Goal: Information Seeking & Learning: Learn about a topic

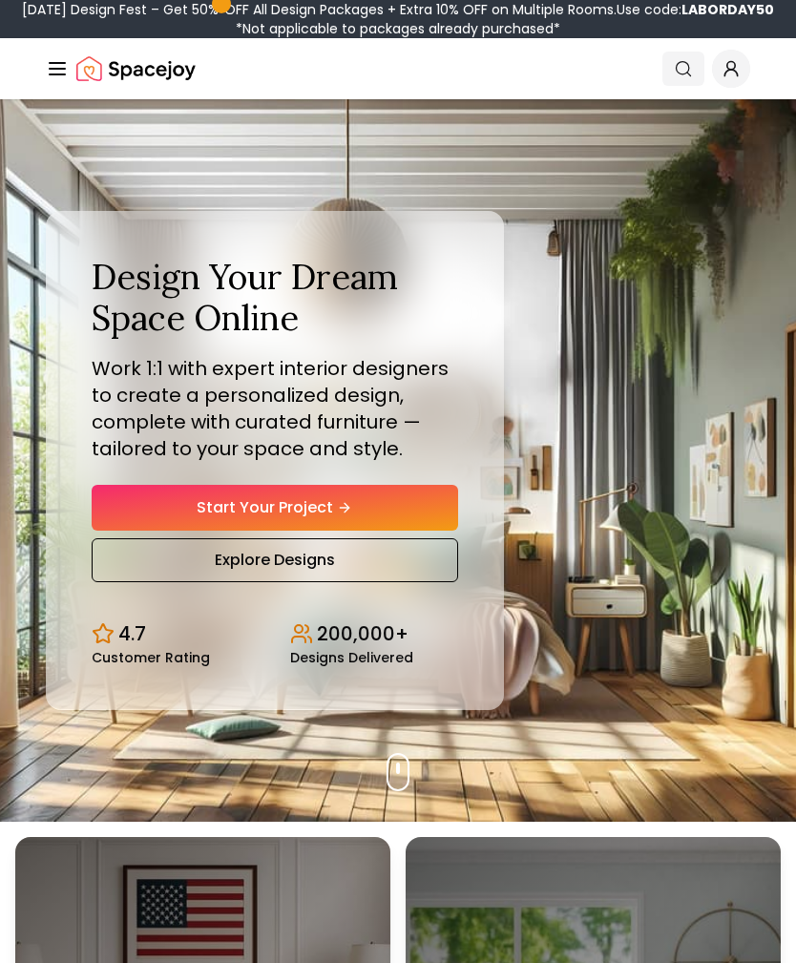
click at [680, 70] on icon "Global" at bounding box center [683, 68] width 19 height 19
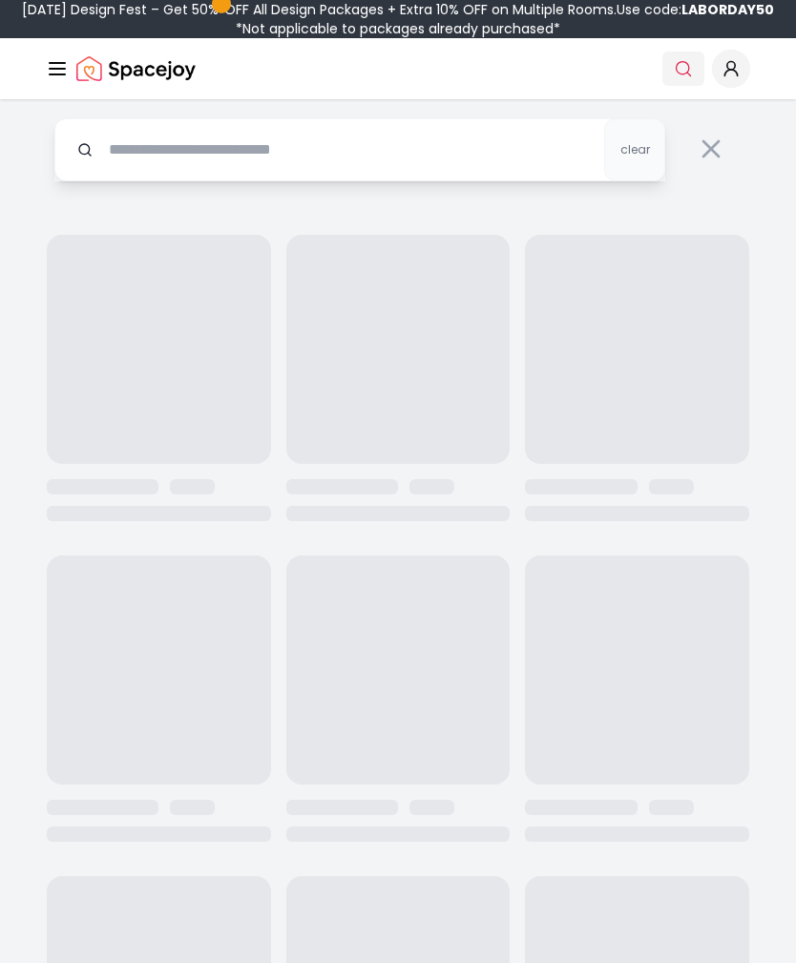
click at [680, 69] on icon "Global" at bounding box center [683, 68] width 19 height 19
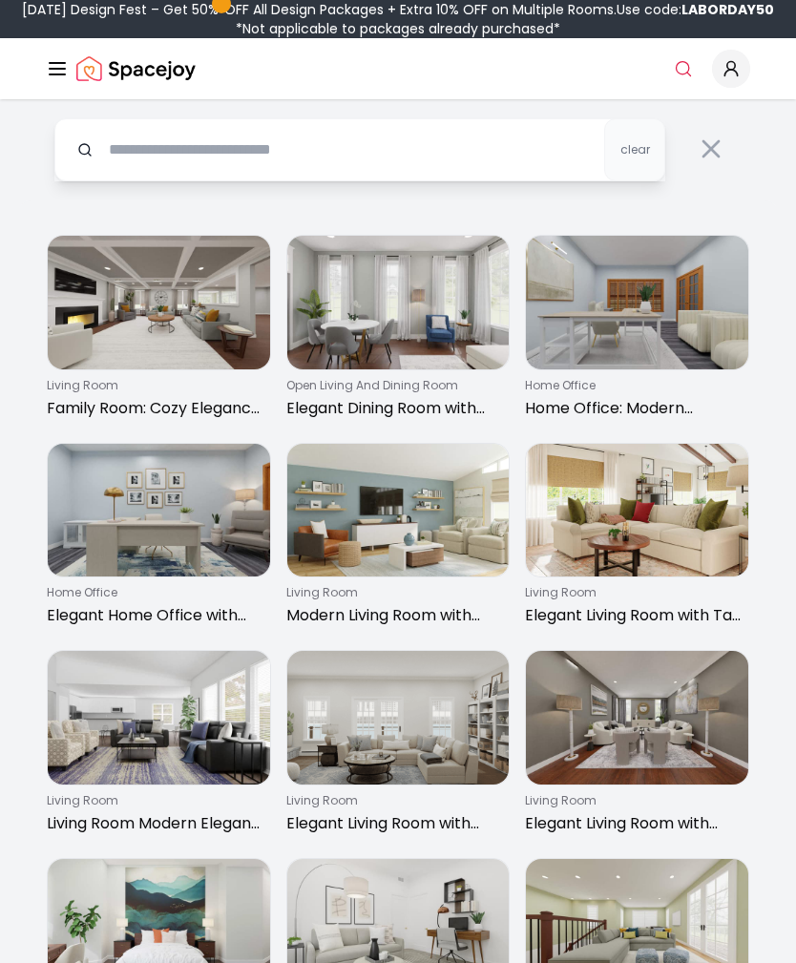
click at [736, 80] on span "Global" at bounding box center [731, 69] width 38 height 38
click at [62, 72] on icon "Global" at bounding box center [57, 68] width 23 height 23
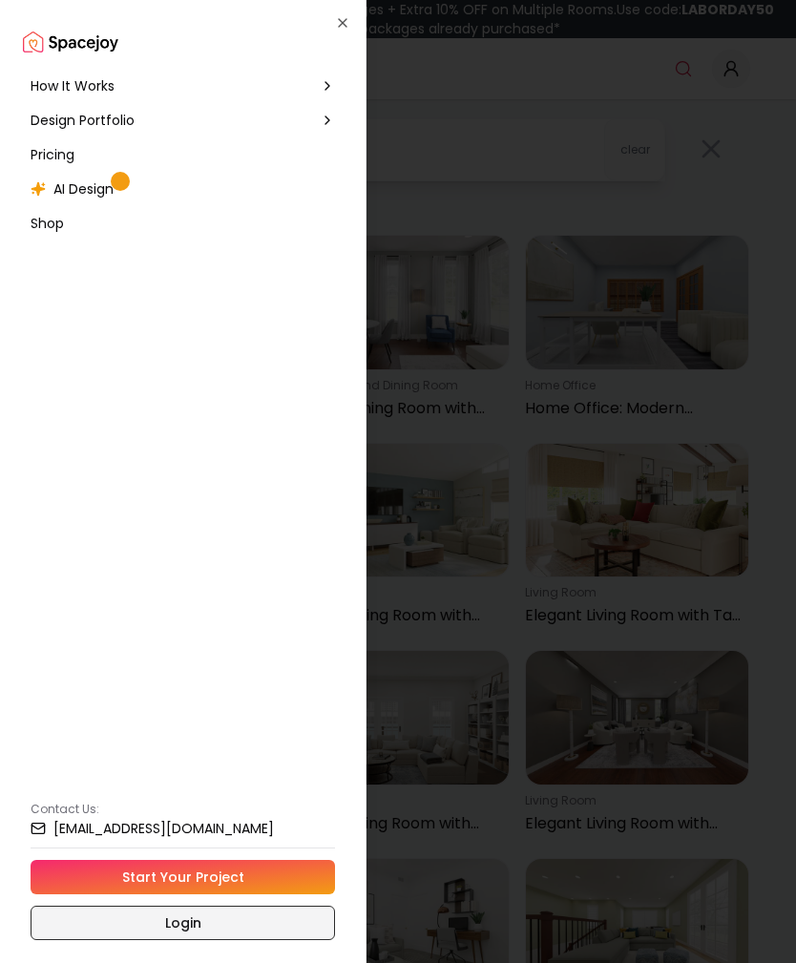
click at [196, 923] on link "Login" at bounding box center [183, 923] width 304 height 34
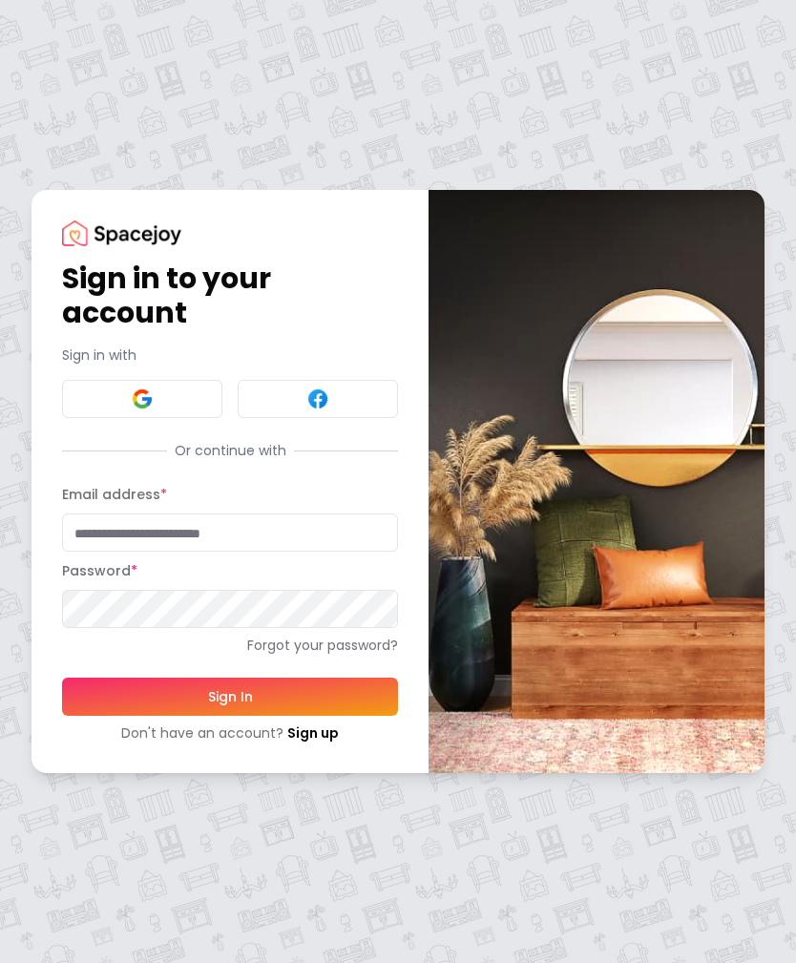
click at [230, 540] on input "Email address *" at bounding box center [230, 532] width 336 height 38
type input "**********"
click at [230, 696] on button "Sign In" at bounding box center [230, 696] width 336 height 38
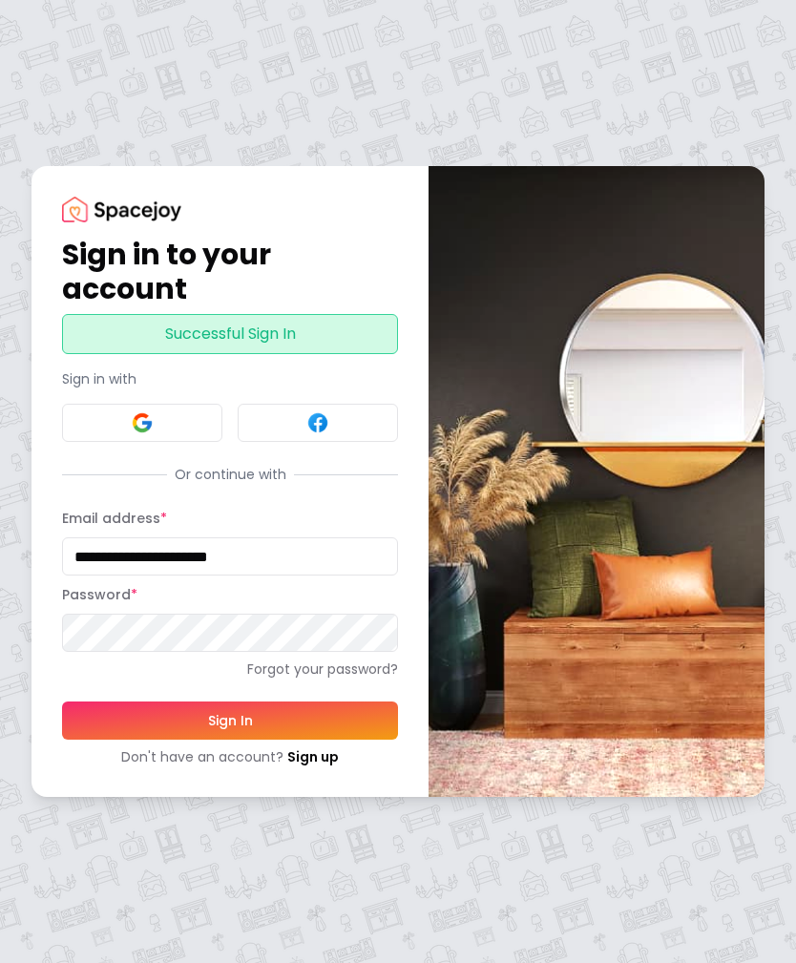
click at [310, 717] on button "Sign In" at bounding box center [230, 720] width 336 height 38
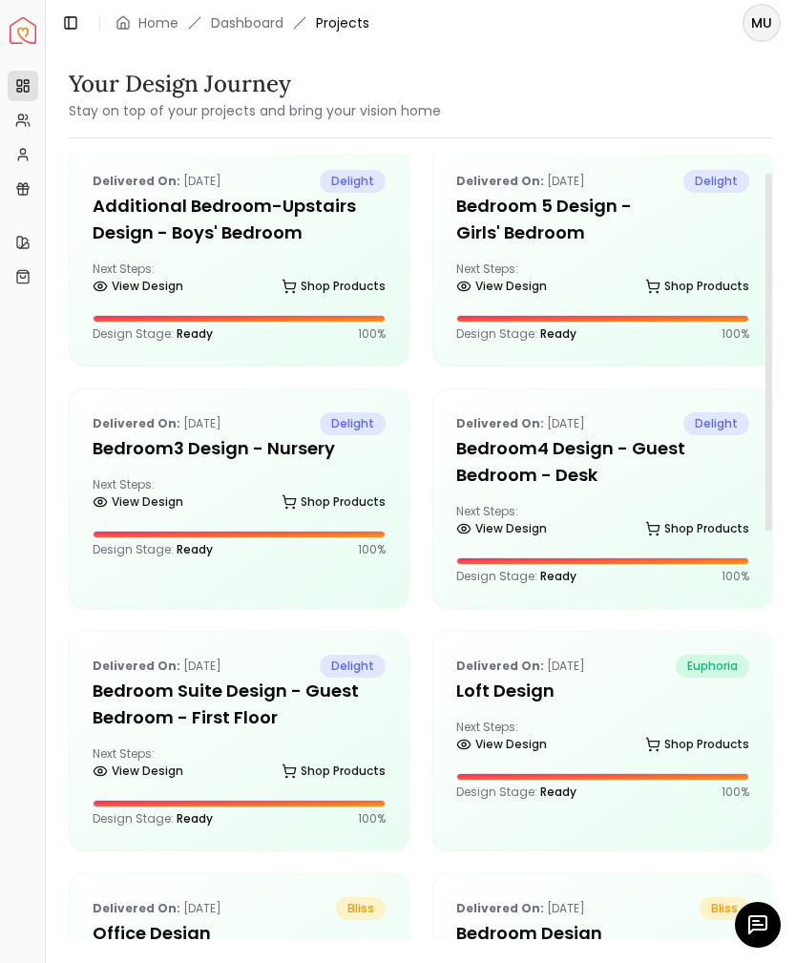
scroll to position [18, 0]
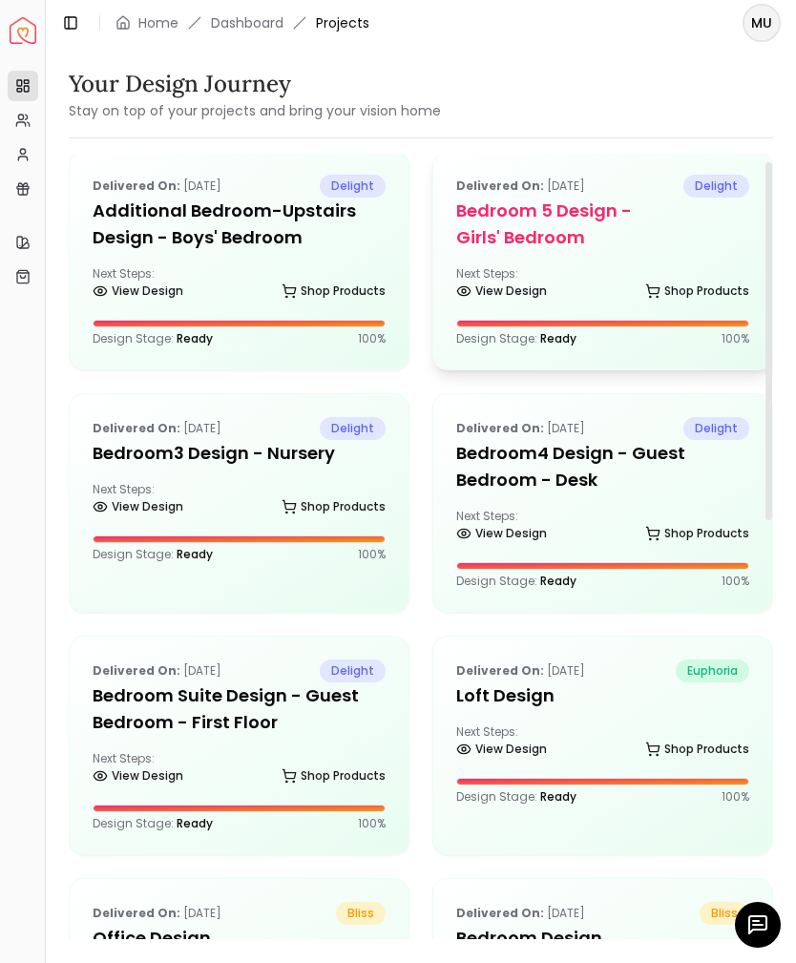
click at [653, 241] on h5 "Bedroom 5 design - Girls' Bedroom" at bounding box center [602, 224] width 293 height 53
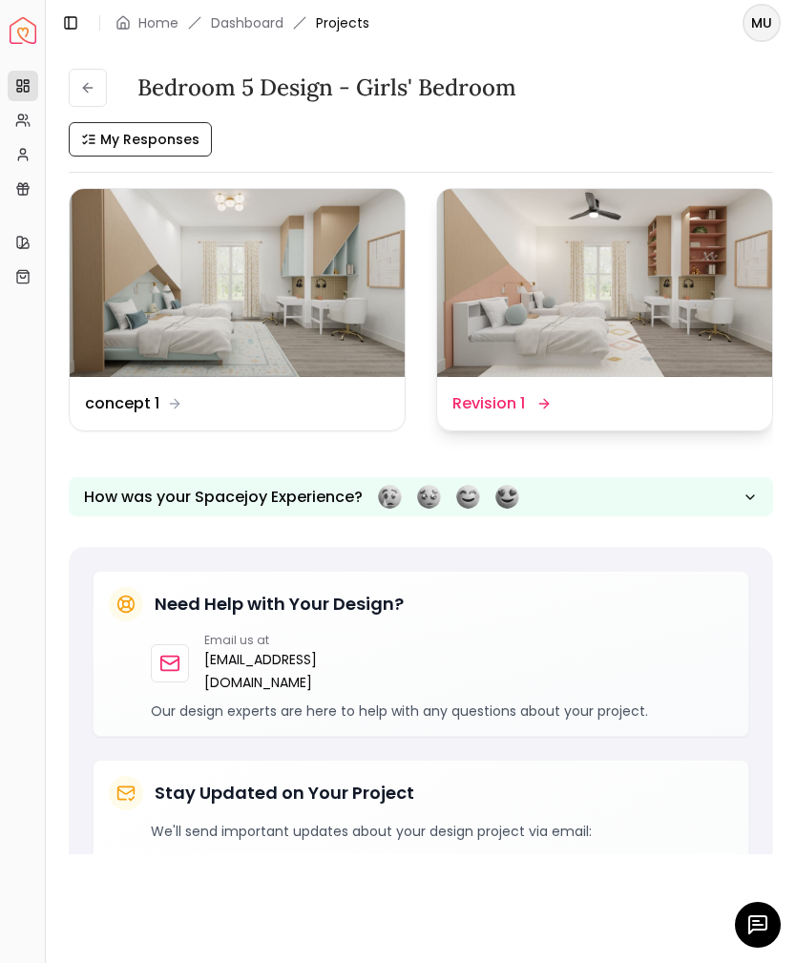
click at [601, 314] on img at bounding box center [604, 283] width 335 height 188
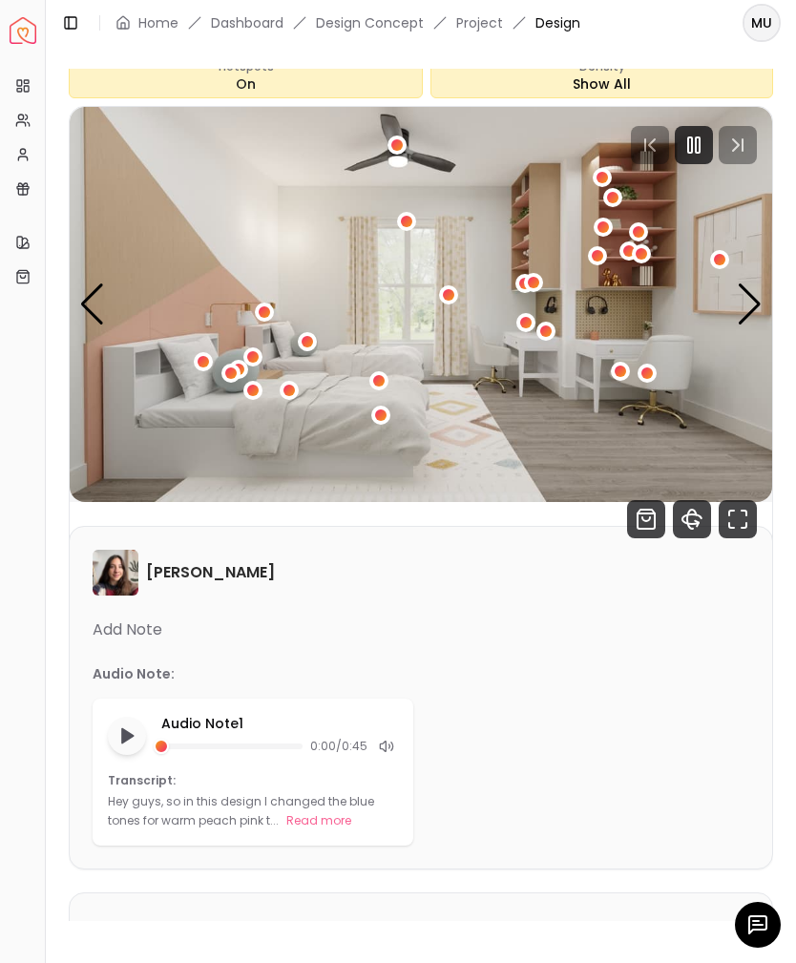
scroll to position [154, 0]
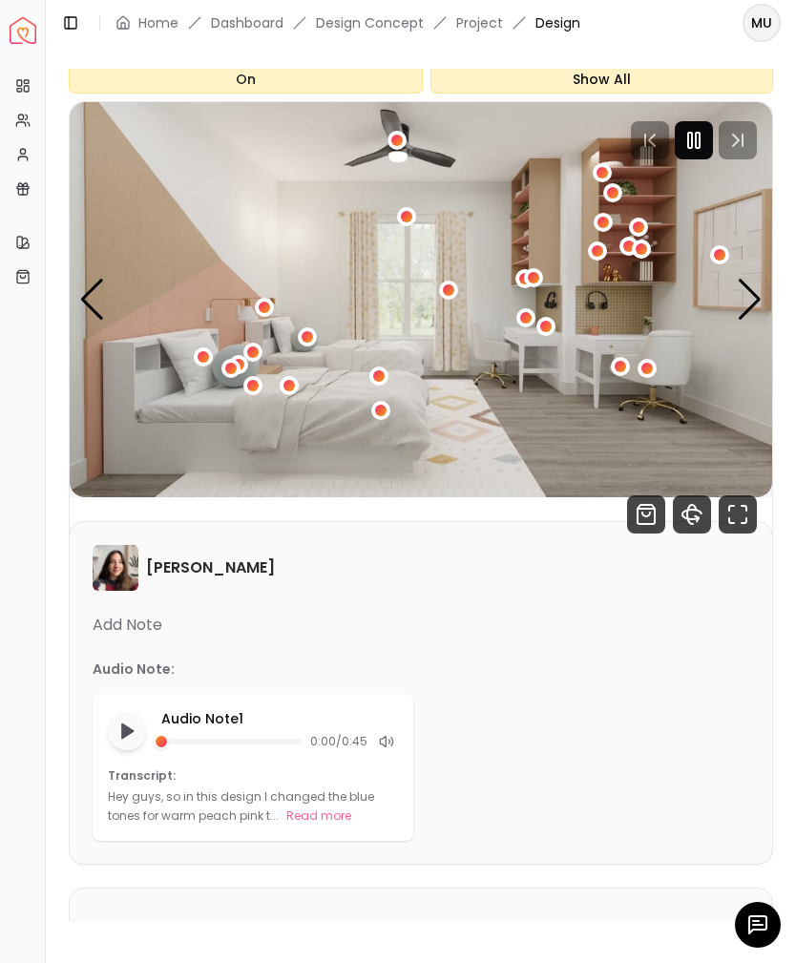
click at [694, 140] on icon "Pause" at bounding box center [693, 140] width 23 height 23
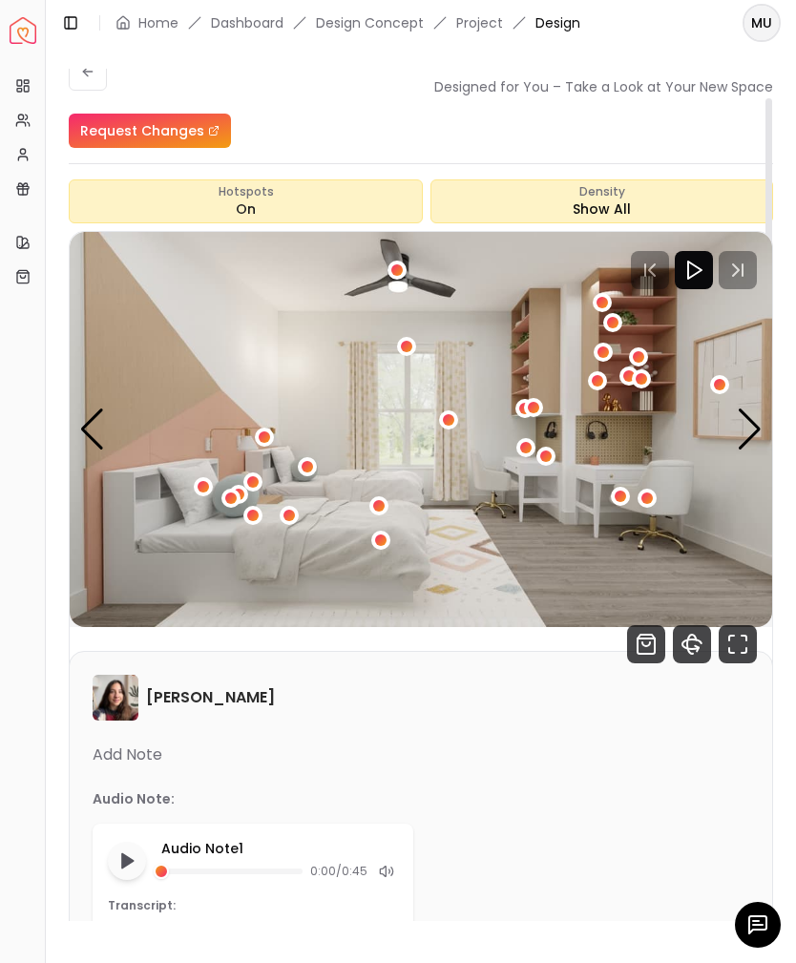
scroll to position [17, 0]
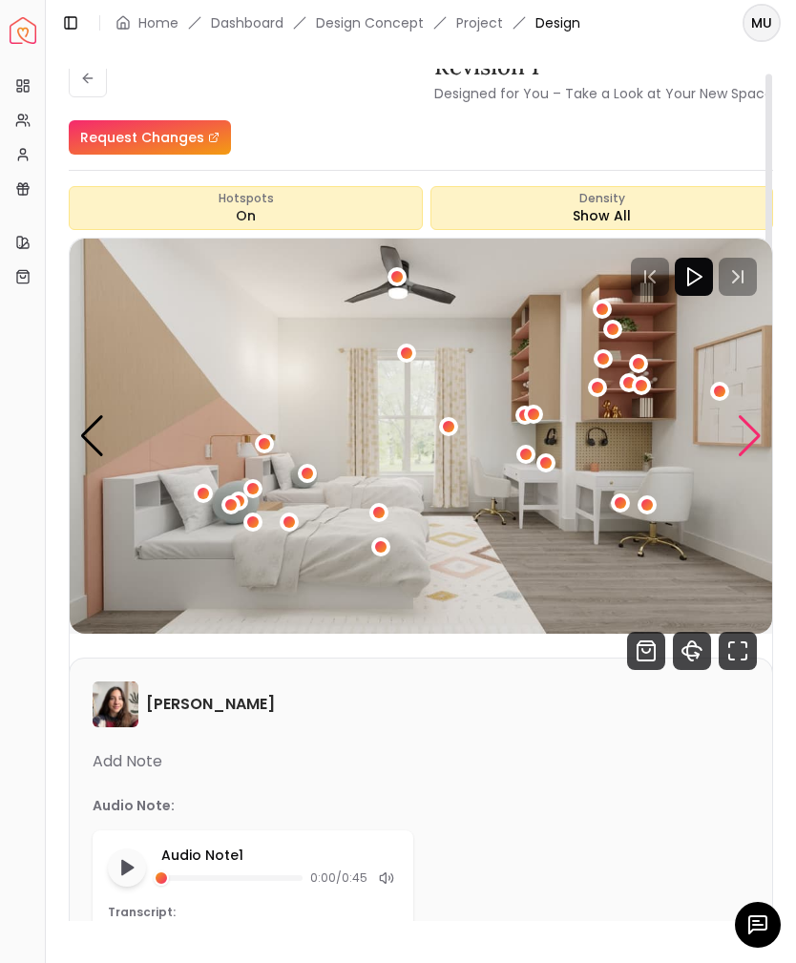
click at [750, 438] on div "Next slide" at bounding box center [750, 436] width 26 height 42
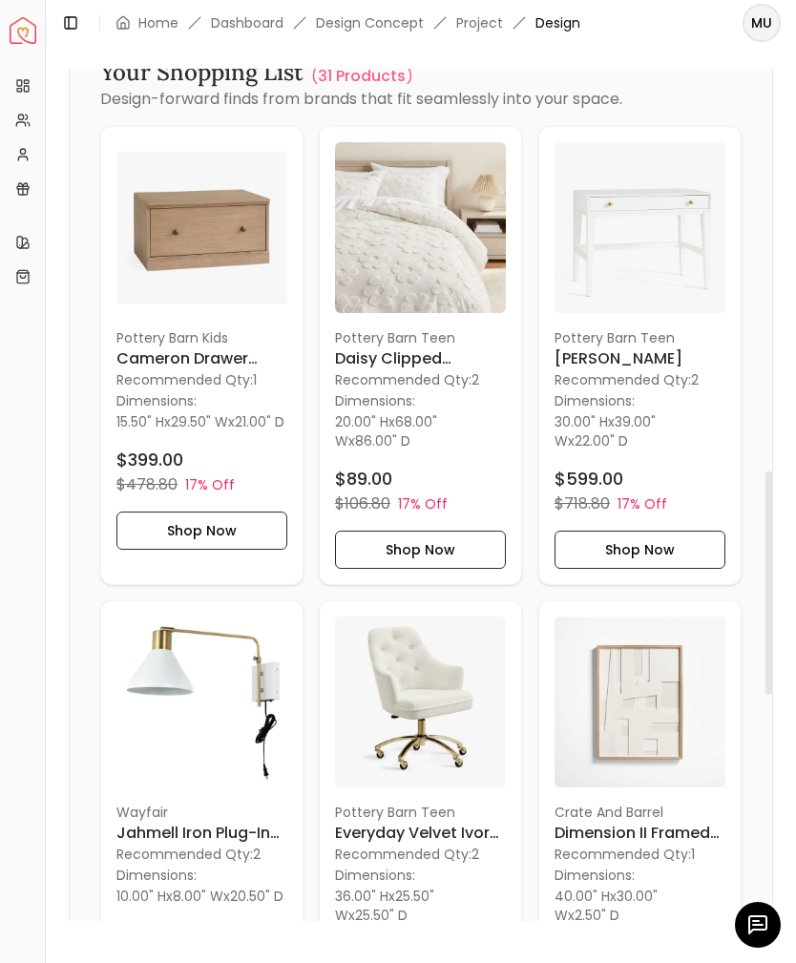
scroll to position [1647, 0]
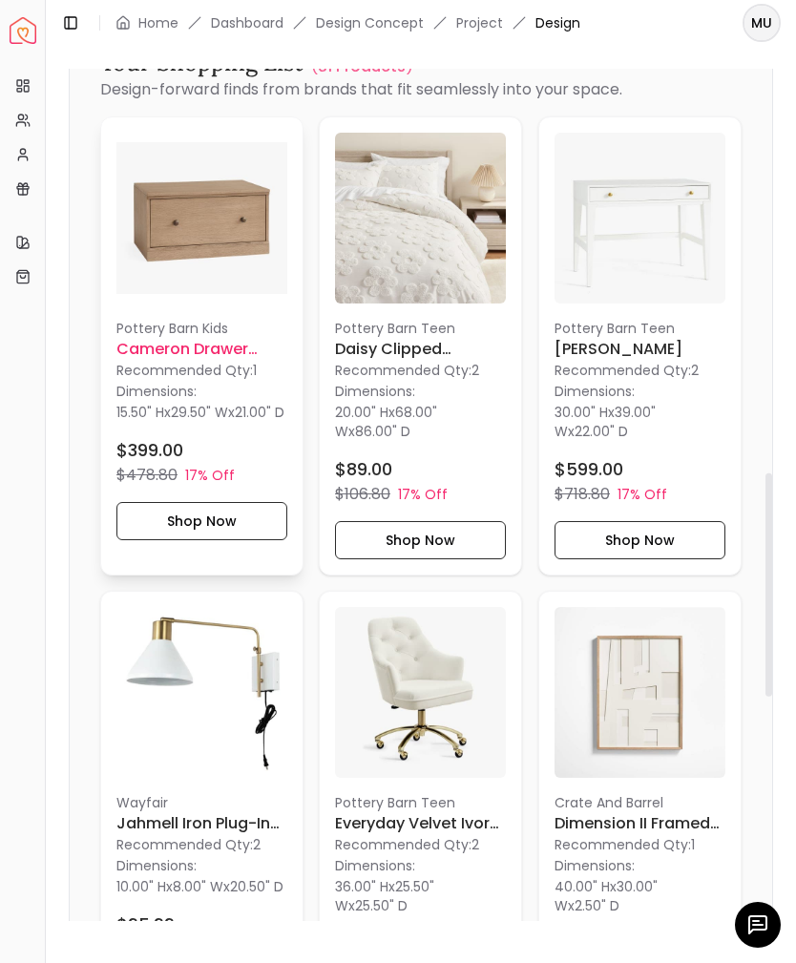
click at [230, 358] on h6 "Cameron Drawer Base" at bounding box center [201, 349] width 171 height 23
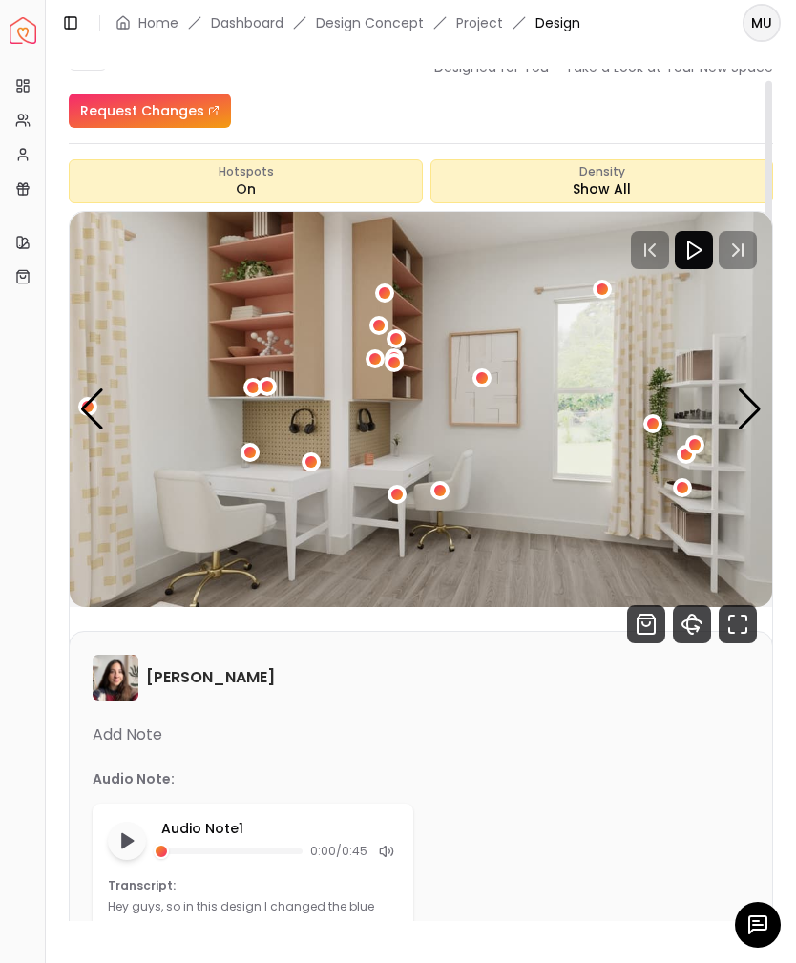
scroll to position [46, 0]
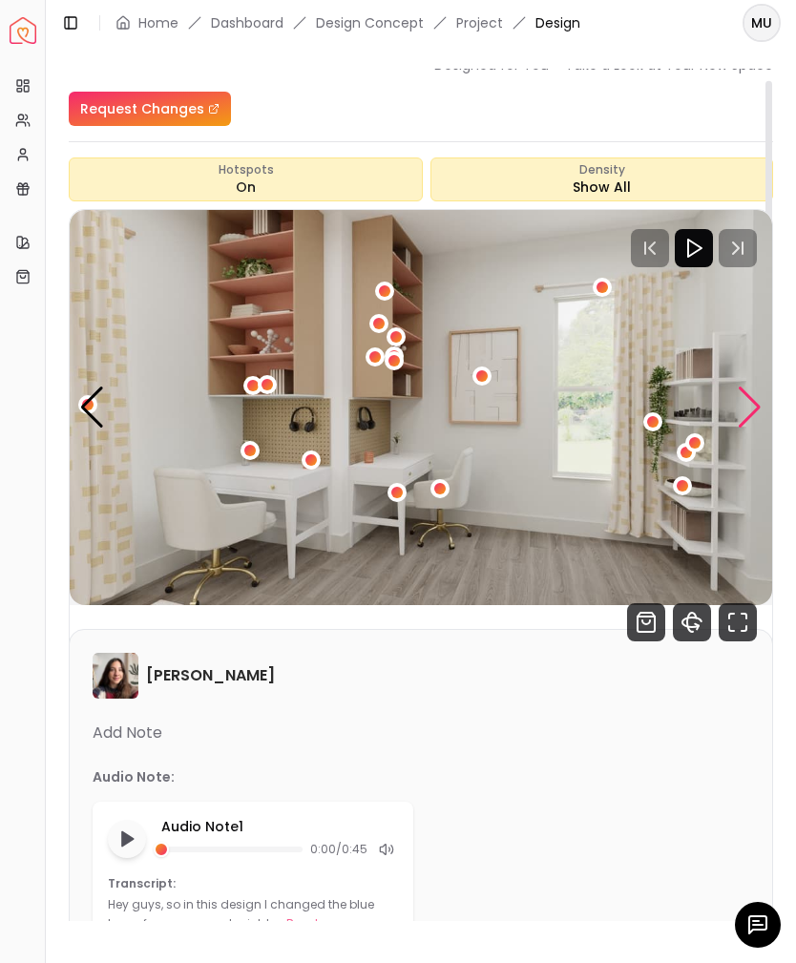
click at [746, 419] on div "Next slide" at bounding box center [750, 407] width 26 height 42
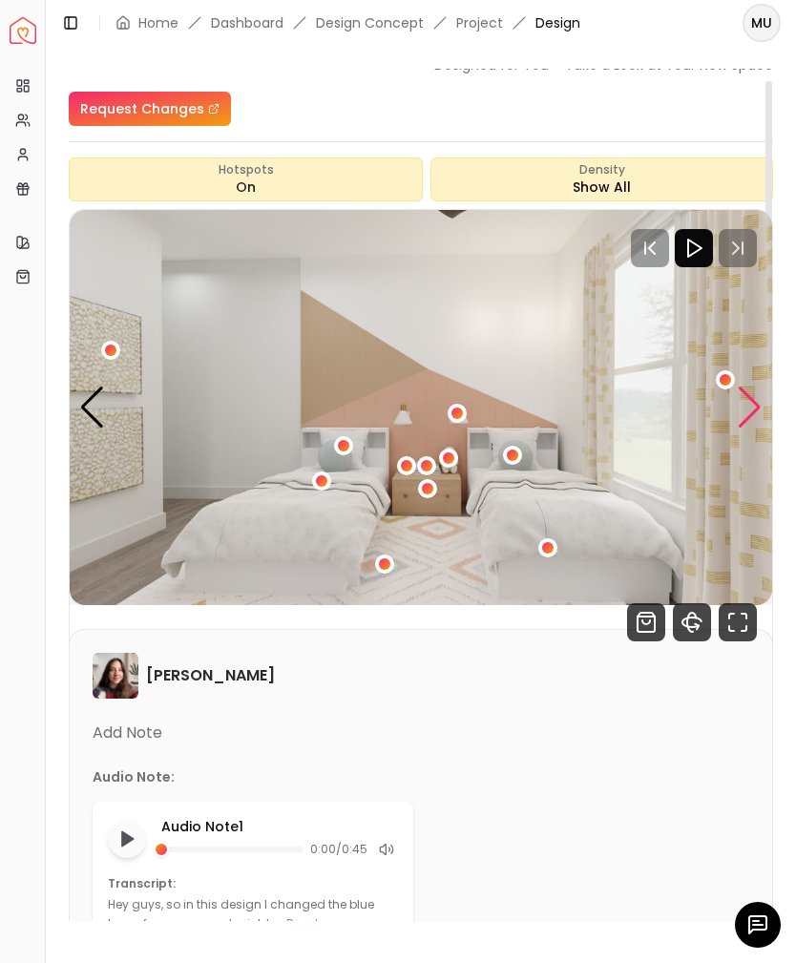
click at [560, 569] on img "3 / 4" at bounding box center [421, 407] width 702 height 395
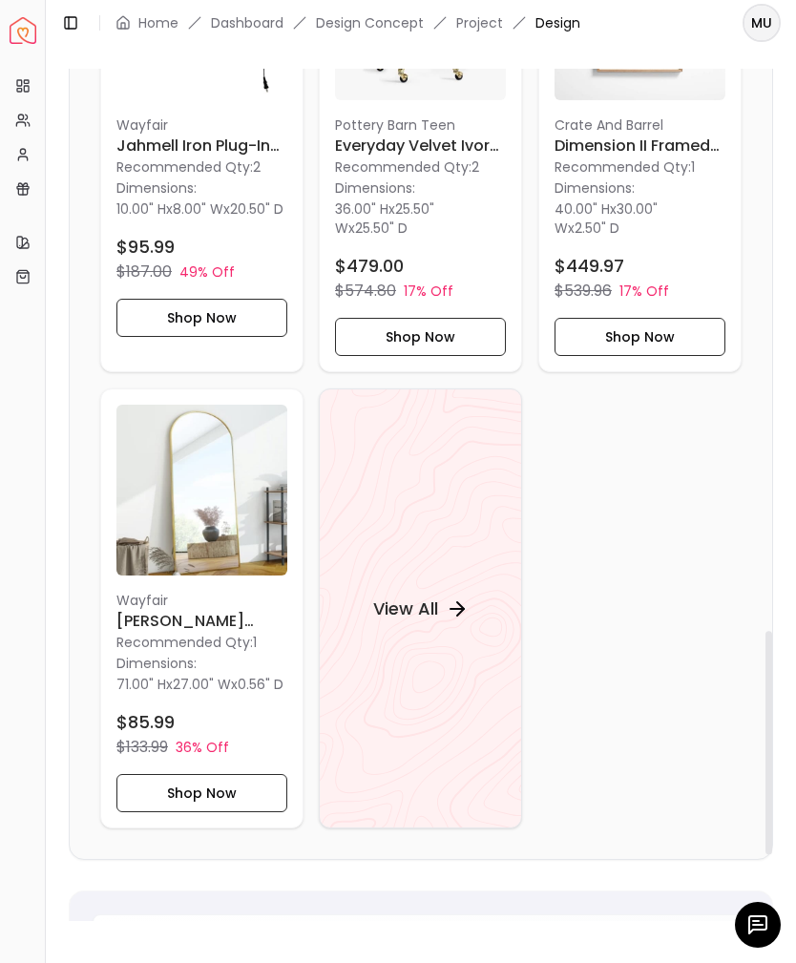
scroll to position [2353, 0]
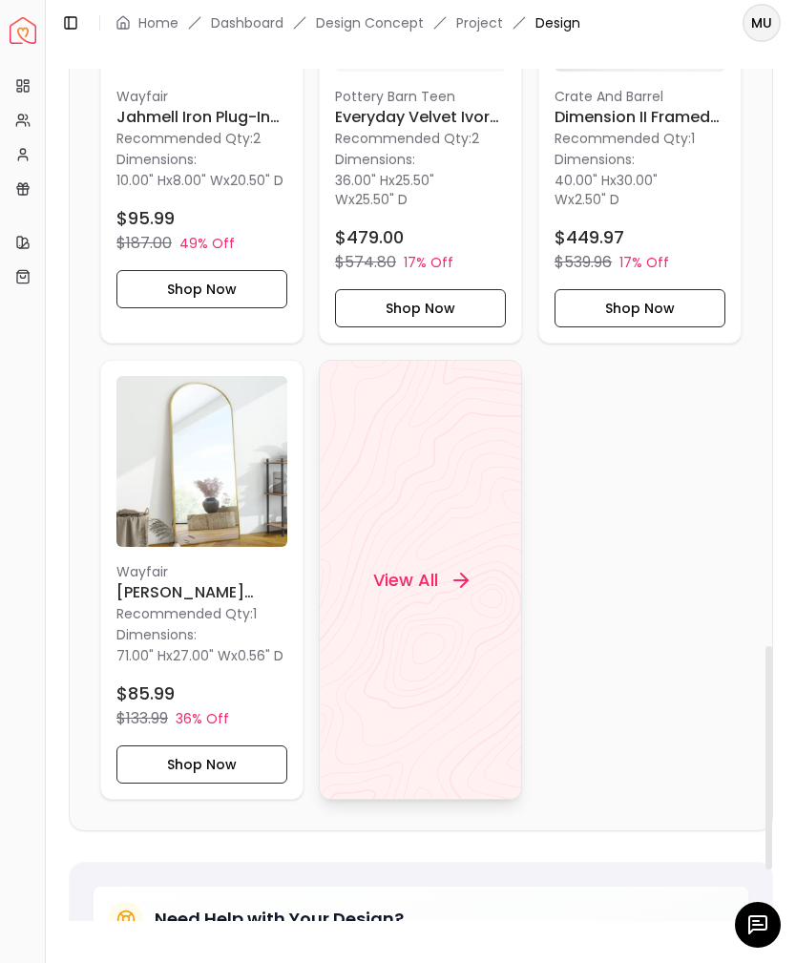
click at [417, 604] on div "View All" at bounding box center [420, 579] width 141 height 57
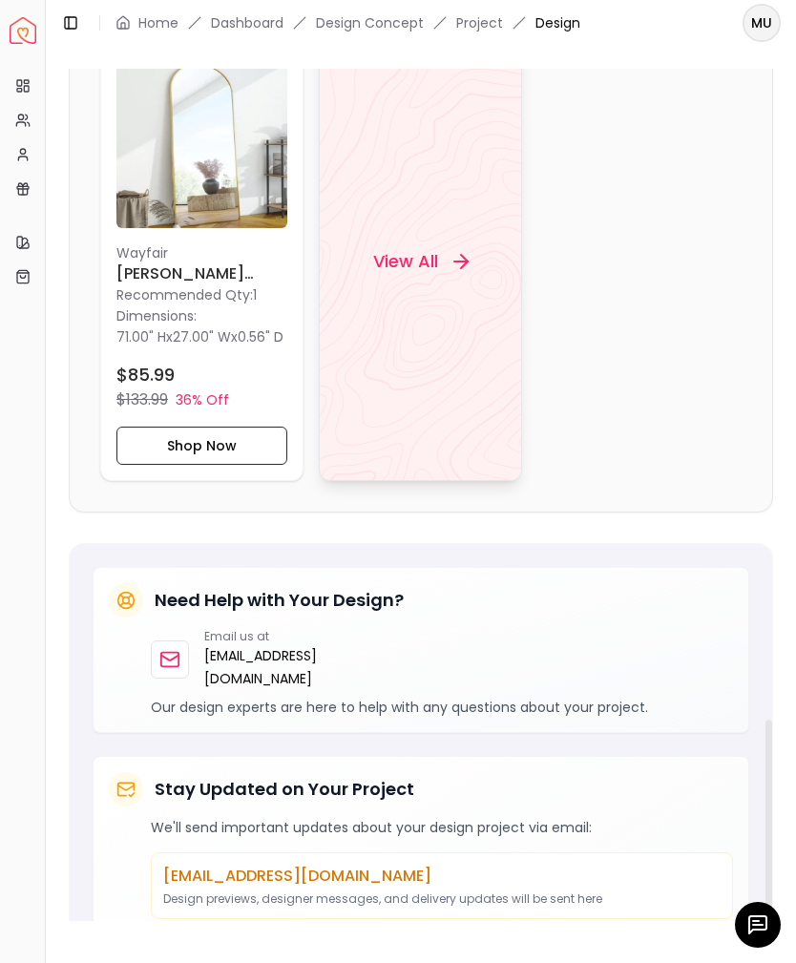
scroll to position [2678, 0]
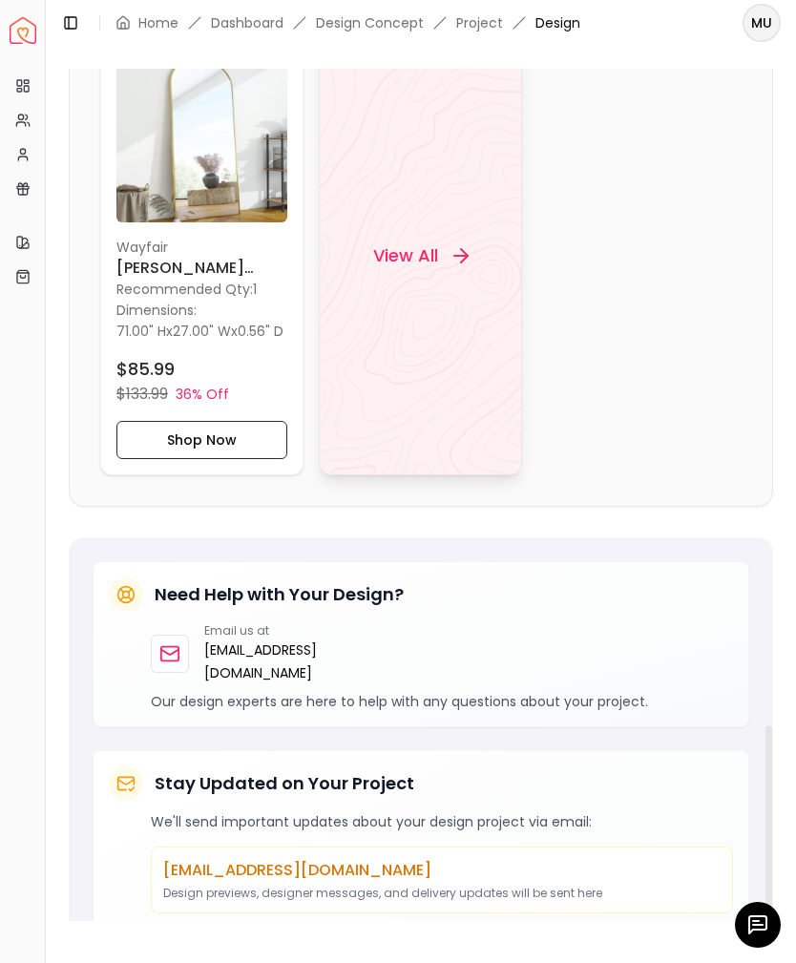
click at [443, 436] on div "View All" at bounding box center [420, 255] width 203 height 440
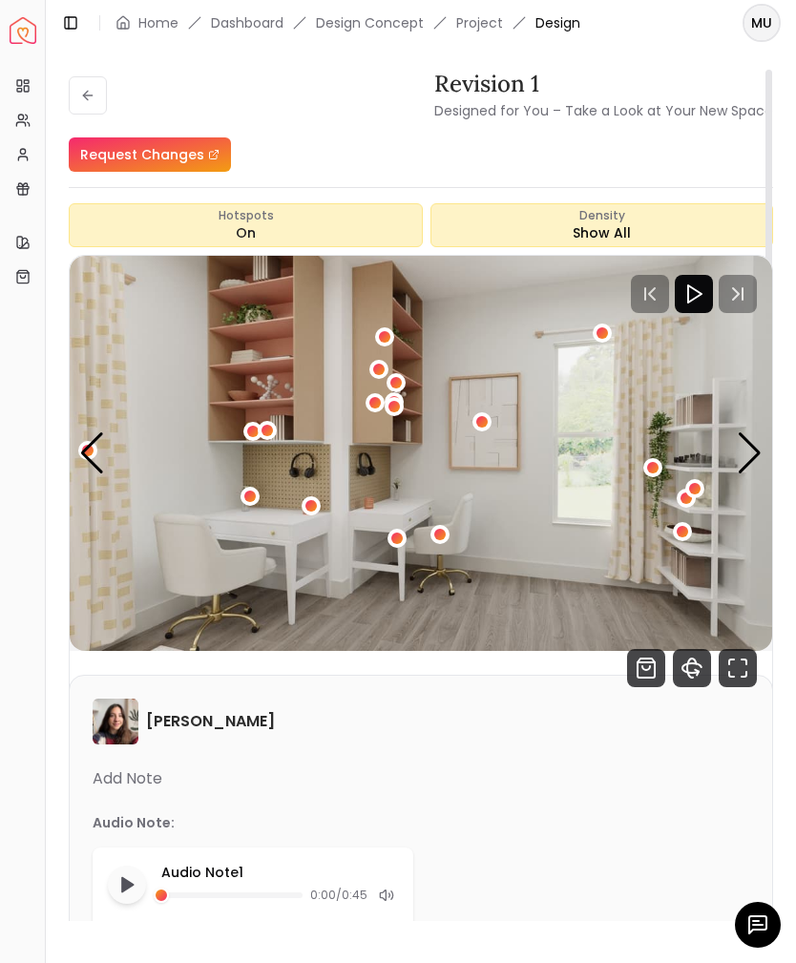
scroll to position [0, 0]
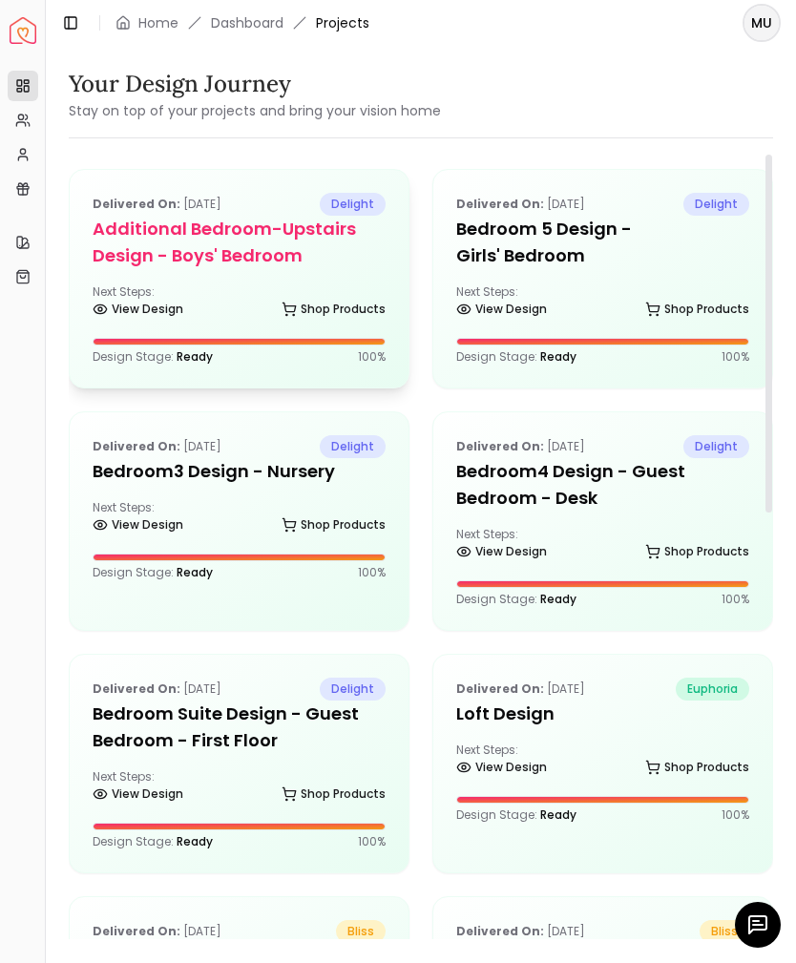
click at [281, 241] on h5 "Additional Bedroom-Upstairs design - Boys' Bedroom" at bounding box center [239, 242] width 293 height 53
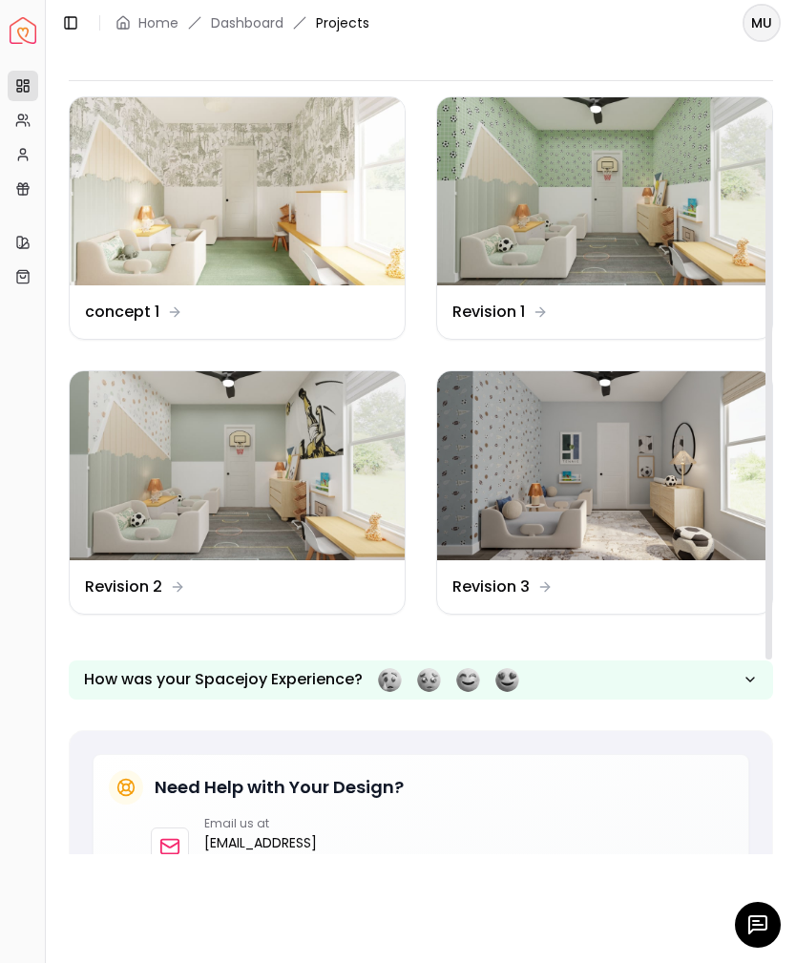
scroll to position [94, 0]
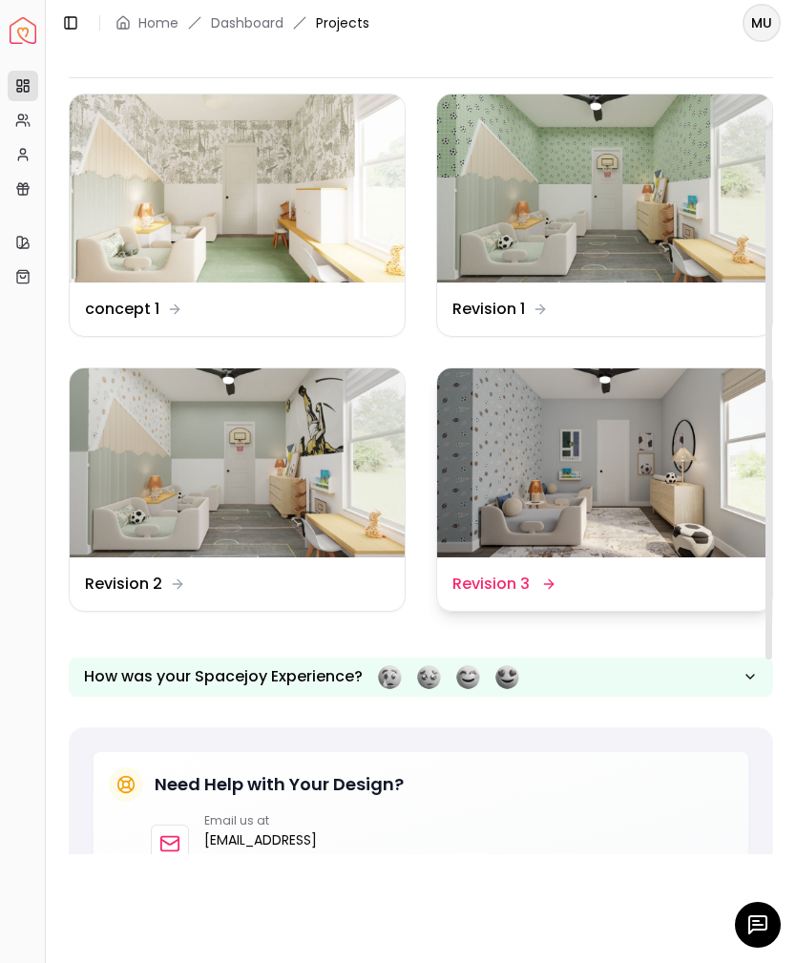
click at [648, 477] on img at bounding box center [604, 462] width 335 height 188
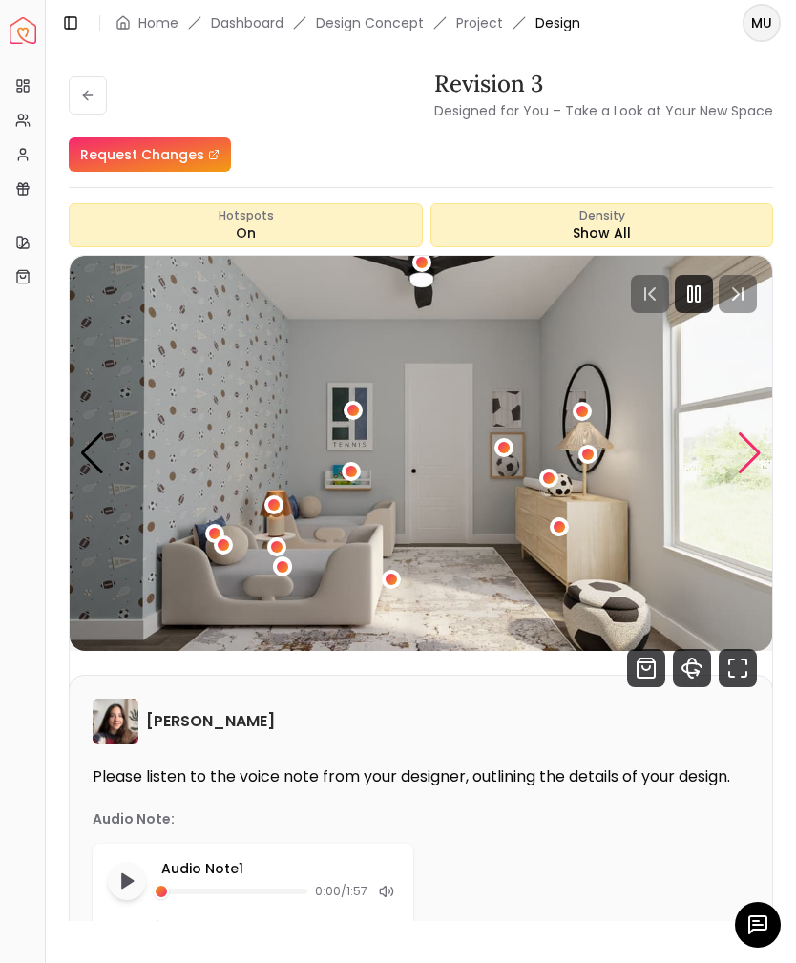
click at [740, 461] on div "Next slide" at bounding box center [750, 453] width 26 height 42
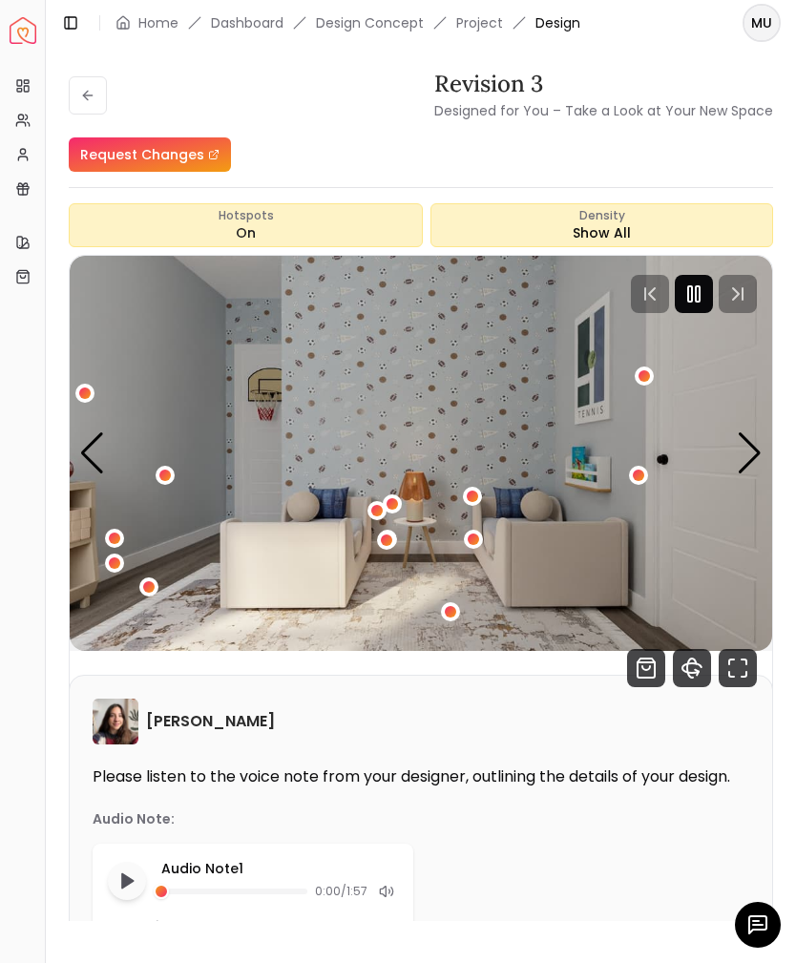
click at [705, 312] on div at bounding box center [694, 294] width 38 height 38
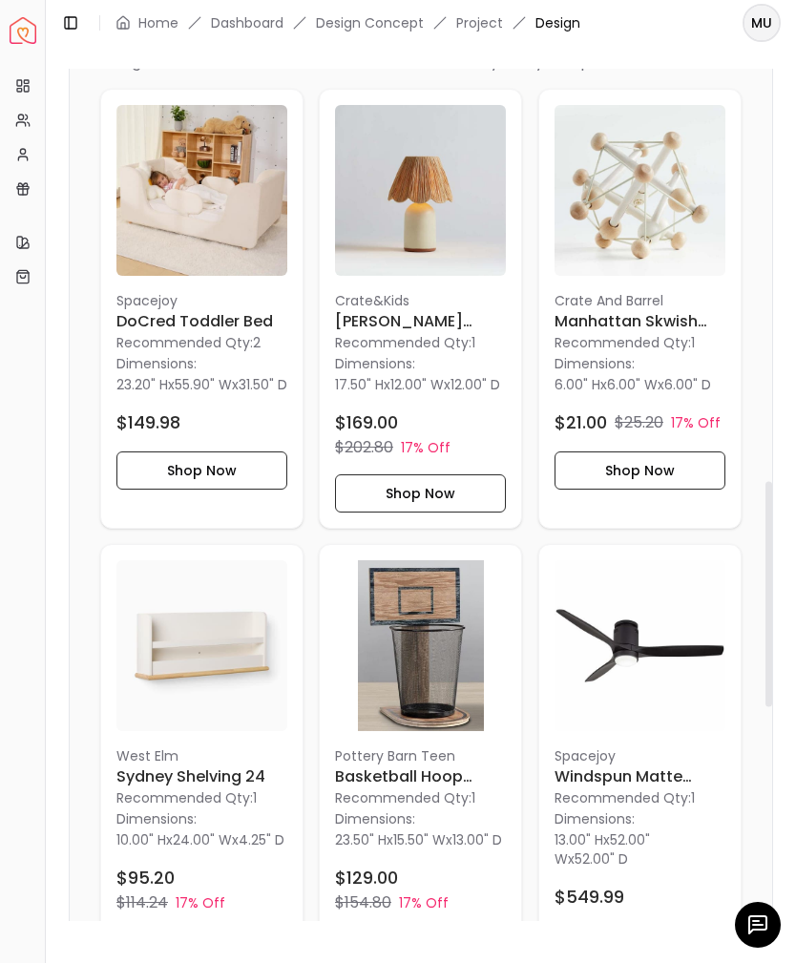
scroll to position [1677, 0]
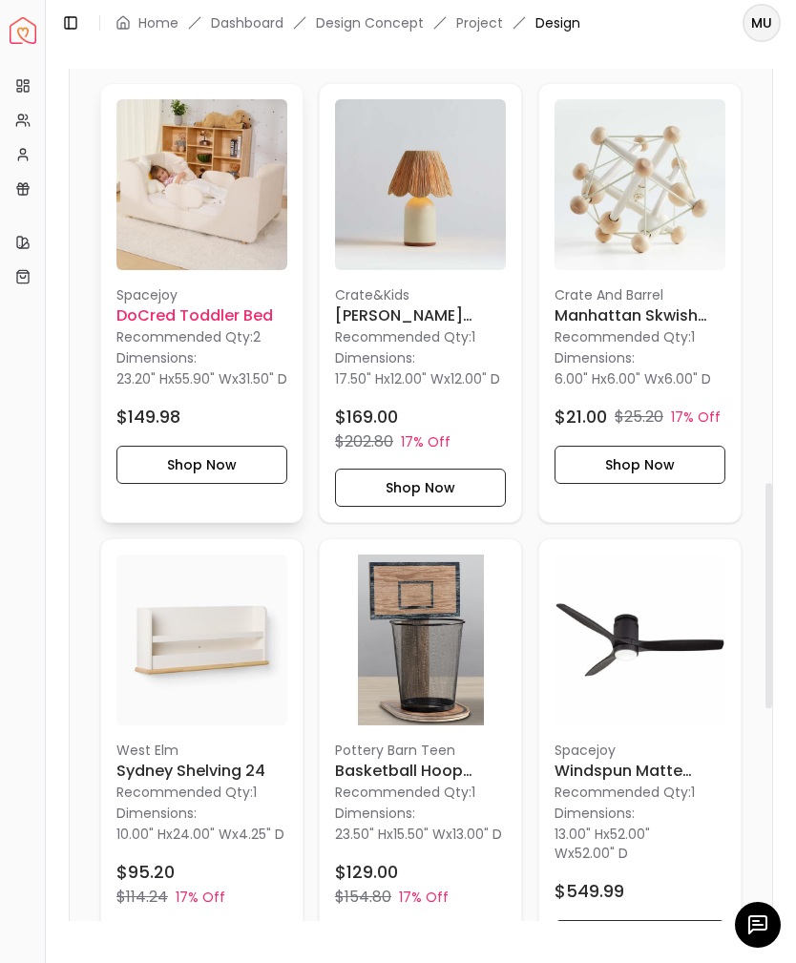
click at [228, 338] on p "Recommended Qty: 2" at bounding box center [201, 336] width 171 height 19
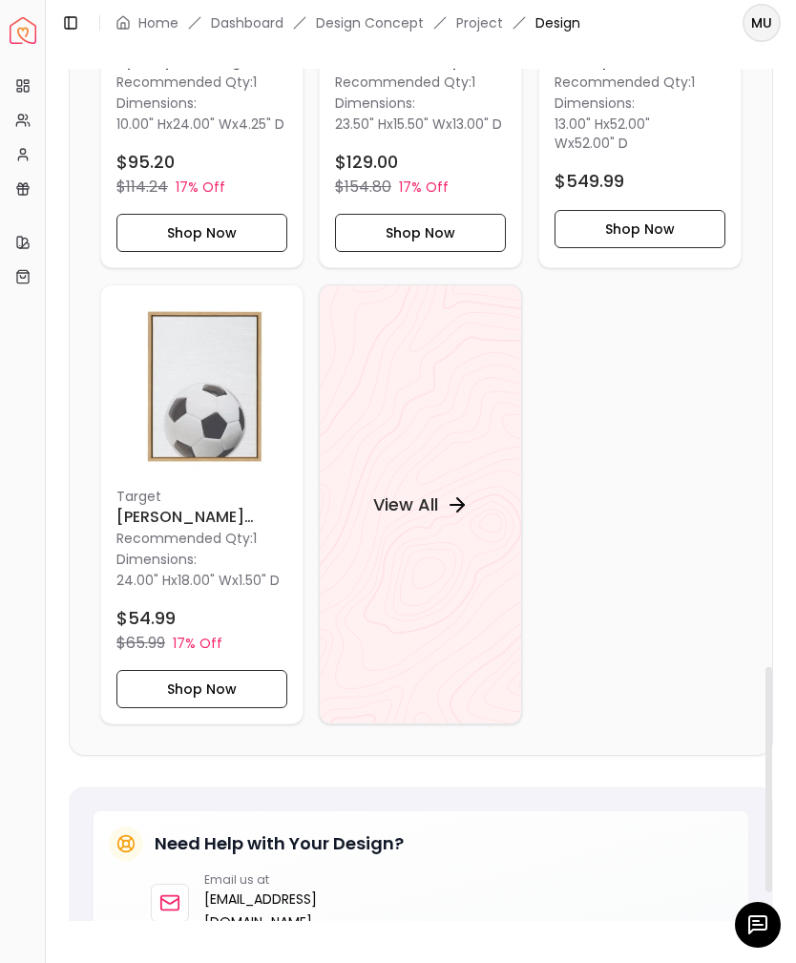
scroll to position [2470, 0]
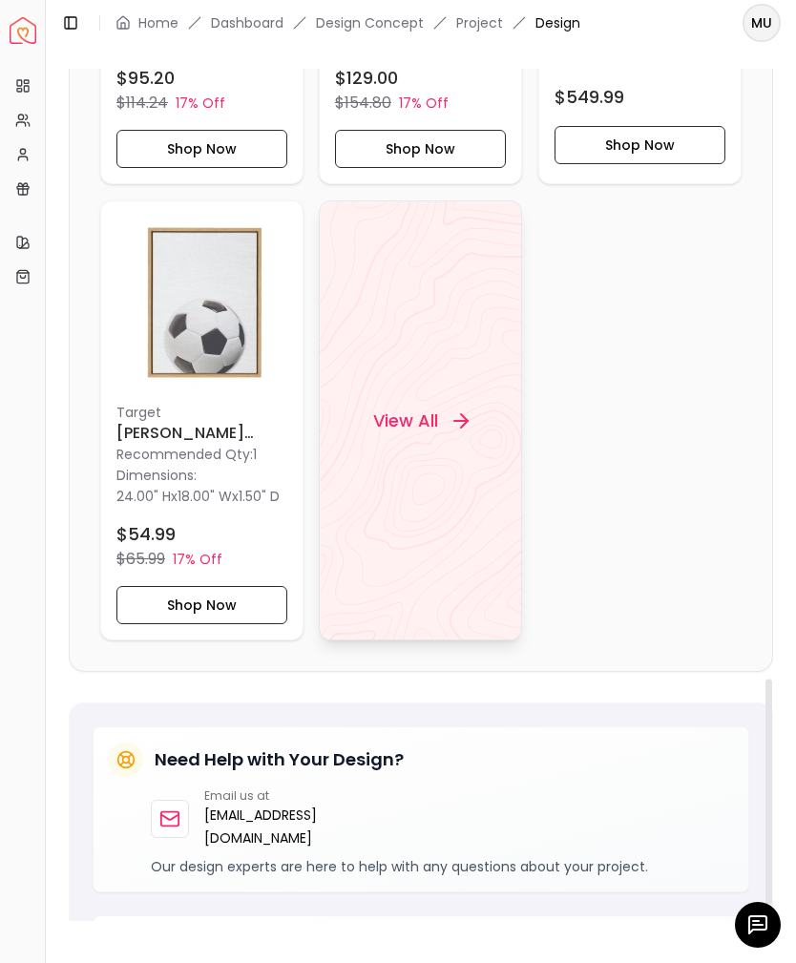
click at [487, 448] on div "View All" at bounding box center [420, 419] width 141 height 57
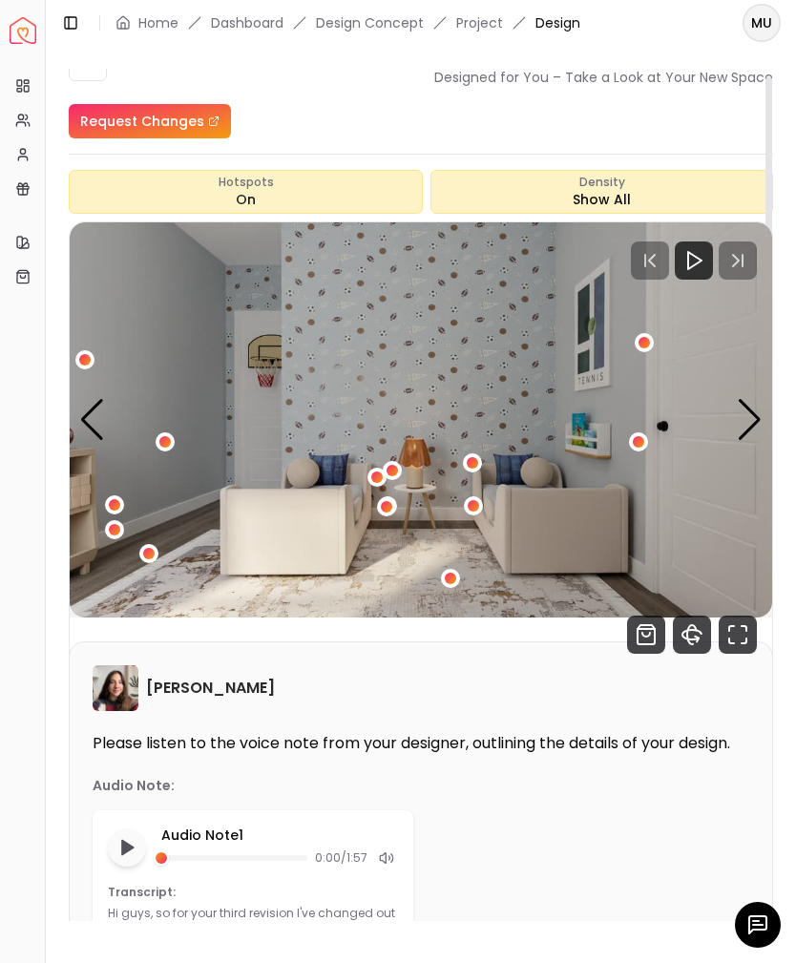
scroll to position [34, 0]
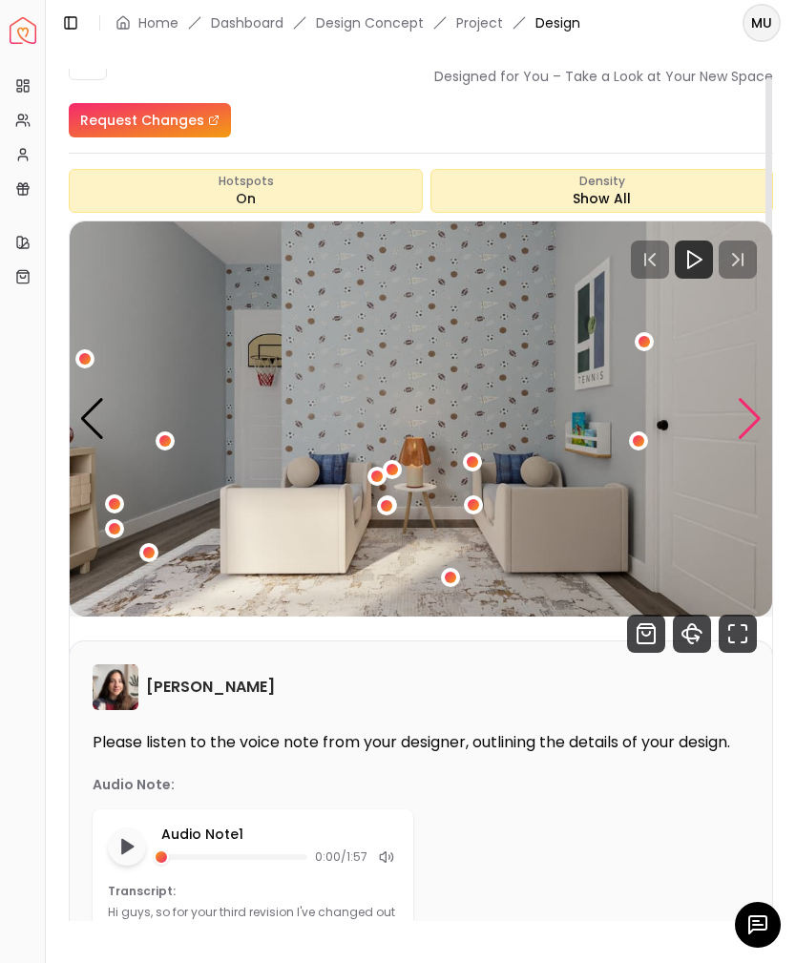
click at [744, 433] on div "Next slide" at bounding box center [750, 419] width 26 height 42
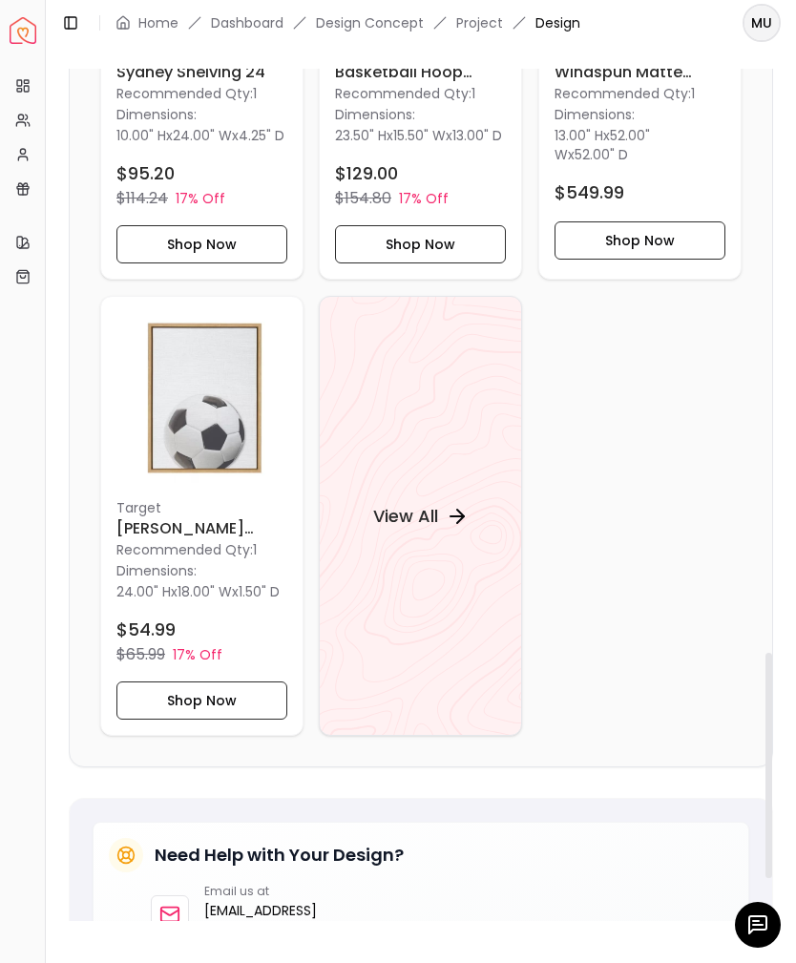
scroll to position [2400, 0]
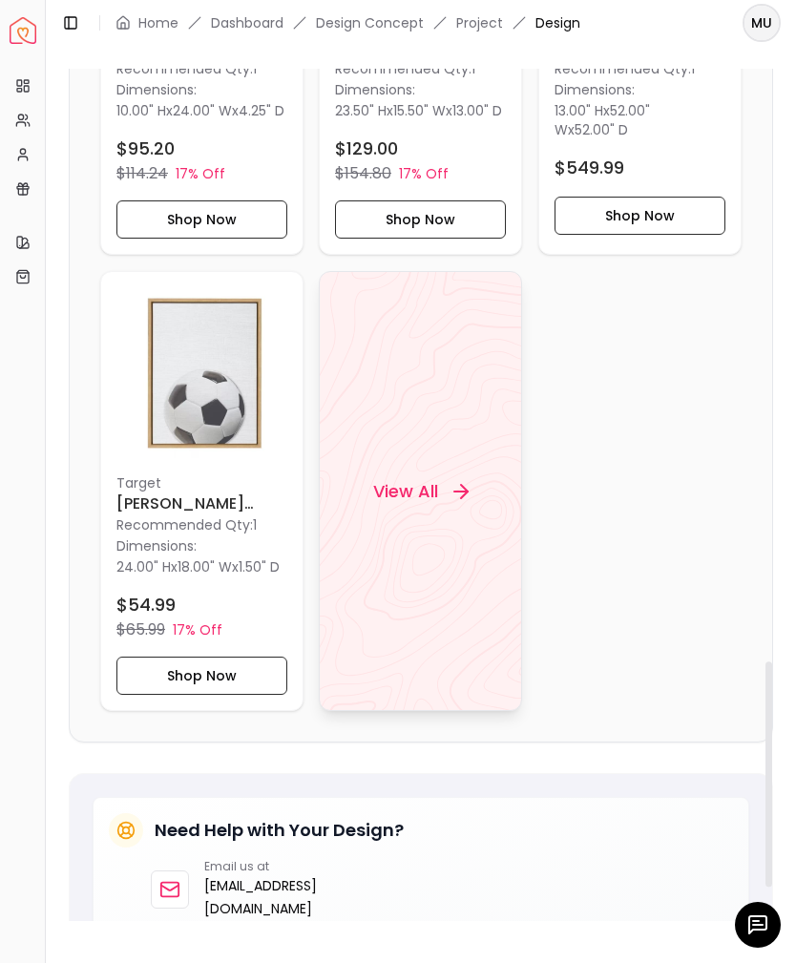
click at [442, 567] on div "View All" at bounding box center [420, 491] width 203 height 440
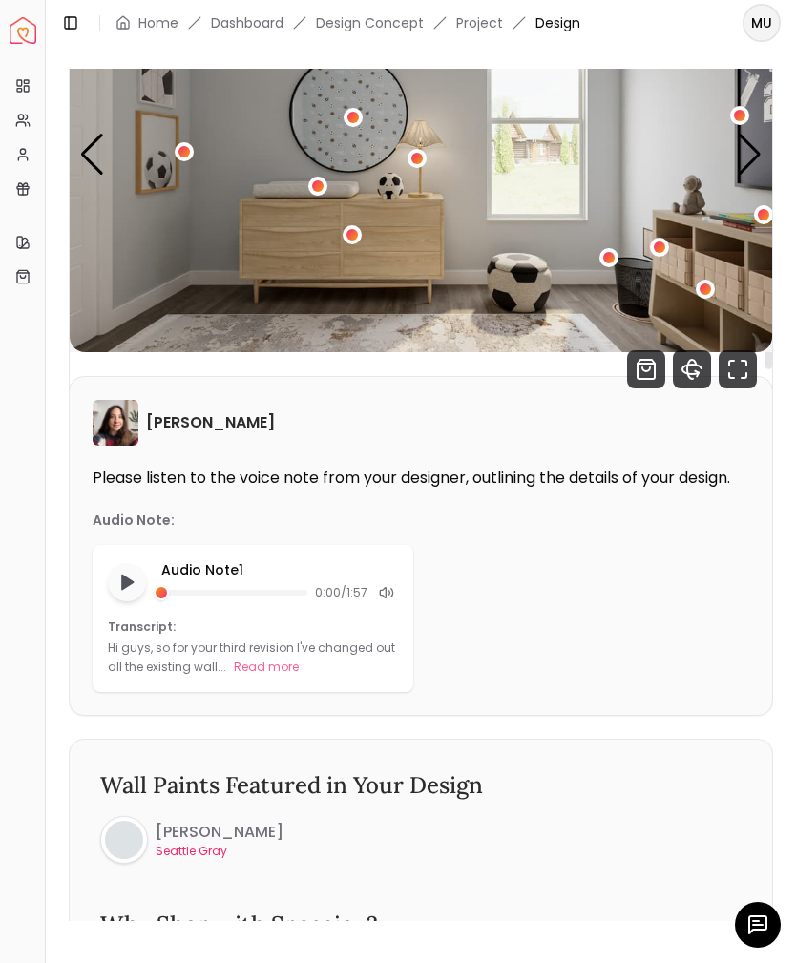
scroll to position [300, 0]
click at [358, 238] on div "3 / 4" at bounding box center [352, 233] width 19 height 19
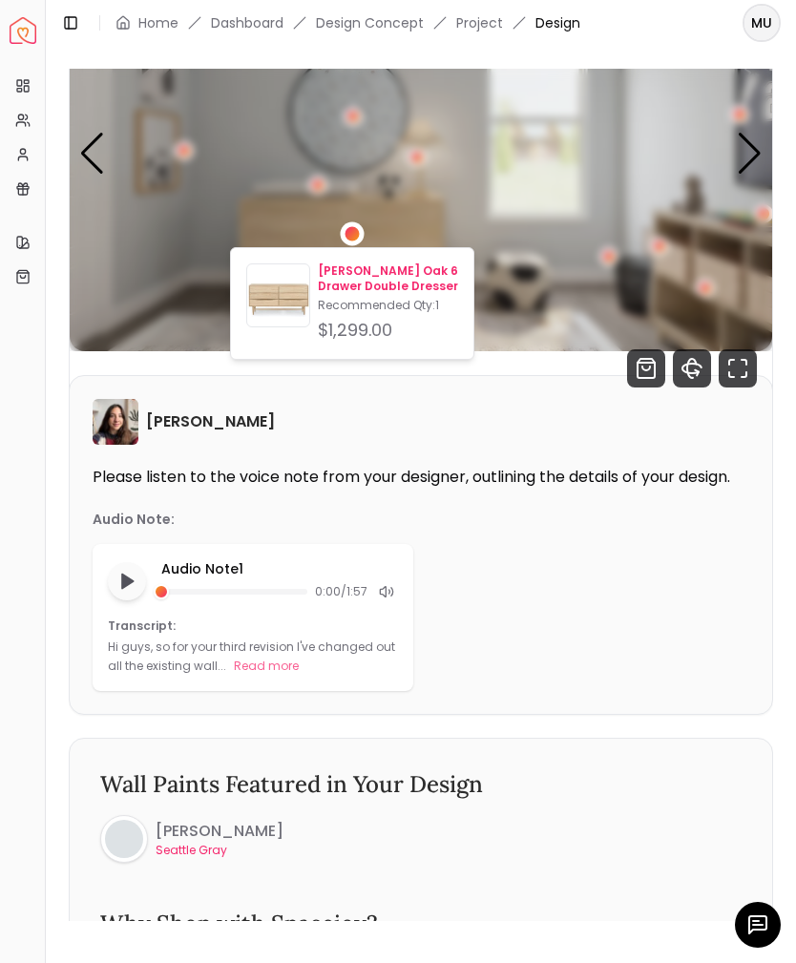
click at [389, 291] on p "[PERSON_NAME] Oak 6 Drawer Double Dresser" at bounding box center [388, 278] width 140 height 31
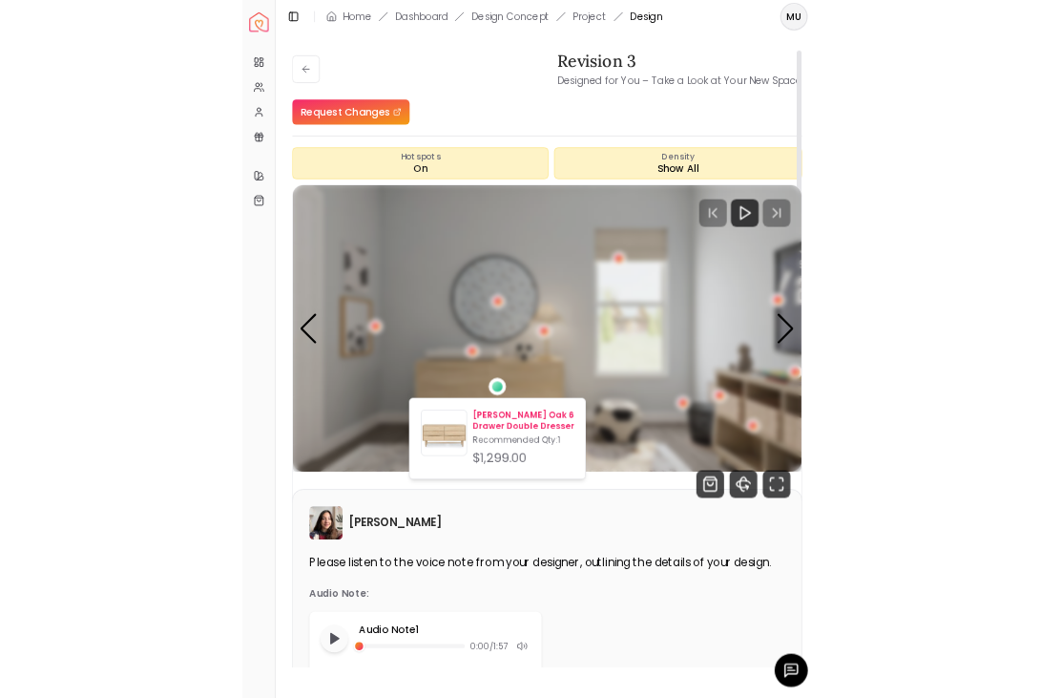
scroll to position [0, 0]
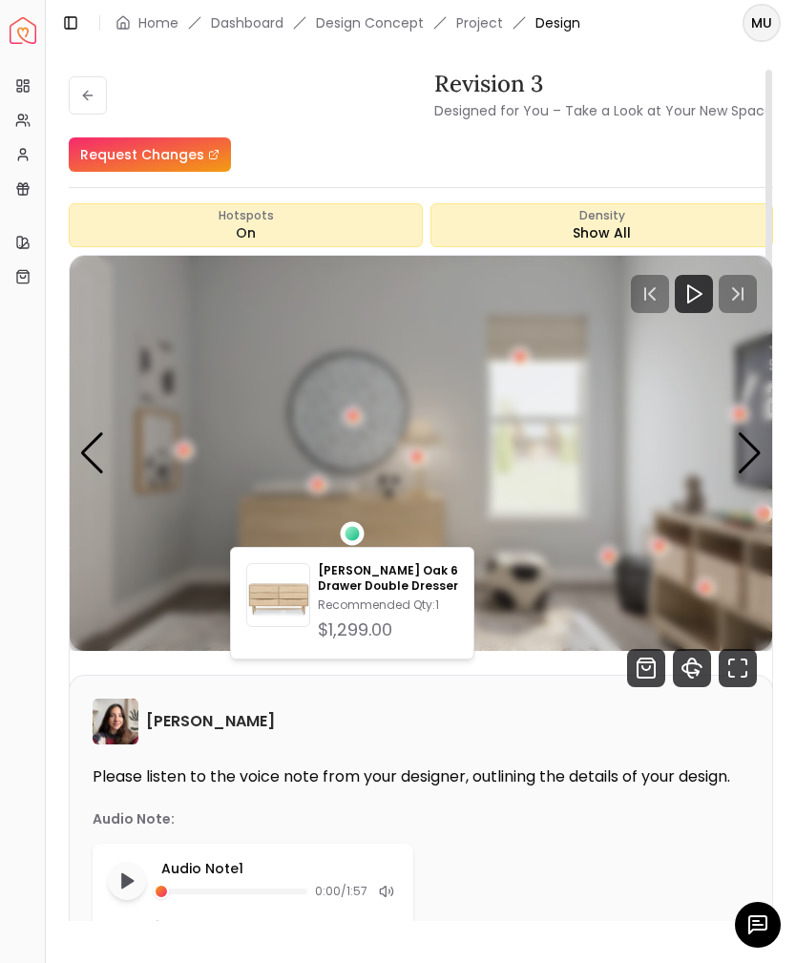
click at [486, 709] on div "Maria Castillero" at bounding box center [421, 721] width 656 height 46
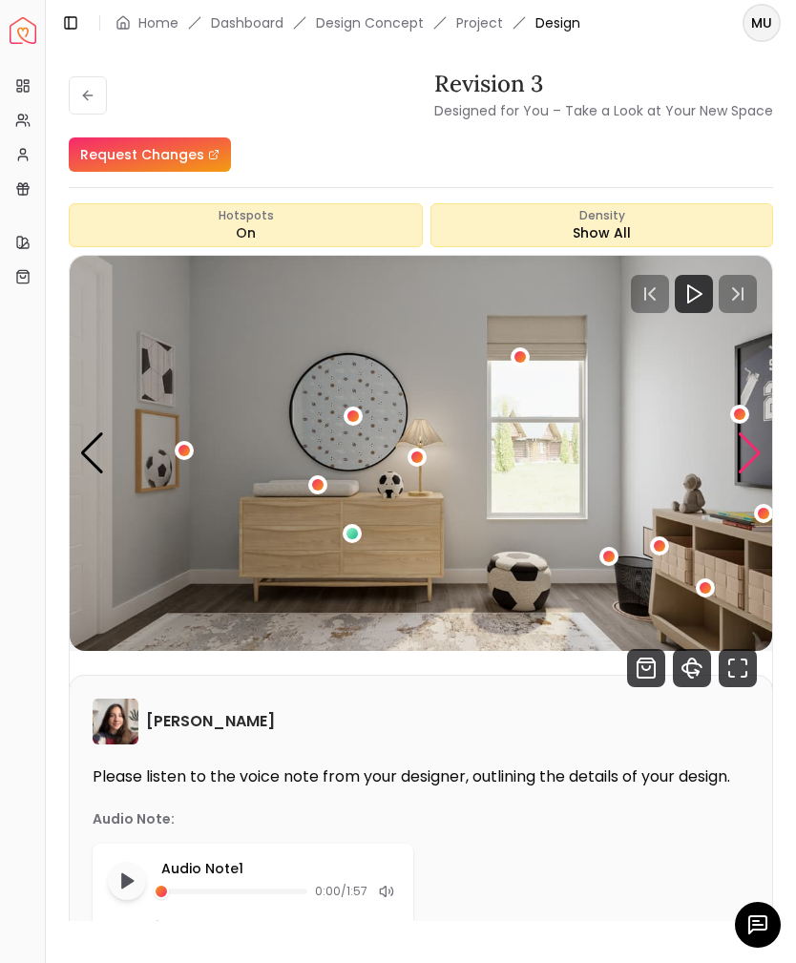
click at [754, 462] on div "Next slide" at bounding box center [750, 453] width 26 height 42
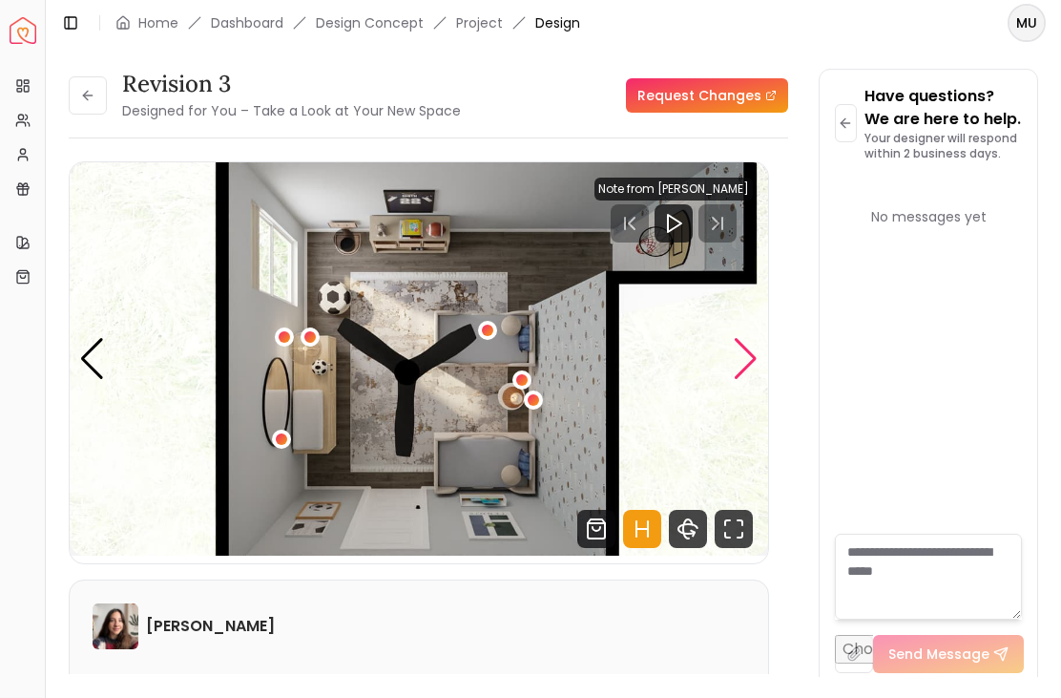
click at [744, 368] on div "Next slide" at bounding box center [746, 359] width 26 height 42
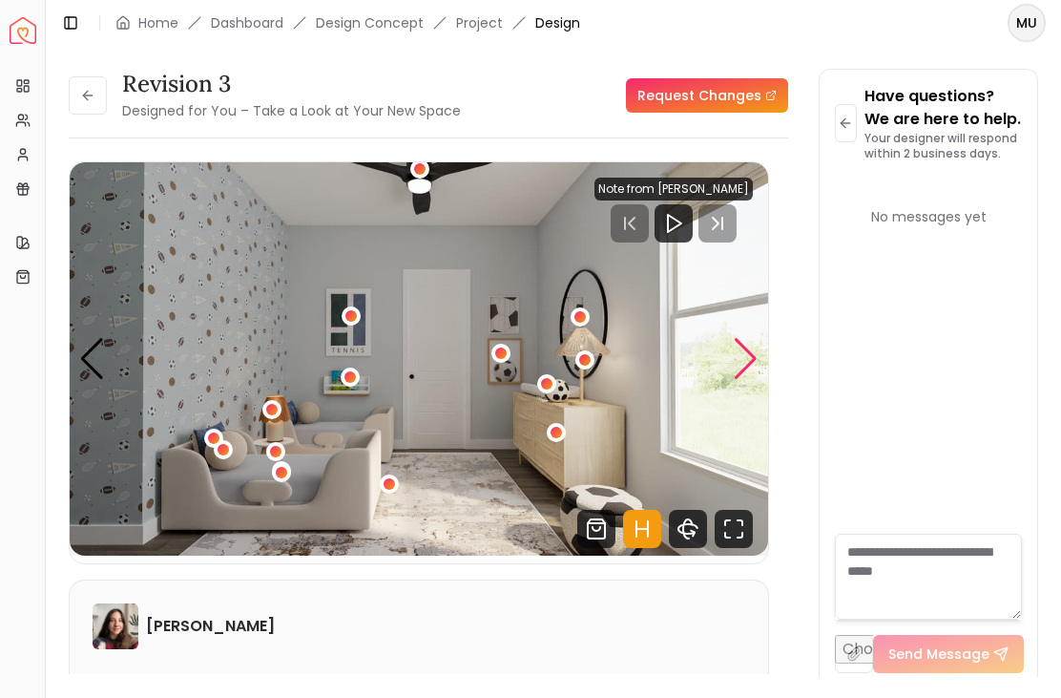
click at [353, 380] on div "1 / 4" at bounding box center [349, 376] width 11 height 11
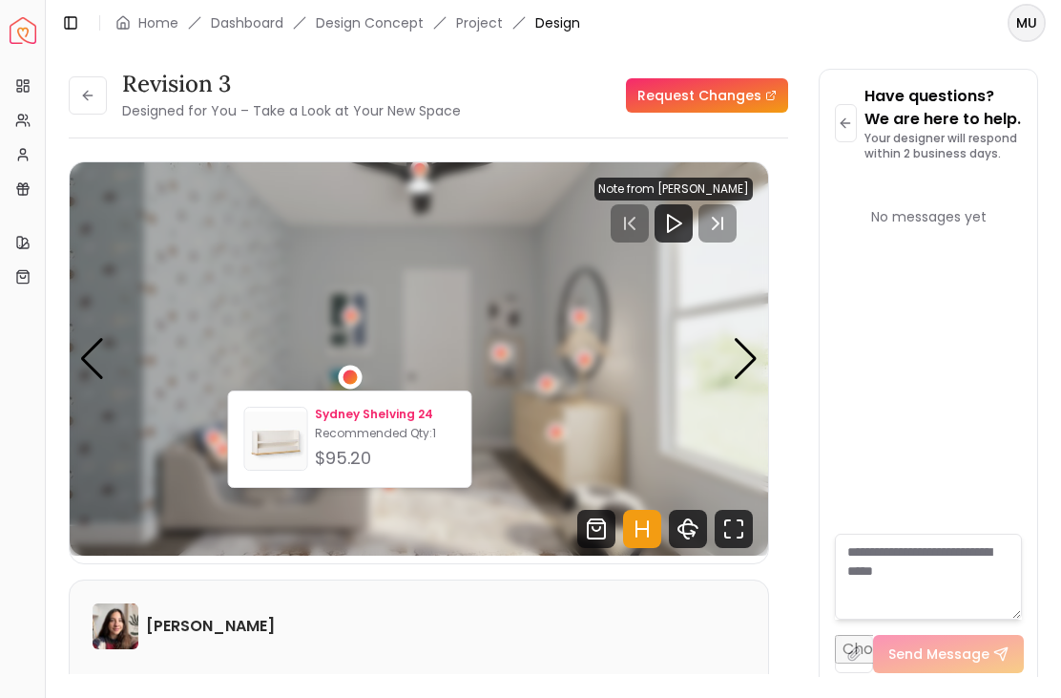
click at [415, 442] on div "Sydney Shelving 24 Recommended Qty: 1 $95.20" at bounding box center [385, 438] width 140 height 65
click at [554, 387] on div "1 / 4" at bounding box center [546, 383] width 19 height 19
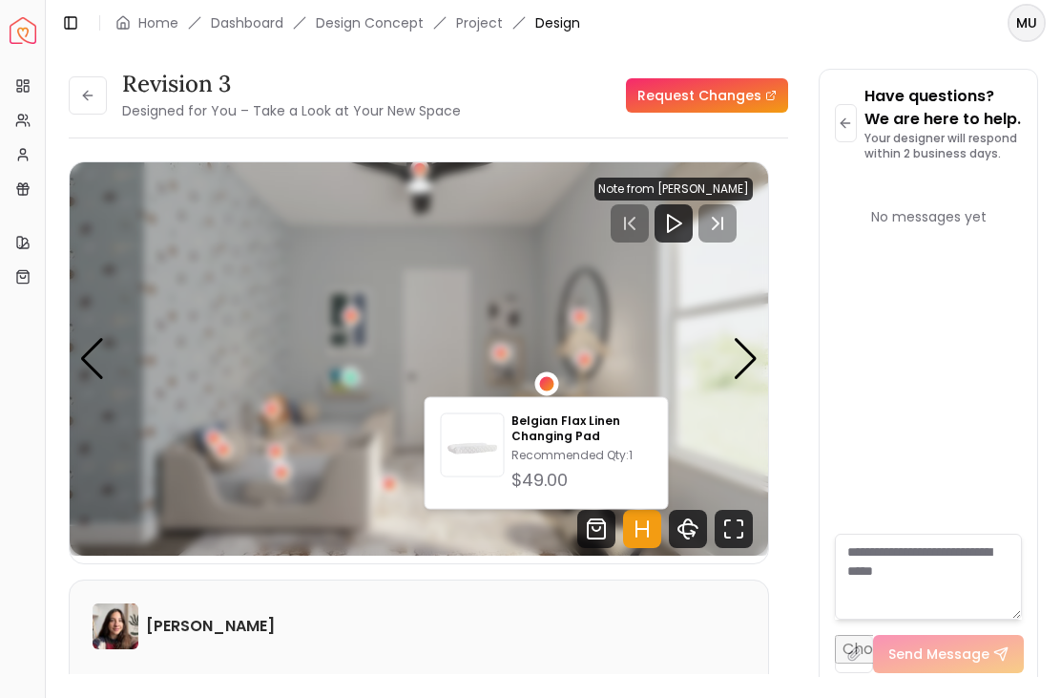
click at [396, 492] on button "1 / 4" at bounding box center [389, 483] width 19 height 19
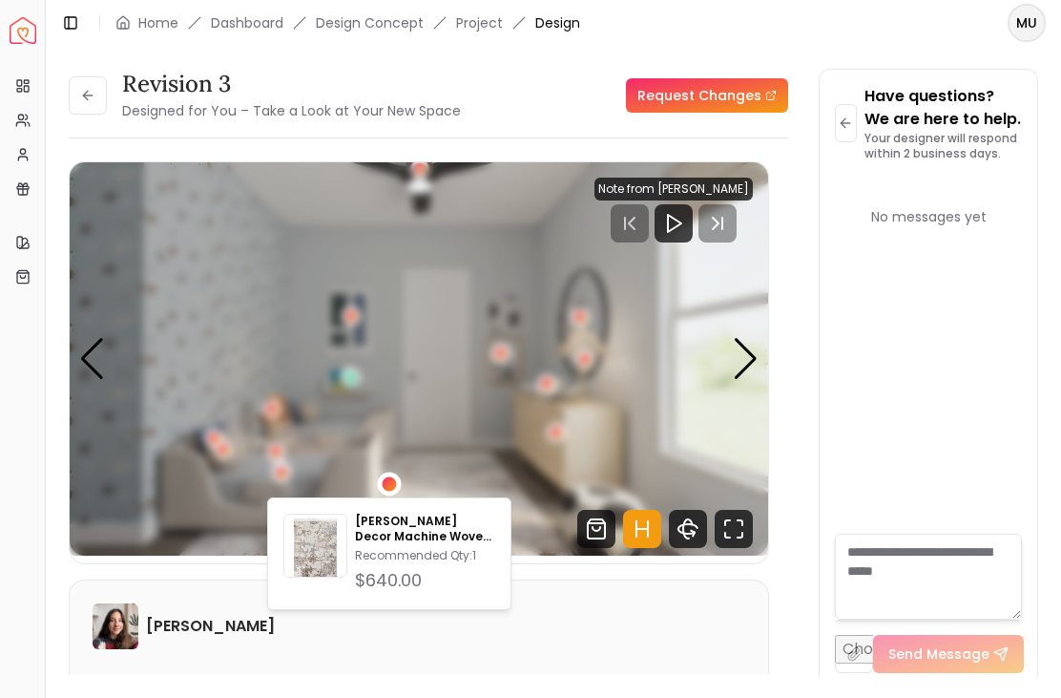
click at [663, 438] on img "1 / 4" at bounding box center [419, 358] width 698 height 393
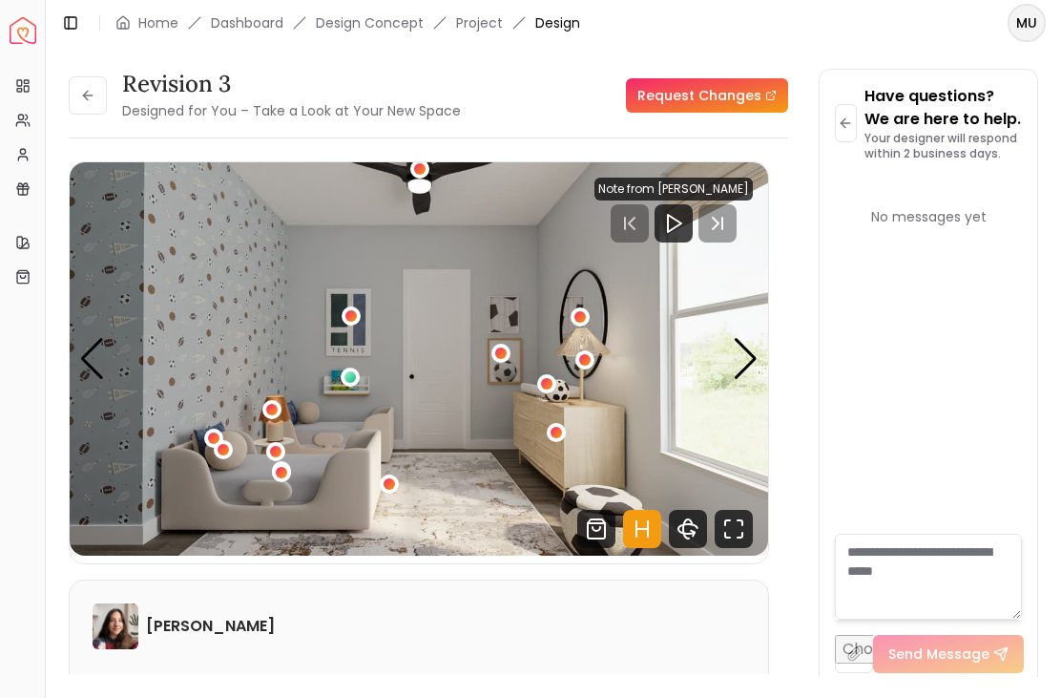
click at [726, 368] on img "1 / 4" at bounding box center [419, 358] width 698 height 393
click at [745, 363] on div "Next slide" at bounding box center [746, 359] width 26 height 42
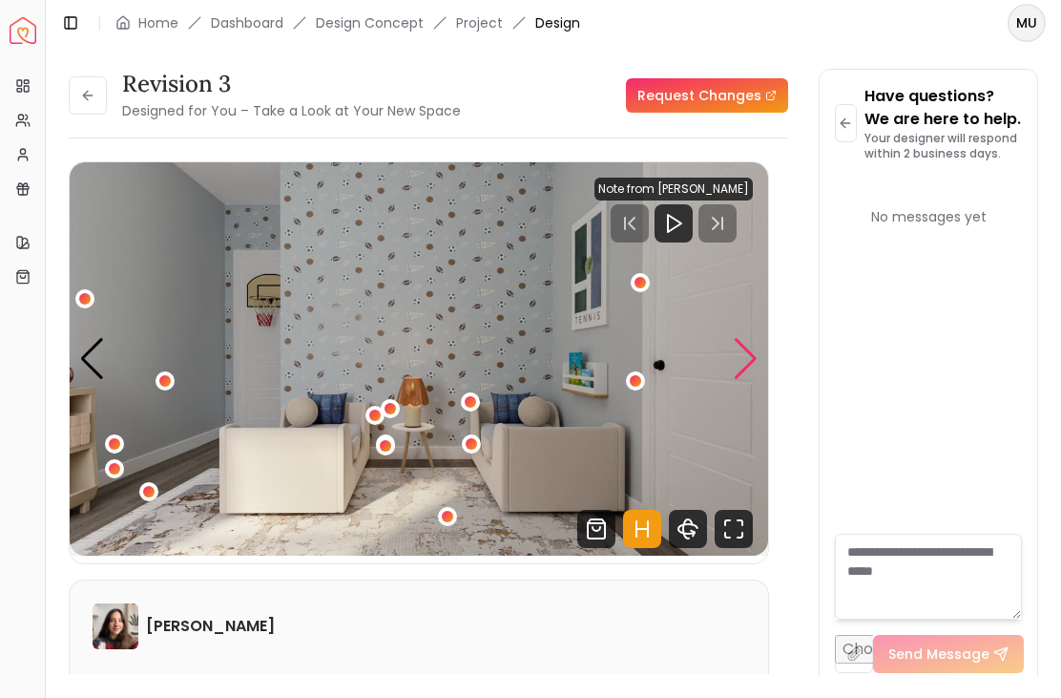
click at [736, 371] on div "Next slide" at bounding box center [746, 359] width 26 height 42
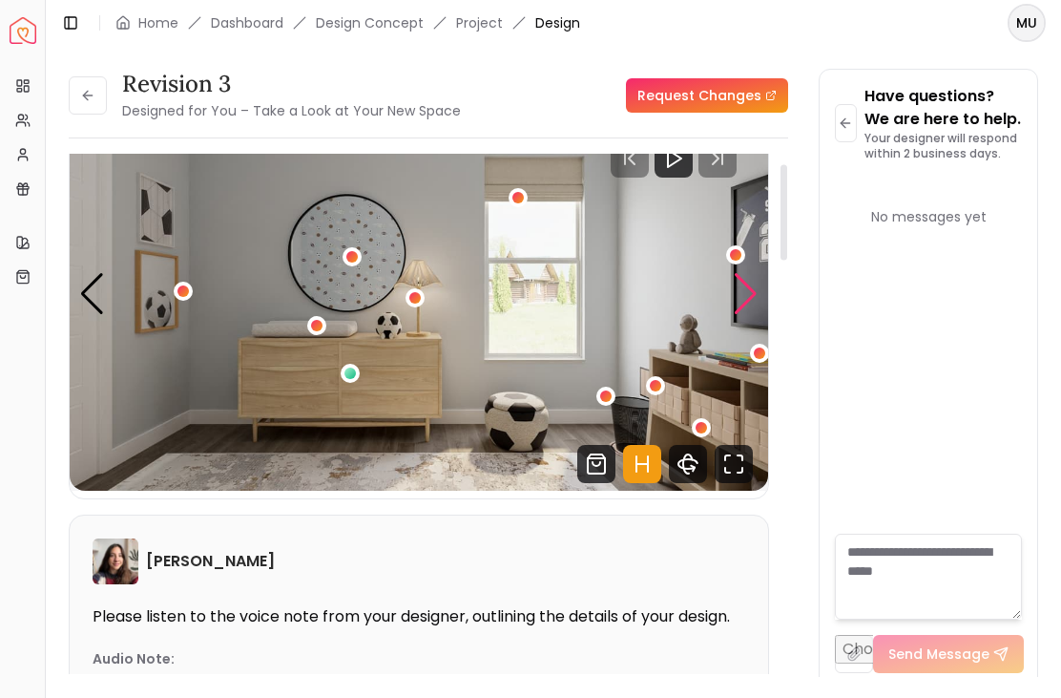
scroll to position [60, 0]
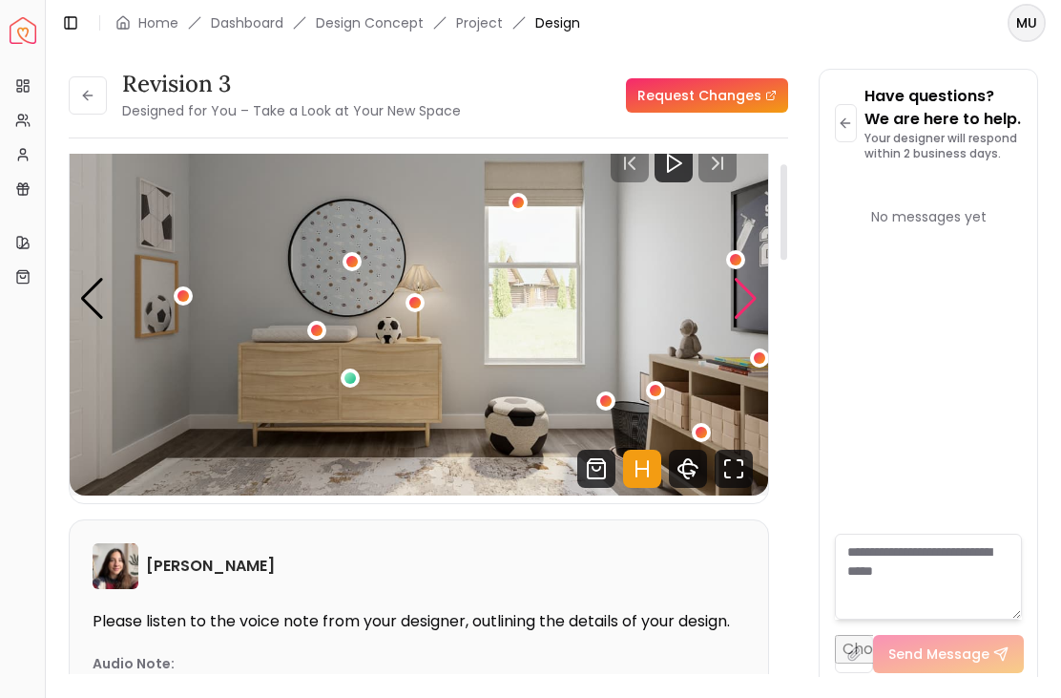
click at [358, 377] on div "3 / 4" at bounding box center [350, 377] width 19 height 19
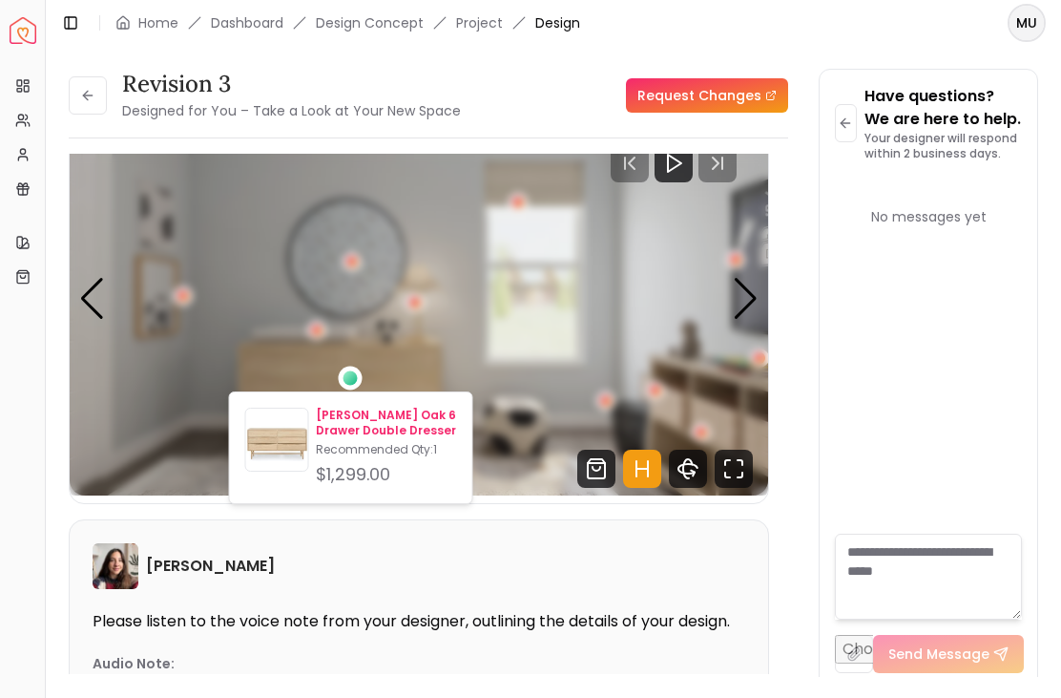
click at [379, 427] on p "[PERSON_NAME] Oak 6 Drawer Double Dresser" at bounding box center [386, 422] width 140 height 31
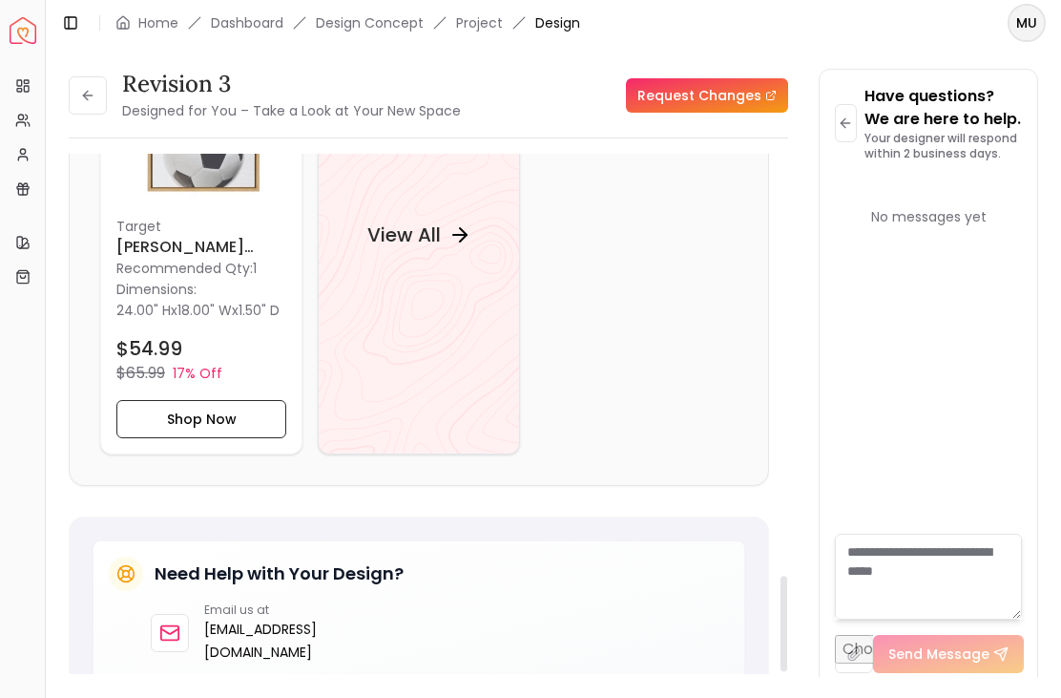
scroll to position [2575, 0]
click at [435, 387] on div "View All" at bounding box center [419, 233] width 202 height 439
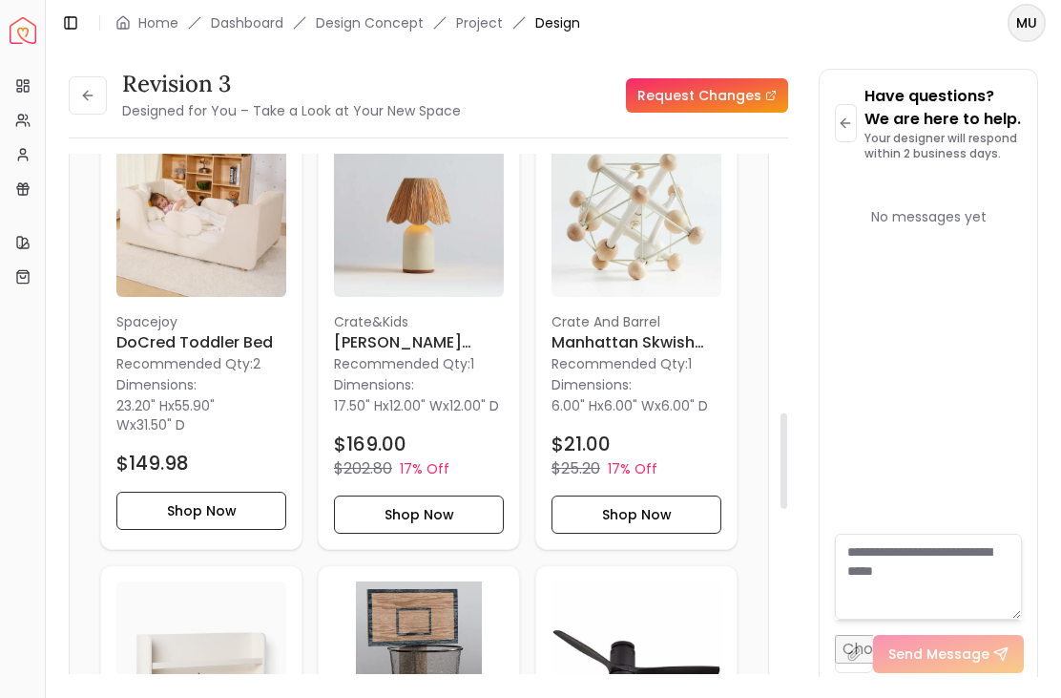
scroll to position [1569, 0]
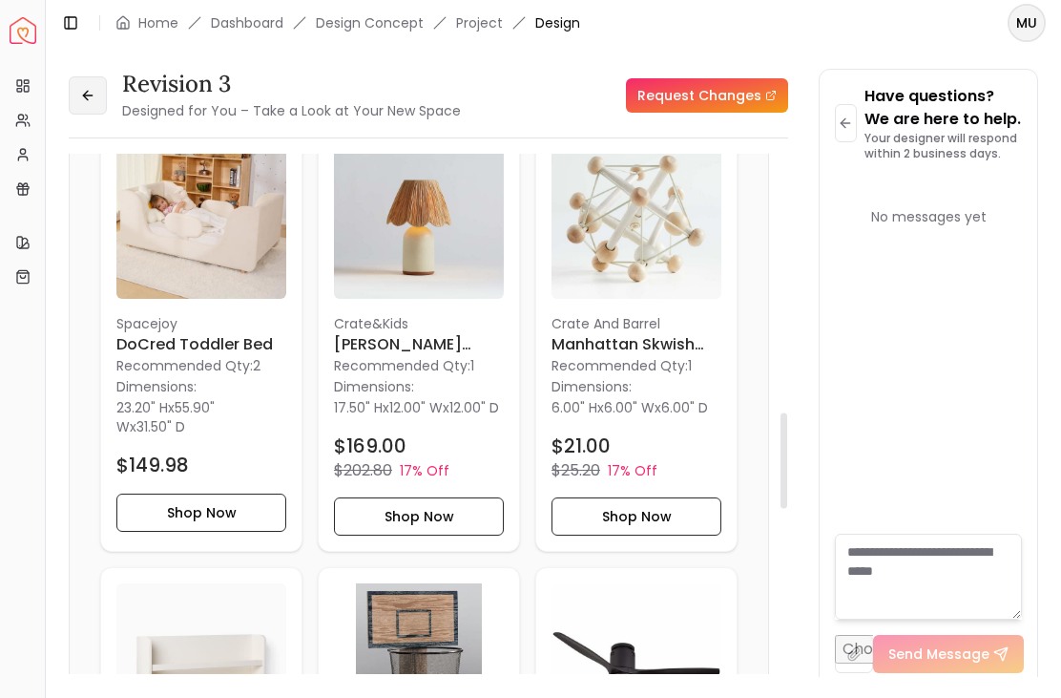
click at [94, 96] on icon at bounding box center [87, 95] width 15 height 15
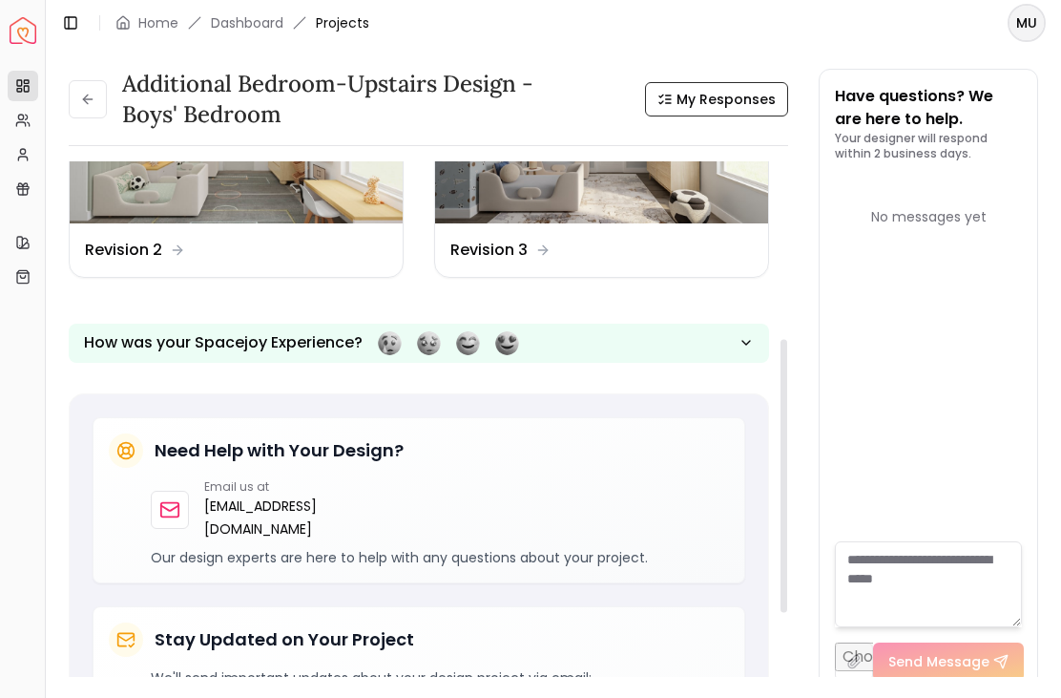
scroll to position [317, 0]
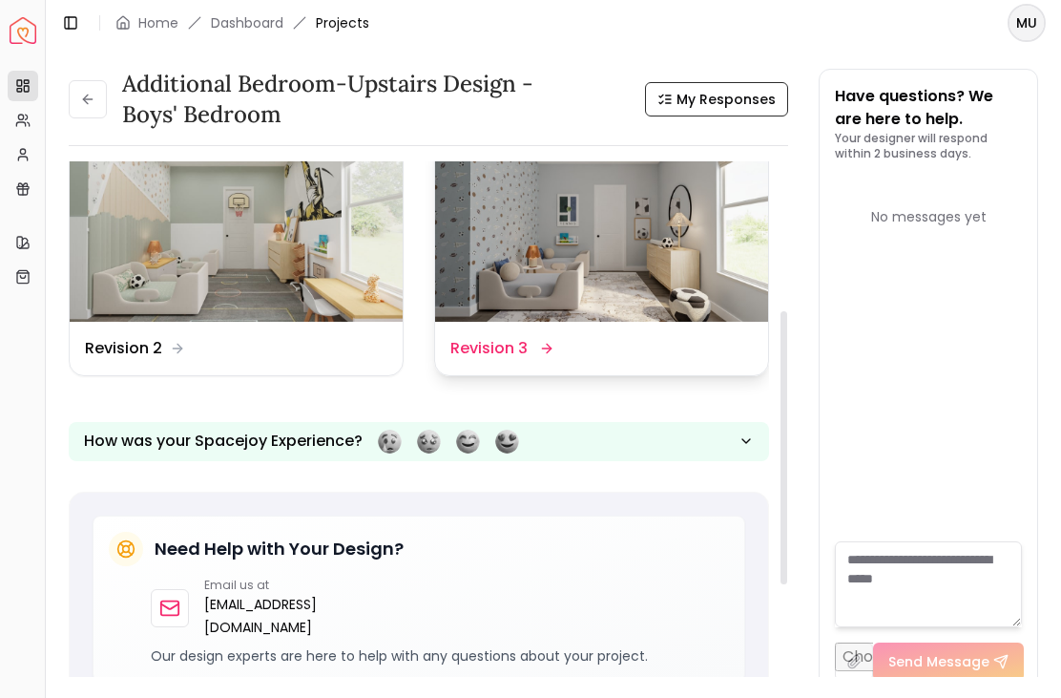
click at [644, 228] on img at bounding box center [601, 227] width 333 height 187
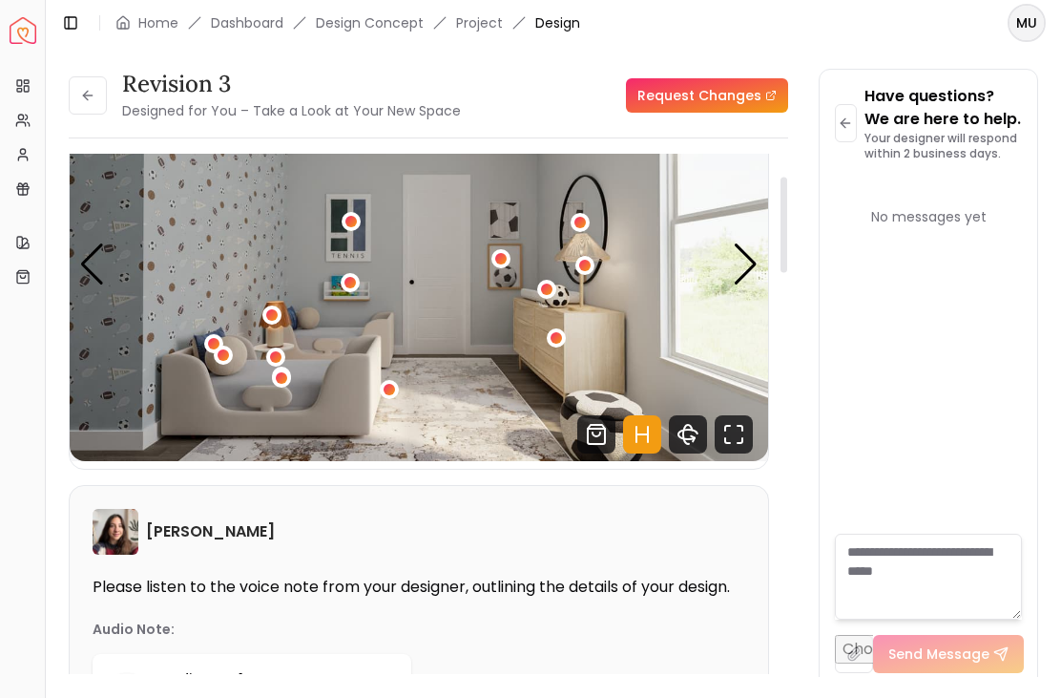
scroll to position [93, 0]
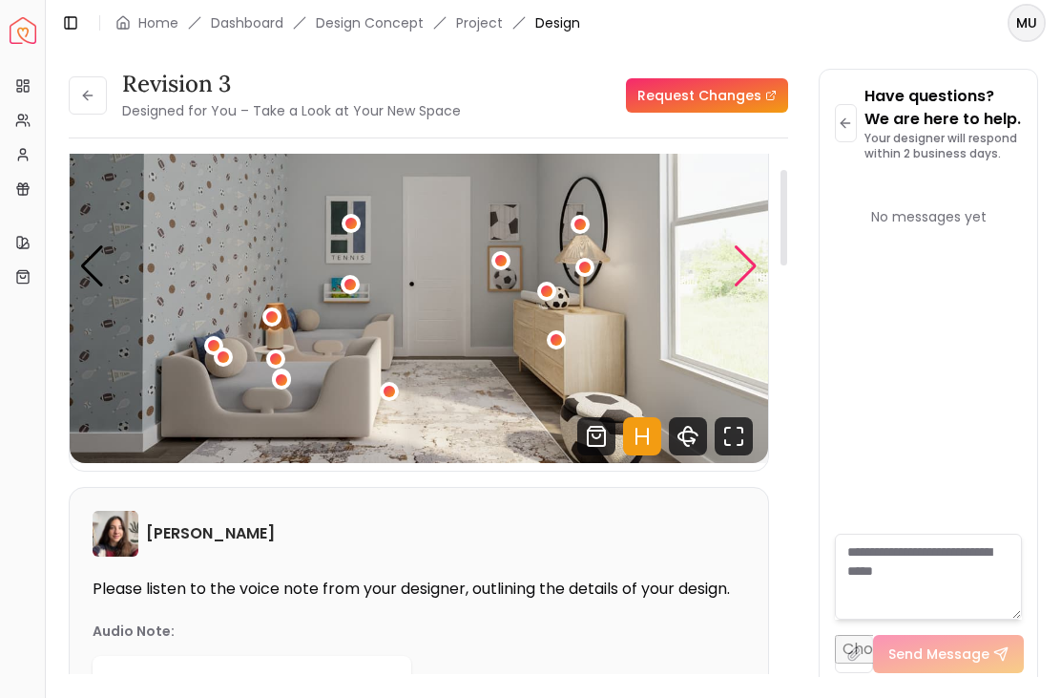
click at [735, 270] on div "Next slide" at bounding box center [746, 266] width 26 height 42
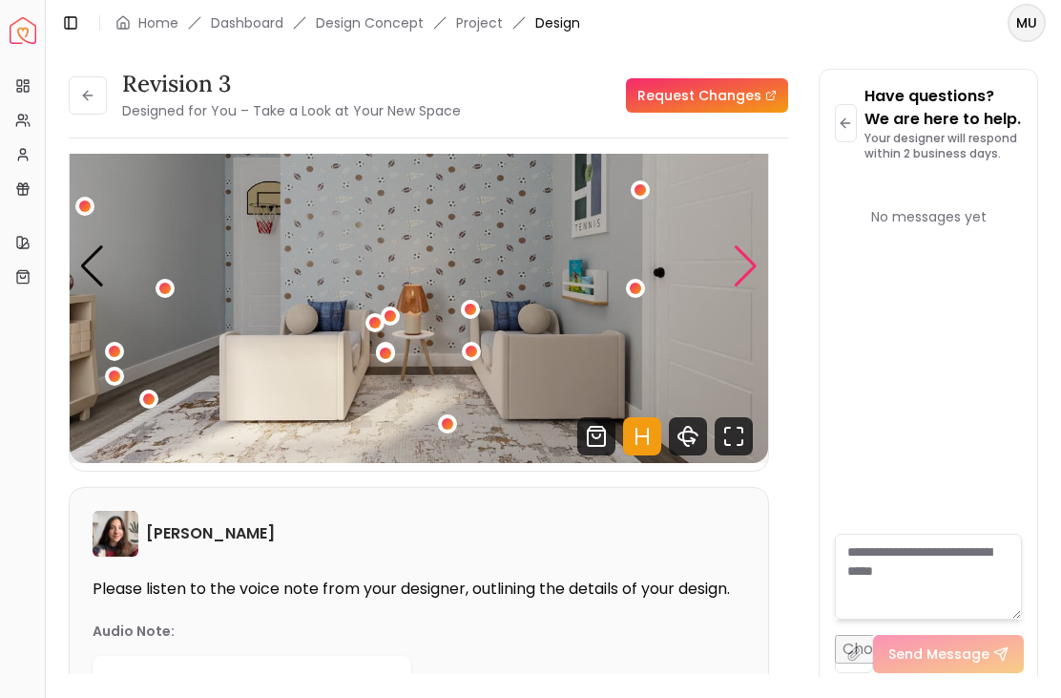
click at [747, 263] on div "Next slide" at bounding box center [746, 266] width 26 height 42
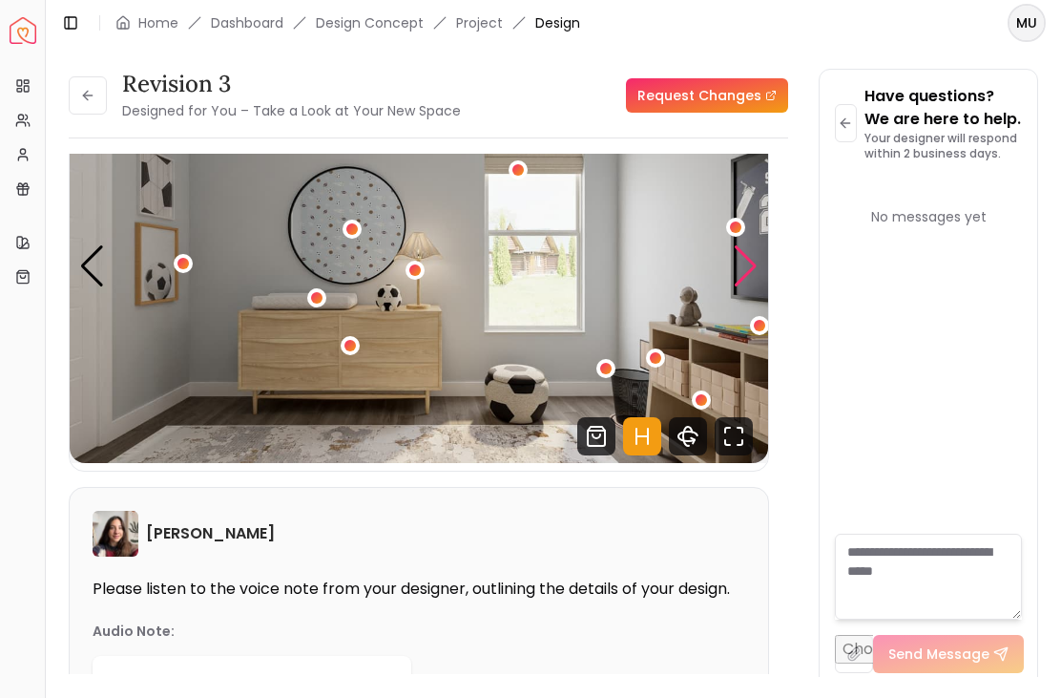
click at [741, 271] on div "Next slide" at bounding box center [746, 266] width 26 height 42
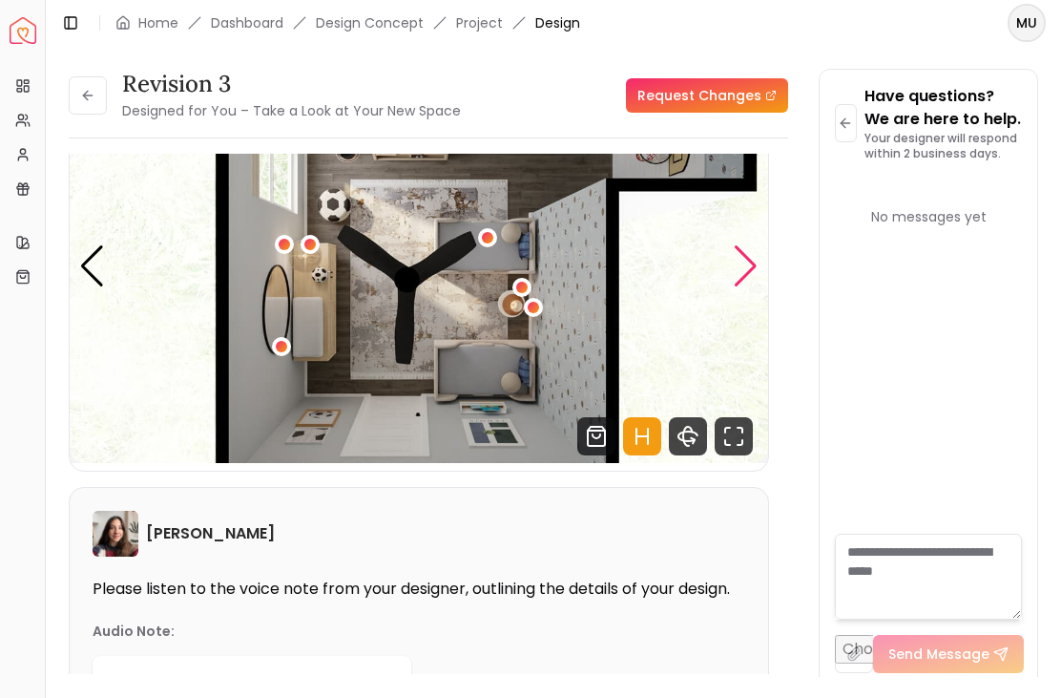
click at [740, 263] on div "Next slide" at bounding box center [746, 266] width 26 height 42
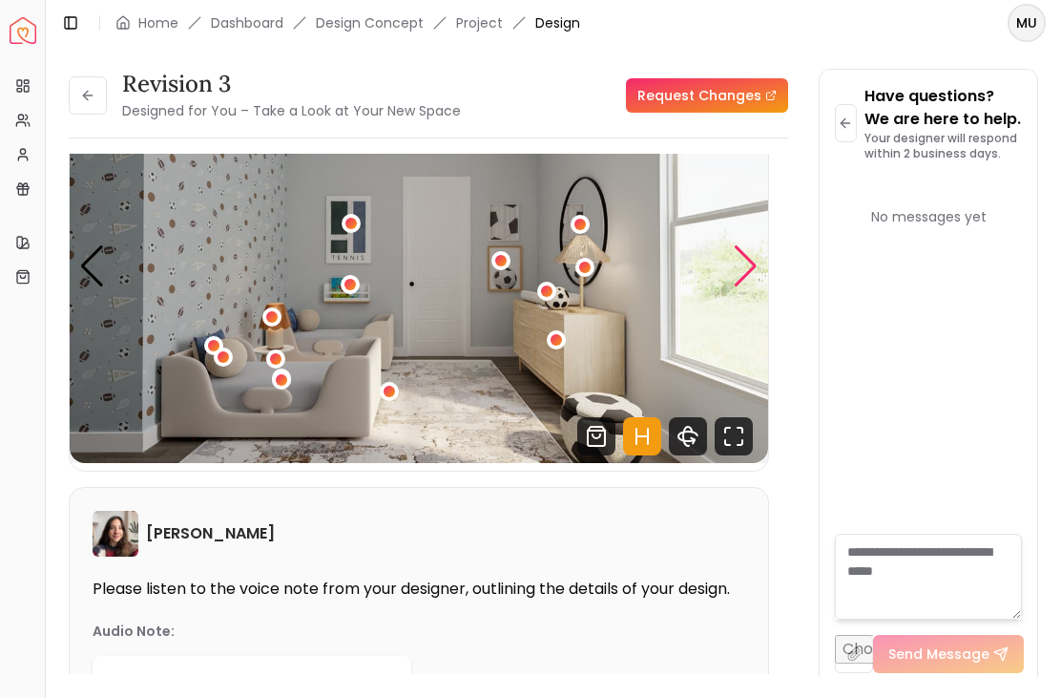
click at [745, 267] on div "Next slide" at bounding box center [746, 266] width 26 height 42
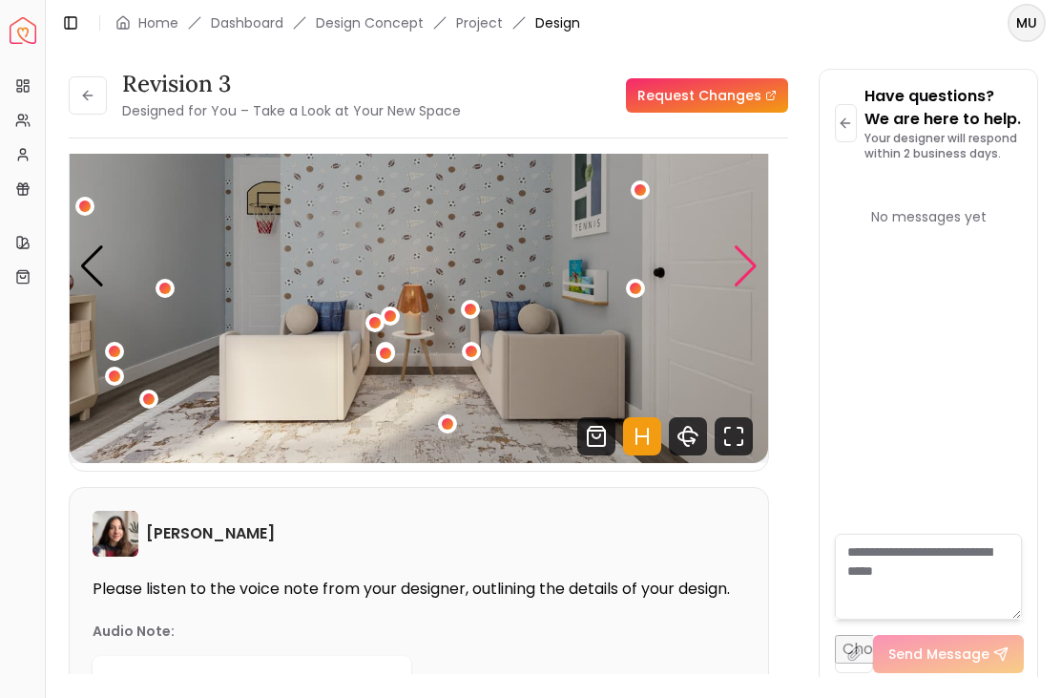
click at [750, 264] on div "Next slide" at bounding box center [746, 266] width 26 height 42
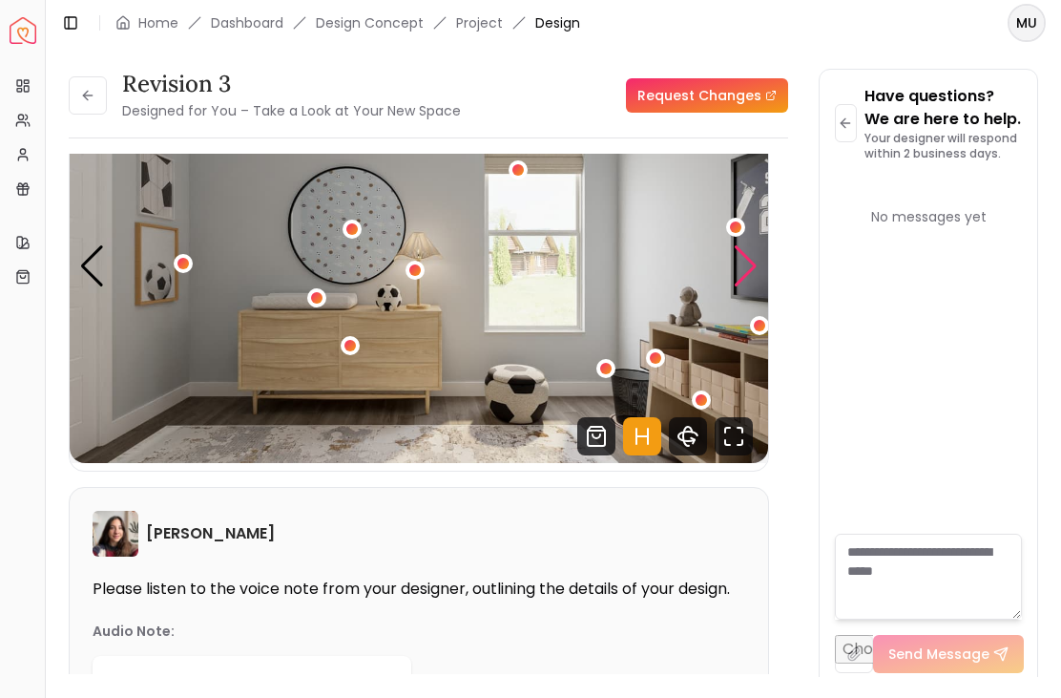
click at [695, 400] on div "3 / 4" at bounding box center [701, 399] width 19 height 19
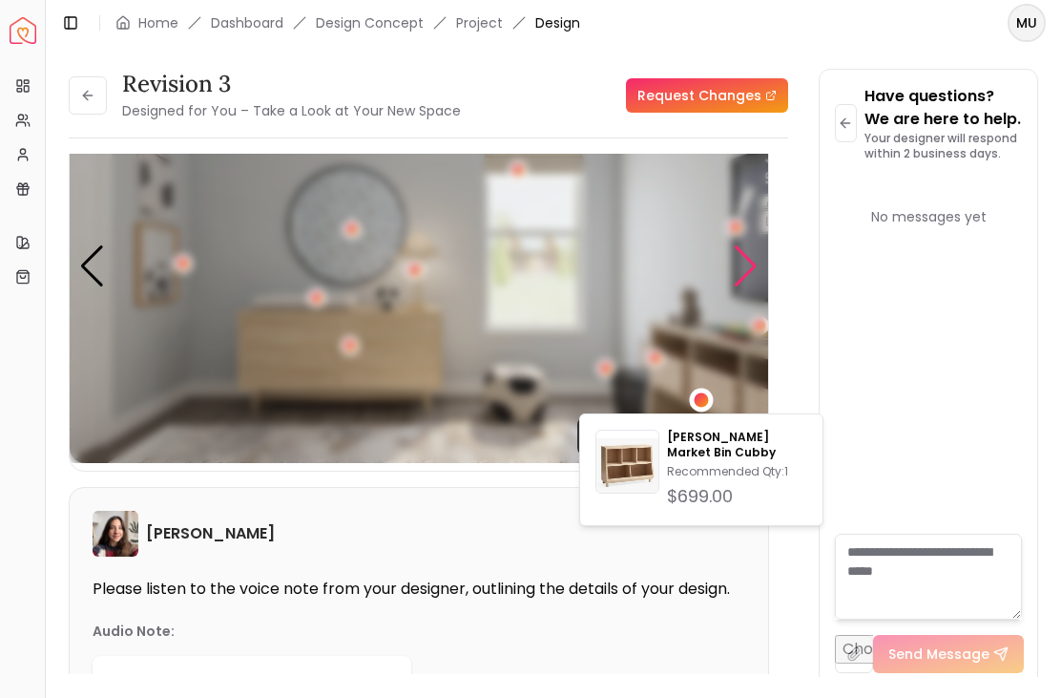
click at [648, 279] on img "3 / 4" at bounding box center [419, 266] width 698 height 393
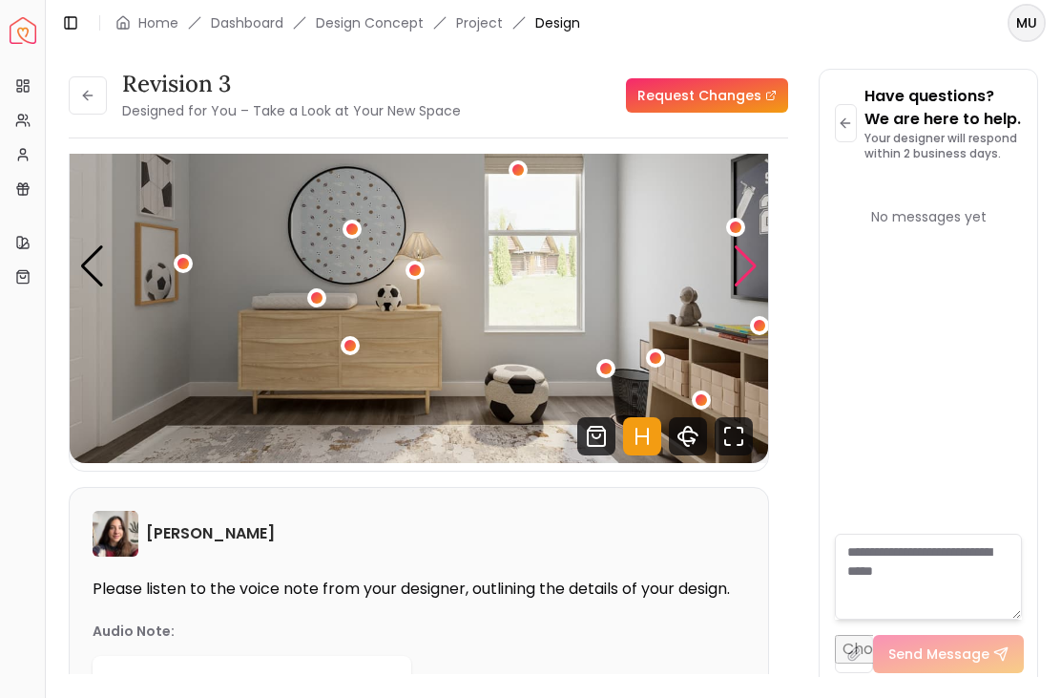
click at [703, 393] on div "3 / 4" at bounding box center [701, 399] width 19 height 19
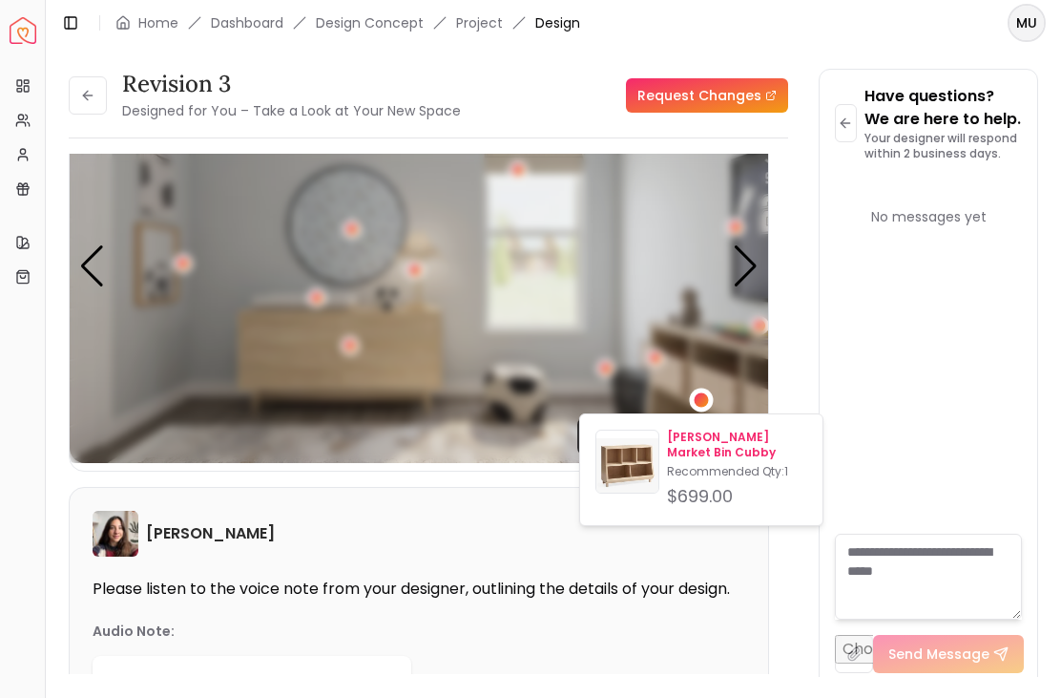
click at [692, 460] on div "Parker Market Bin Cubby Recommended Qty: 1 $699.00" at bounding box center [737, 469] width 140 height 80
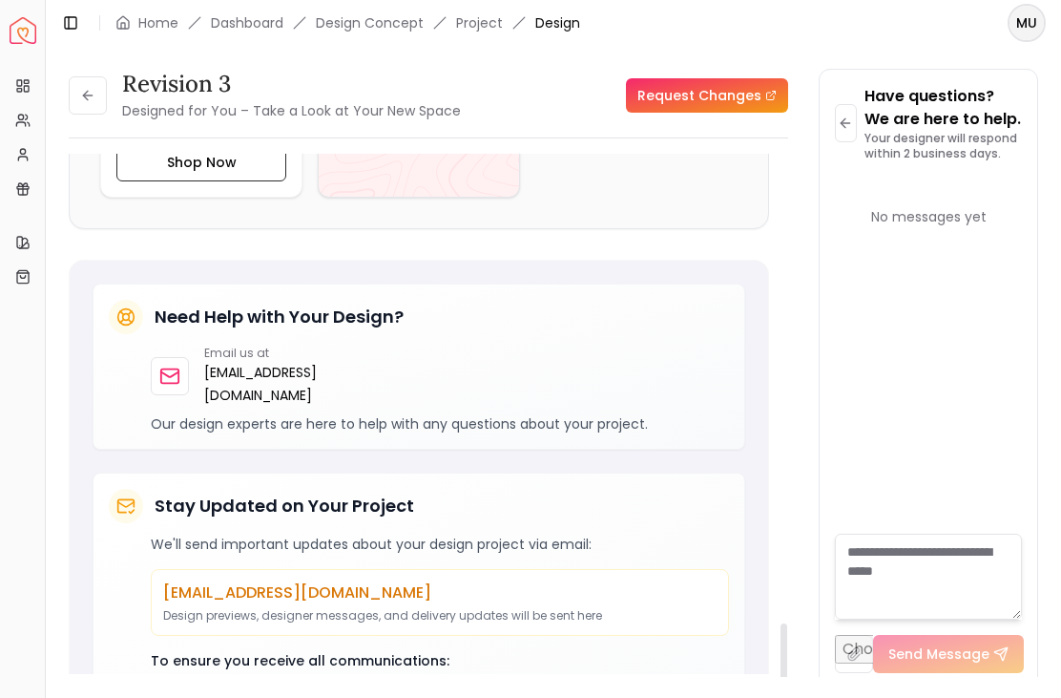
scroll to position [2645, 0]
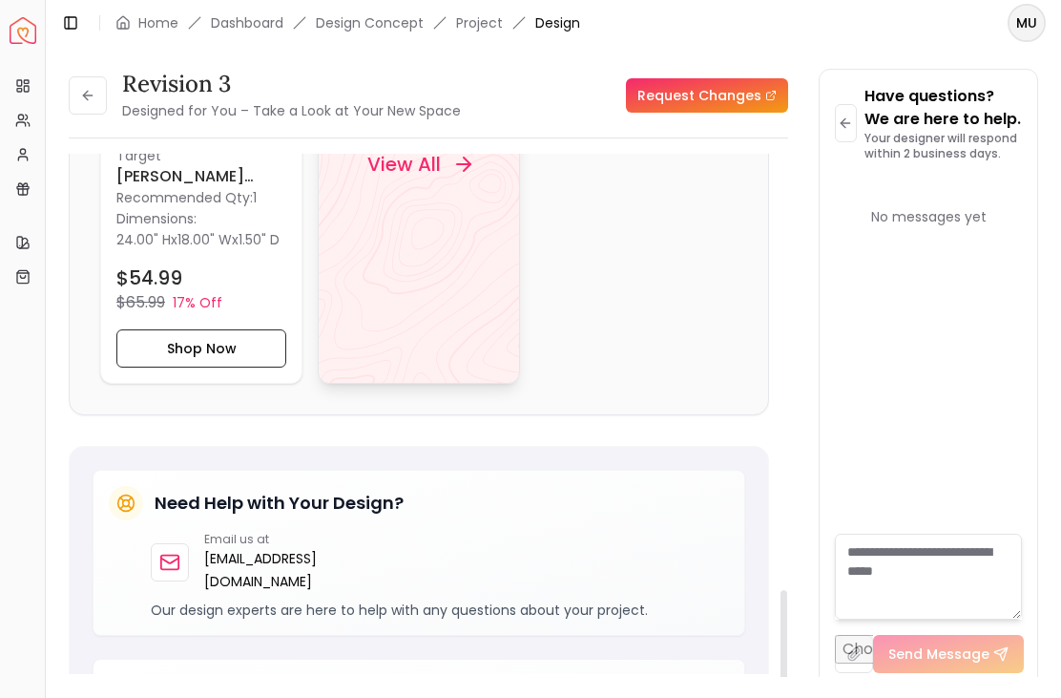
click at [430, 325] on div "View All" at bounding box center [419, 164] width 202 height 439
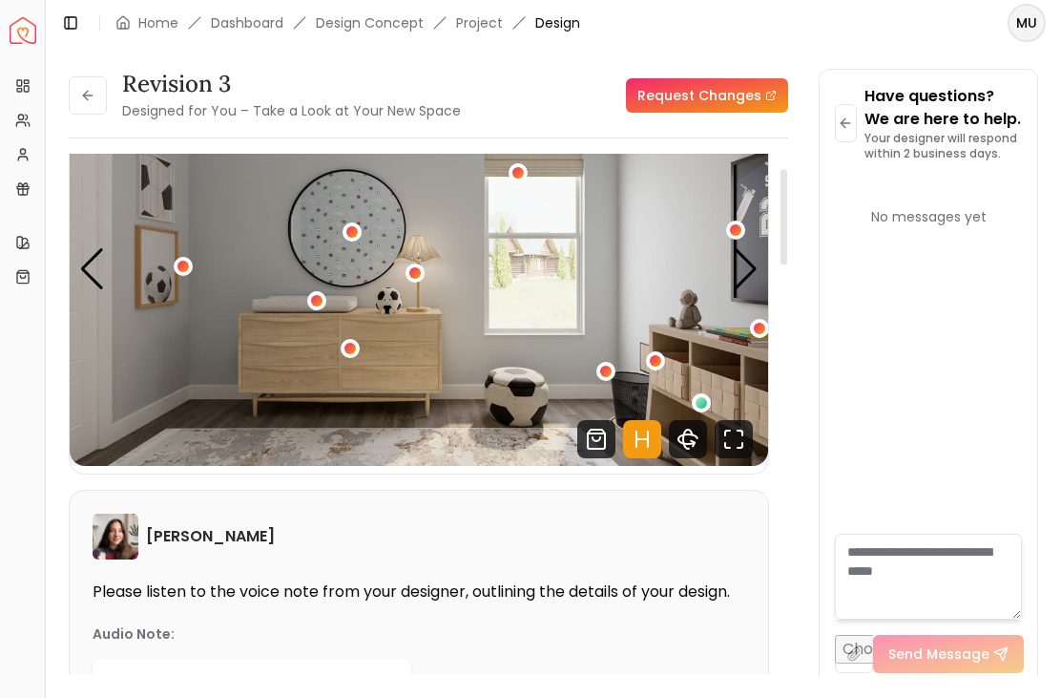
scroll to position [87, 0]
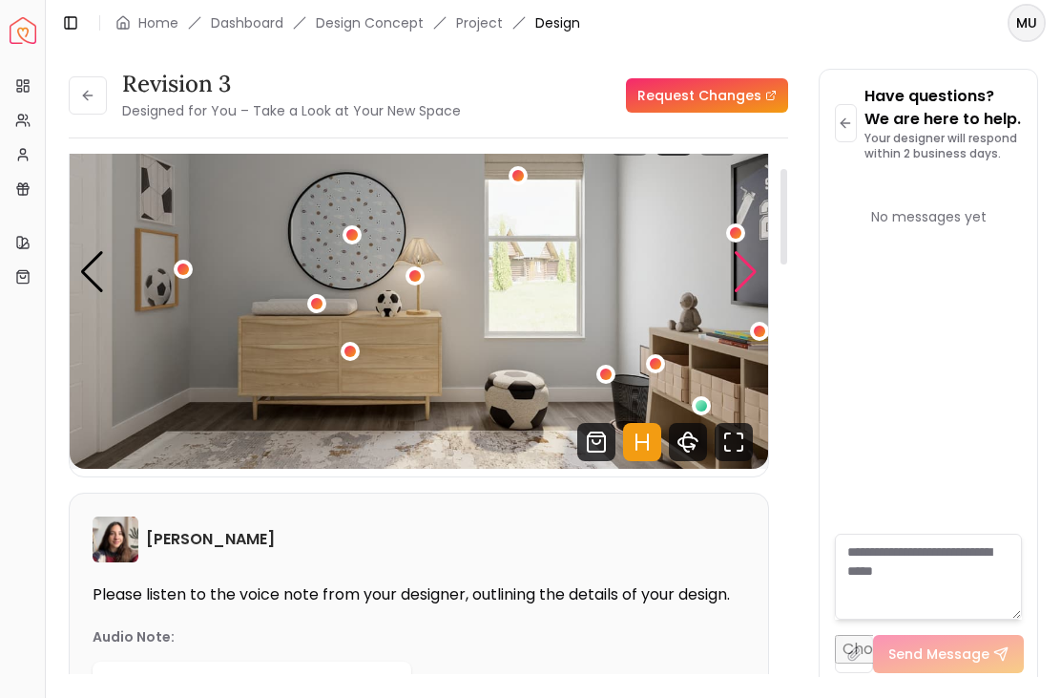
click at [746, 251] on div "Next slide" at bounding box center [746, 272] width 26 height 42
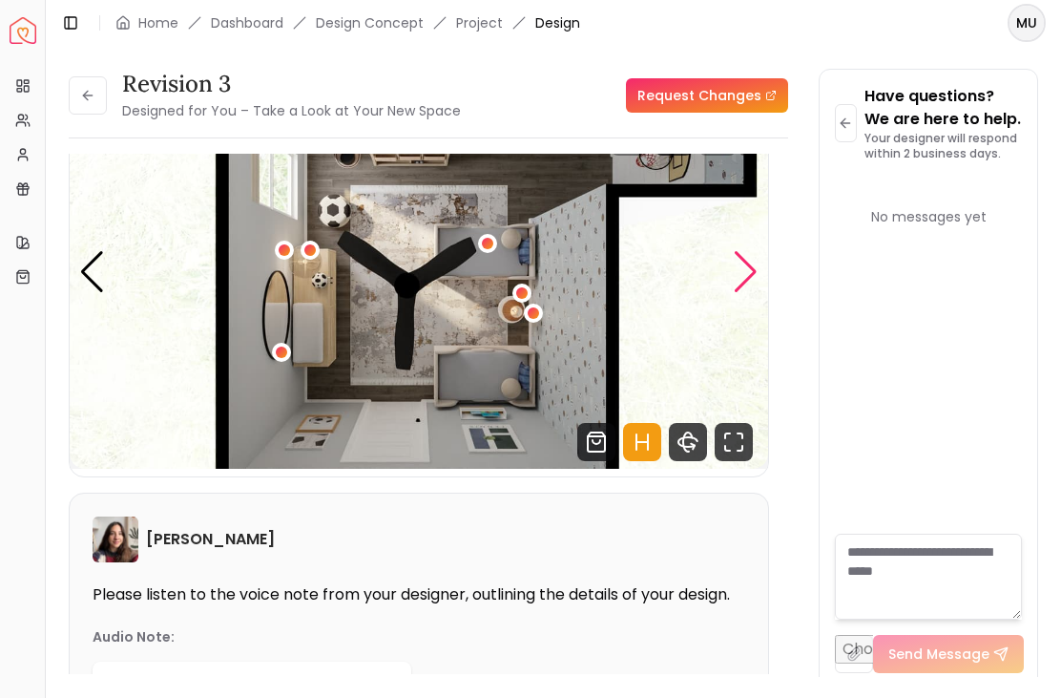
click at [745, 251] on div "Next slide" at bounding box center [746, 272] width 26 height 42
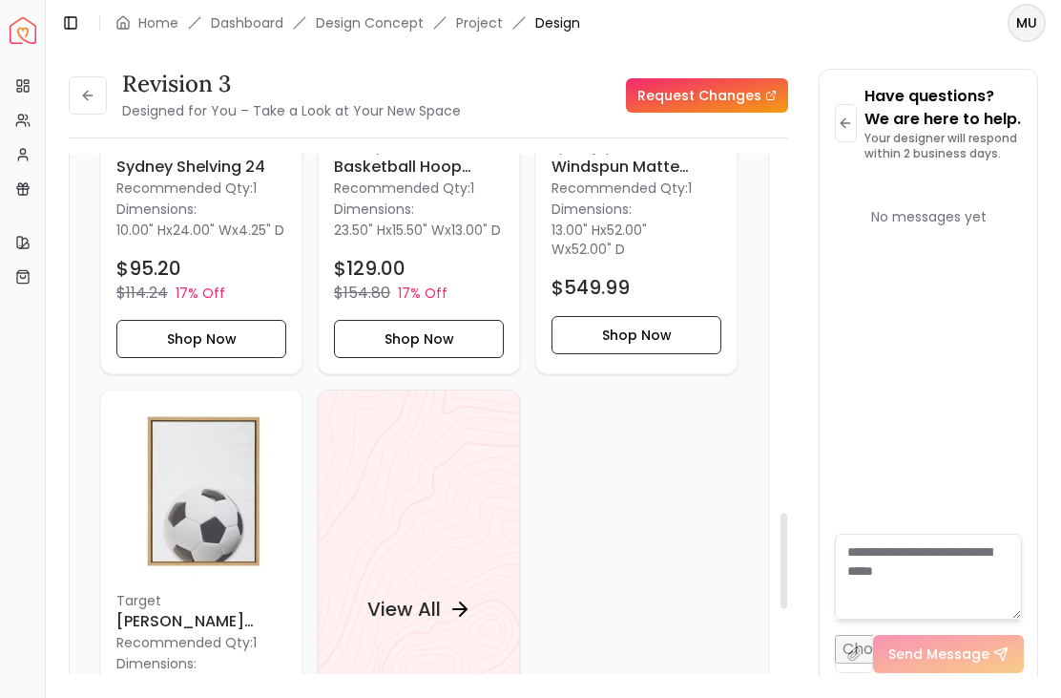
scroll to position [2223, 0]
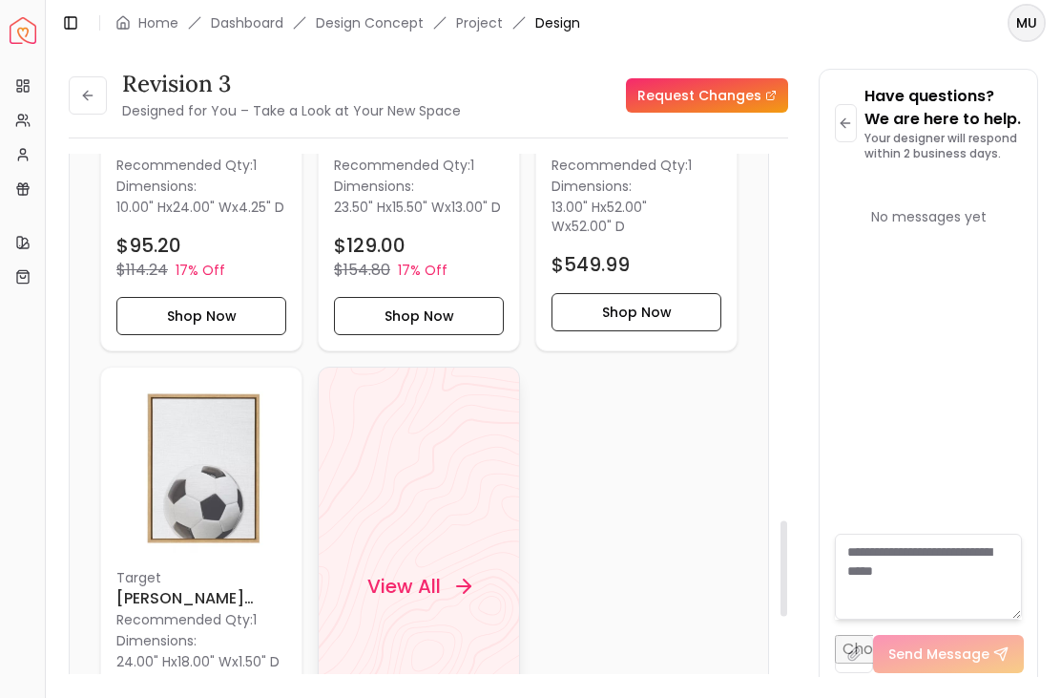
click at [447, 566] on div "View All" at bounding box center [419, 585] width 150 height 57
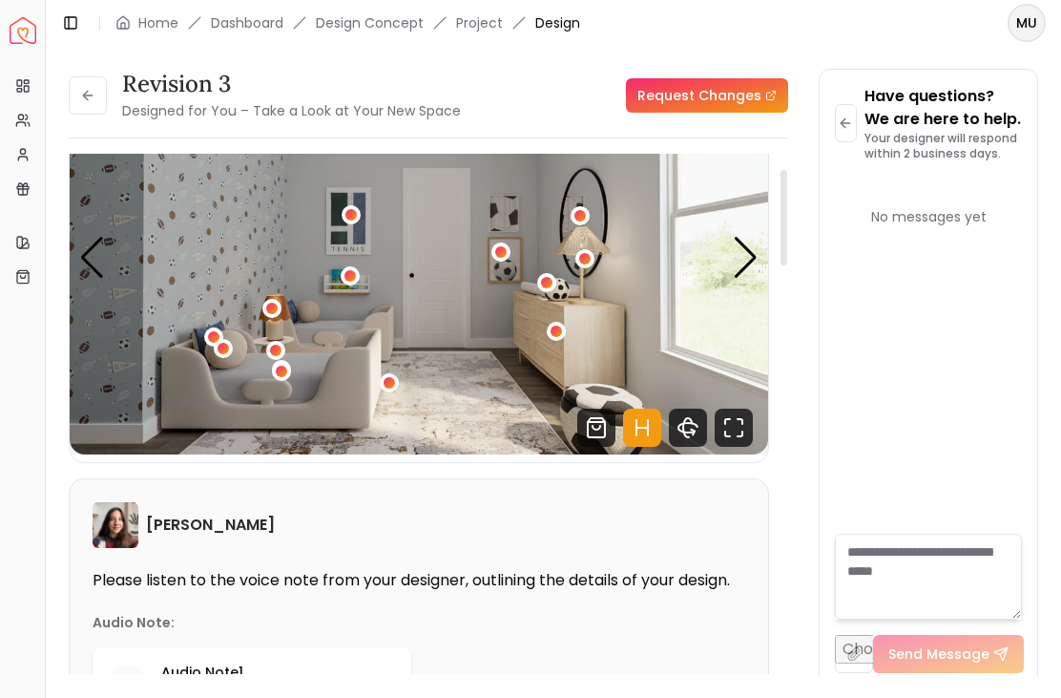
scroll to position [93, 0]
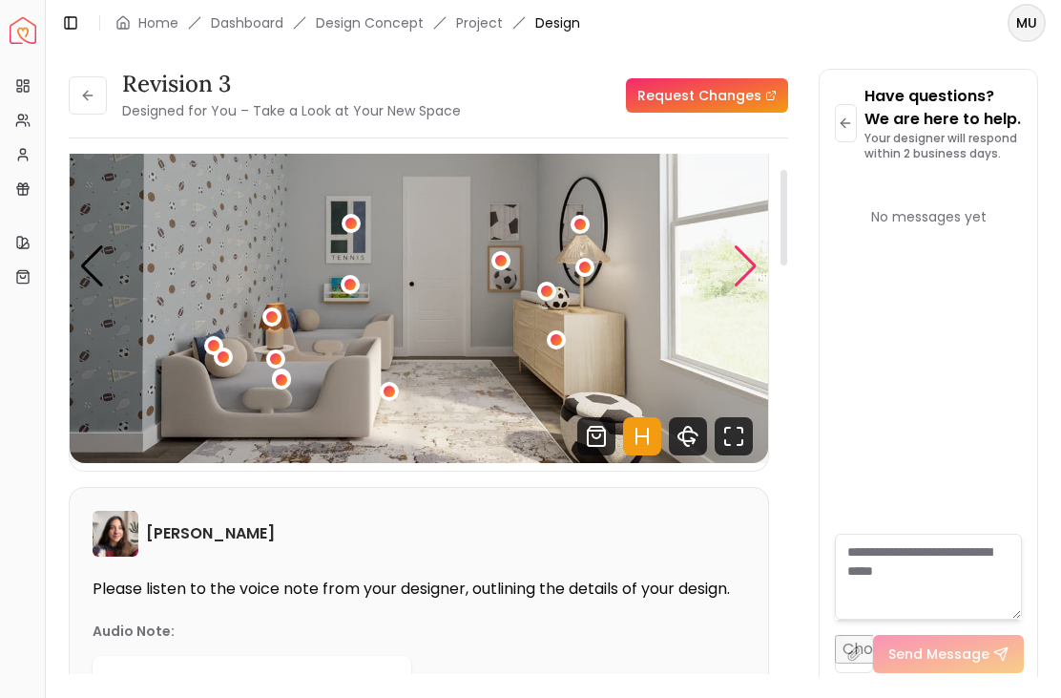
click at [741, 245] on div "Next slide" at bounding box center [746, 266] width 26 height 42
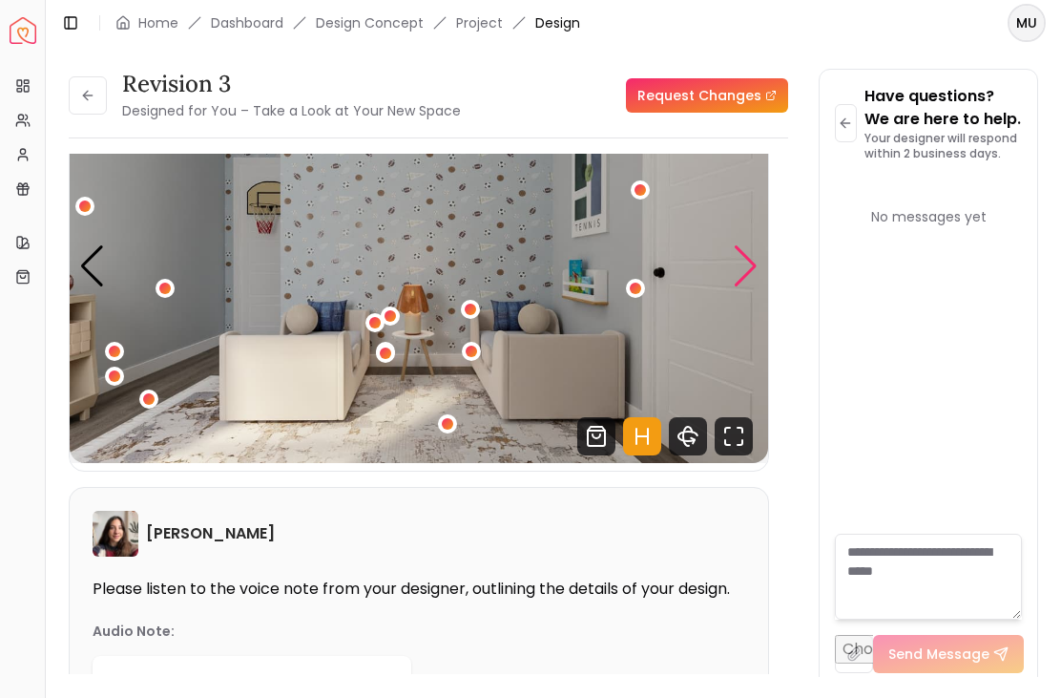
click at [752, 252] on img "2 / 4" at bounding box center [419, 266] width 698 height 393
click at [754, 245] on div "Next slide" at bounding box center [746, 266] width 26 height 42
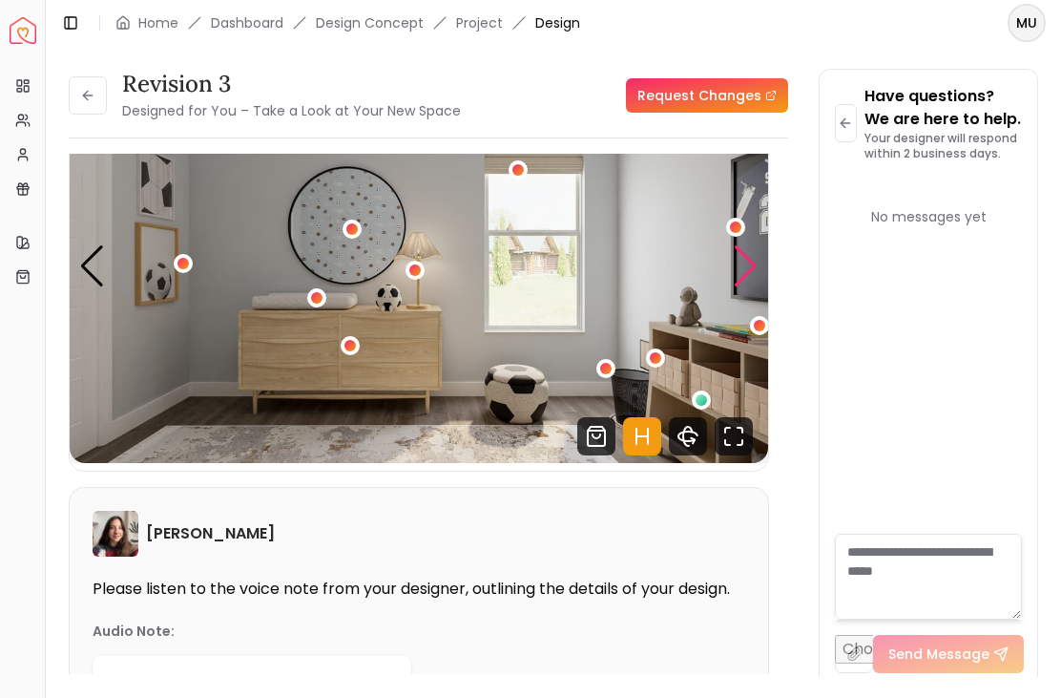
click at [753, 245] on div "Next slide" at bounding box center [746, 266] width 26 height 42
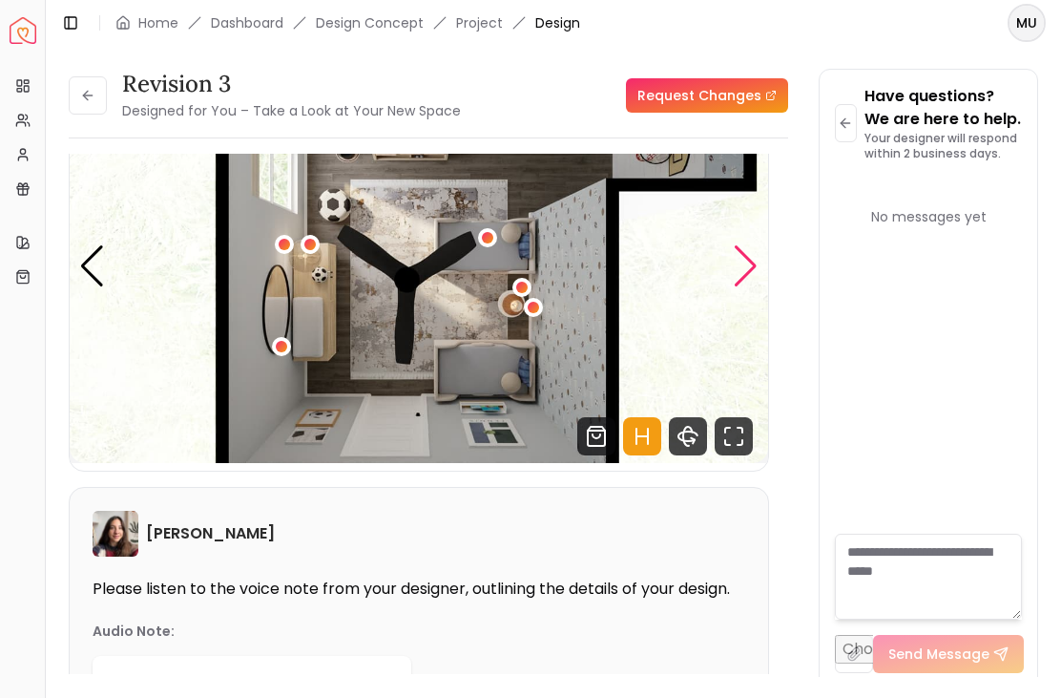
click at [752, 245] on div "Next slide" at bounding box center [746, 266] width 26 height 42
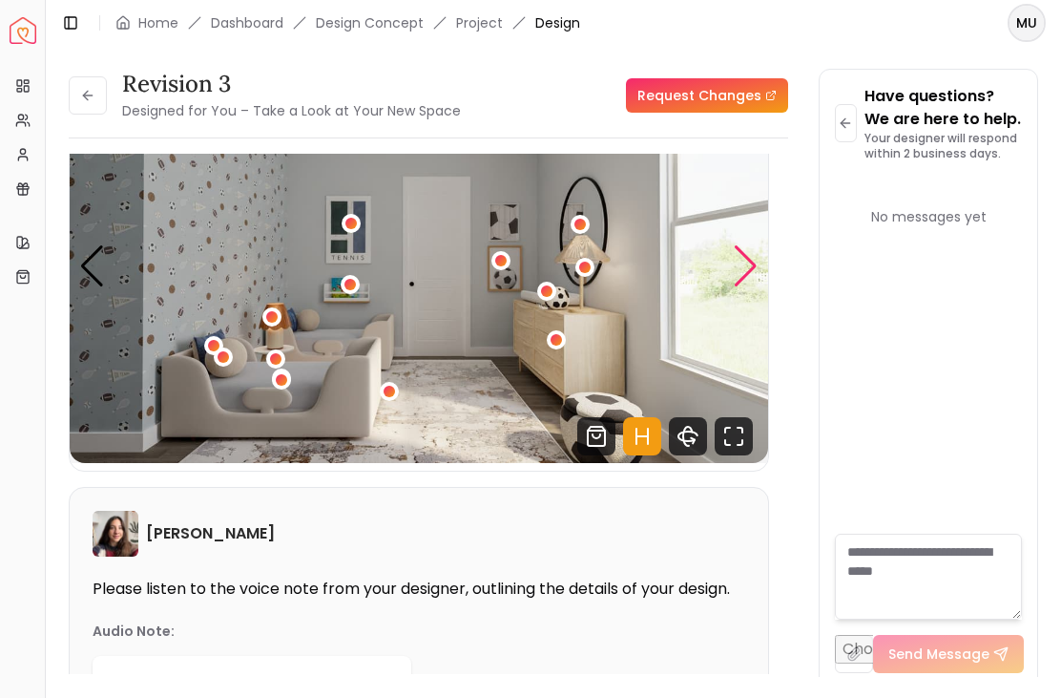
click at [756, 245] on div "Next slide" at bounding box center [746, 266] width 26 height 42
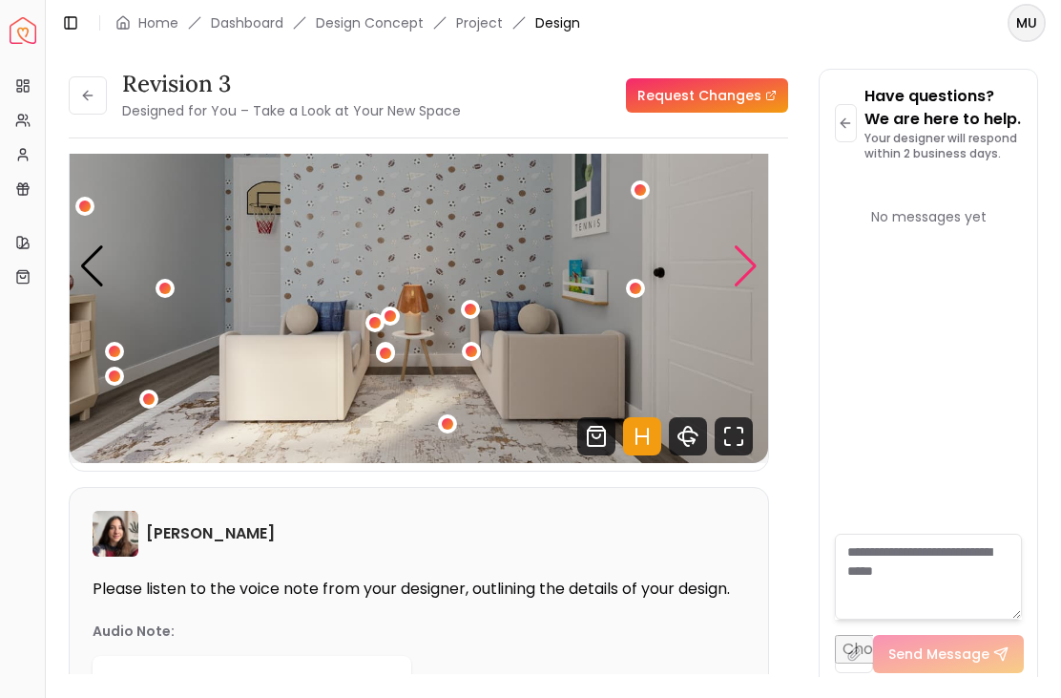
click at [399, 311] on img "2 / 4" at bounding box center [419, 266] width 698 height 393
click at [395, 323] on img "2 / 4" at bounding box center [419, 266] width 698 height 393
click at [373, 298] on img "2 / 4" at bounding box center [419, 266] width 698 height 393
click at [383, 313] on div "2 / 4" at bounding box center [374, 322] width 19 height 19
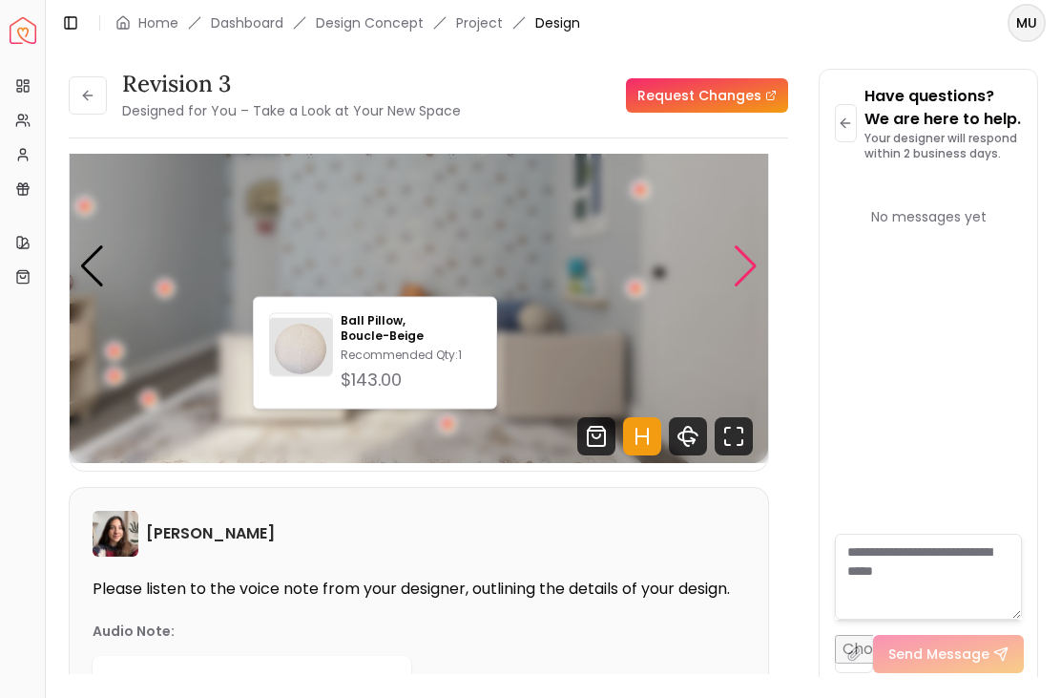
click at [403, 287] on img "2 / 4" at bounding box center [419, 266] width 698 height 393
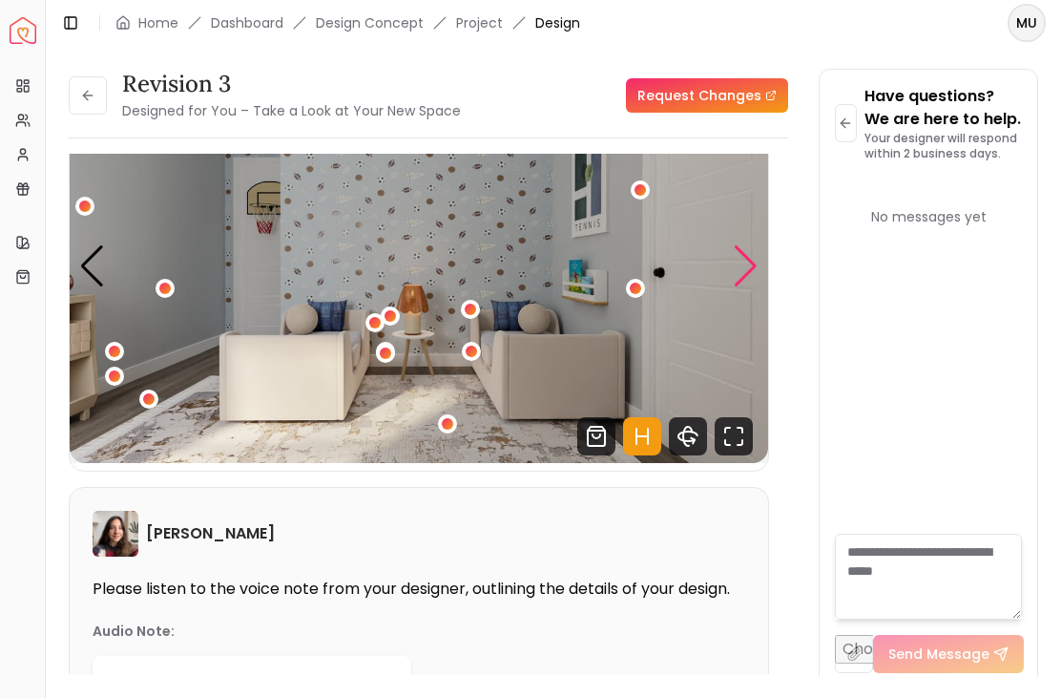
click at [392, 310] on div "2 / 4" at bounding box center [390, 315] width 11 height 11
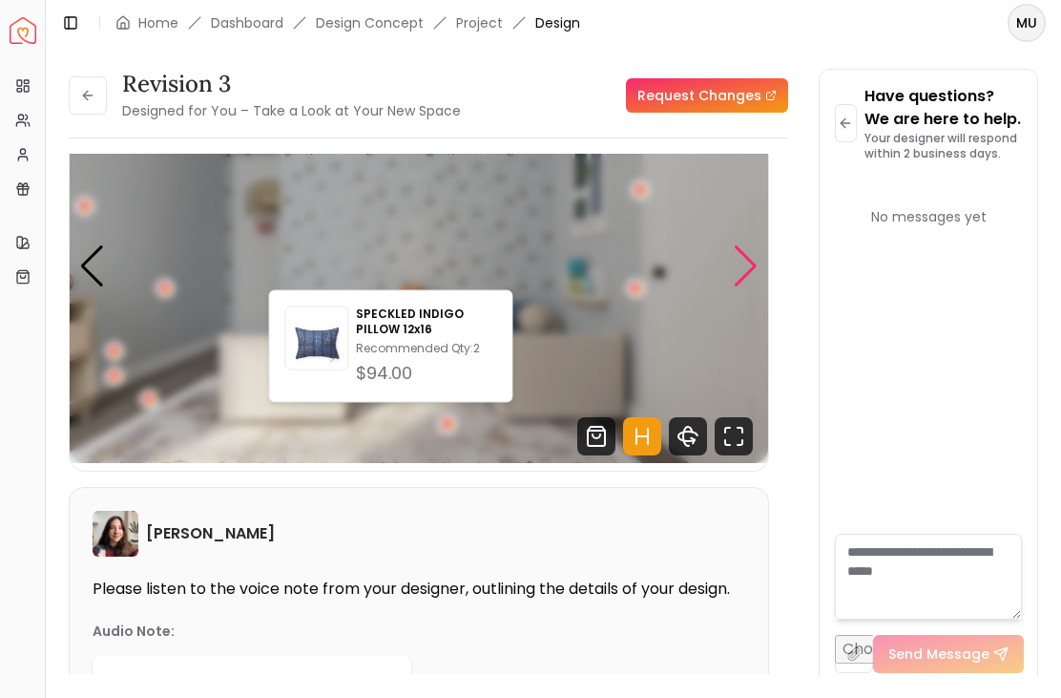
click at [394, 309] on div "2 / 4" at bounding box center [391, 316] width 14 height 14
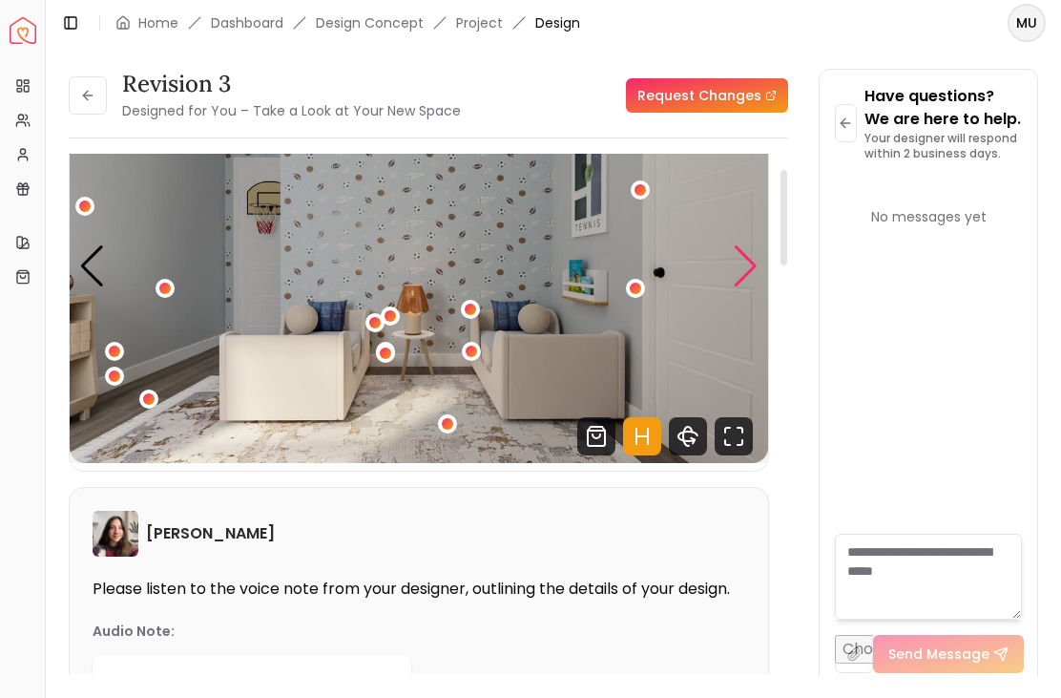
click at [386, 347] on div "2 / 4" at bounding box center [385, 352] width 11 height 11
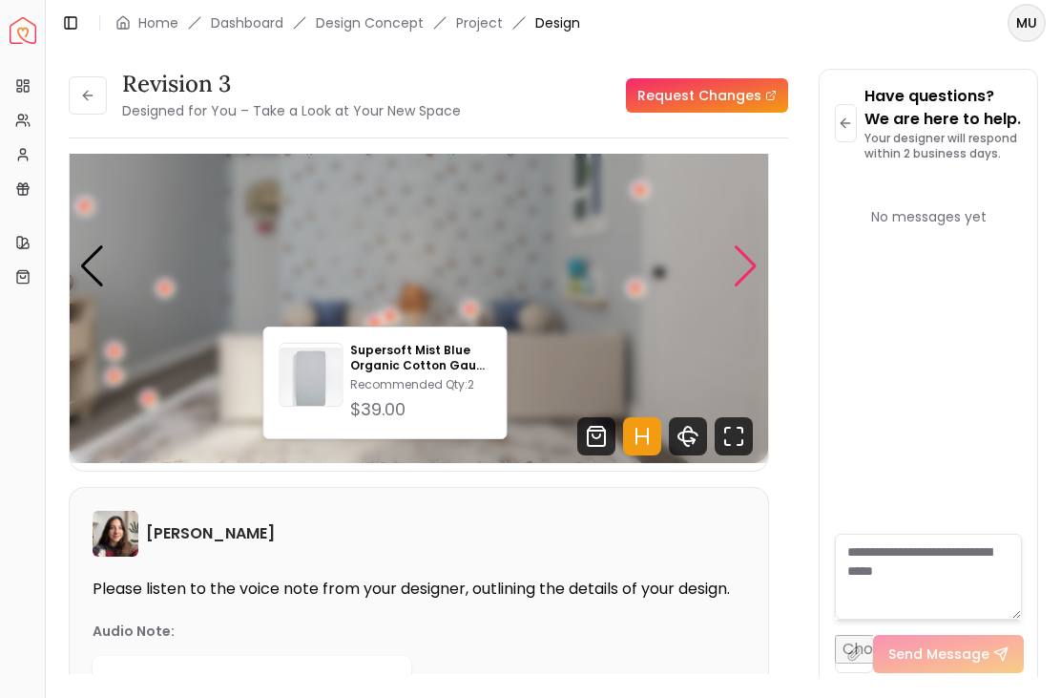
click at [438, 249] on img "2 / 4" at bounding box center [419, 266] width 698 height 393
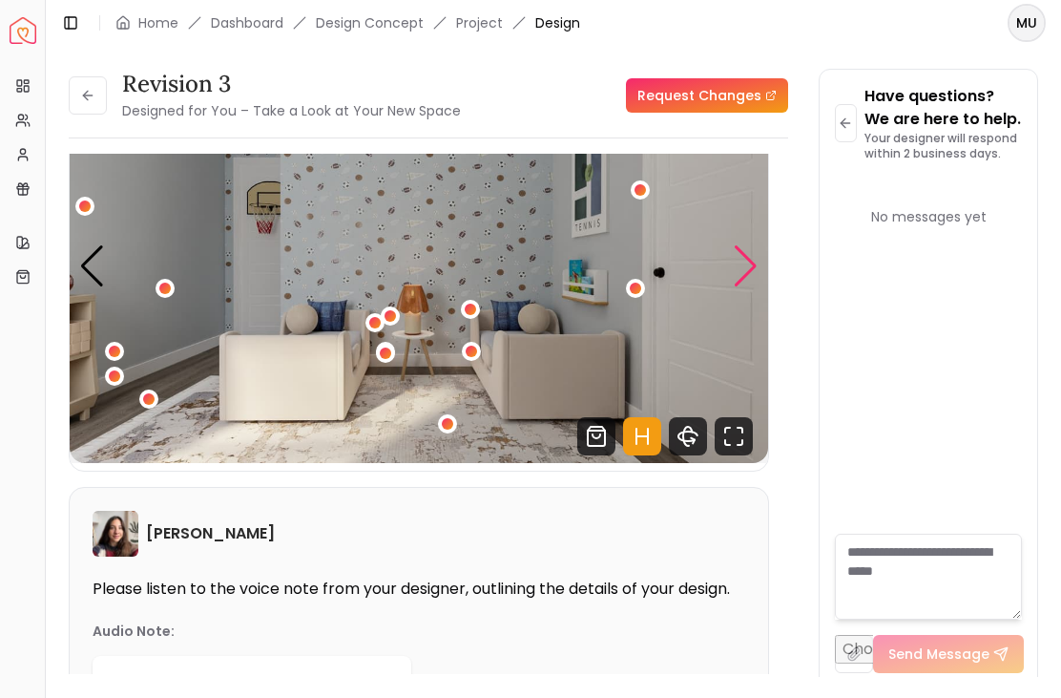
click at [470, 303] on div "2 / 4" at bounding box center [470, 308] width 11 height 11
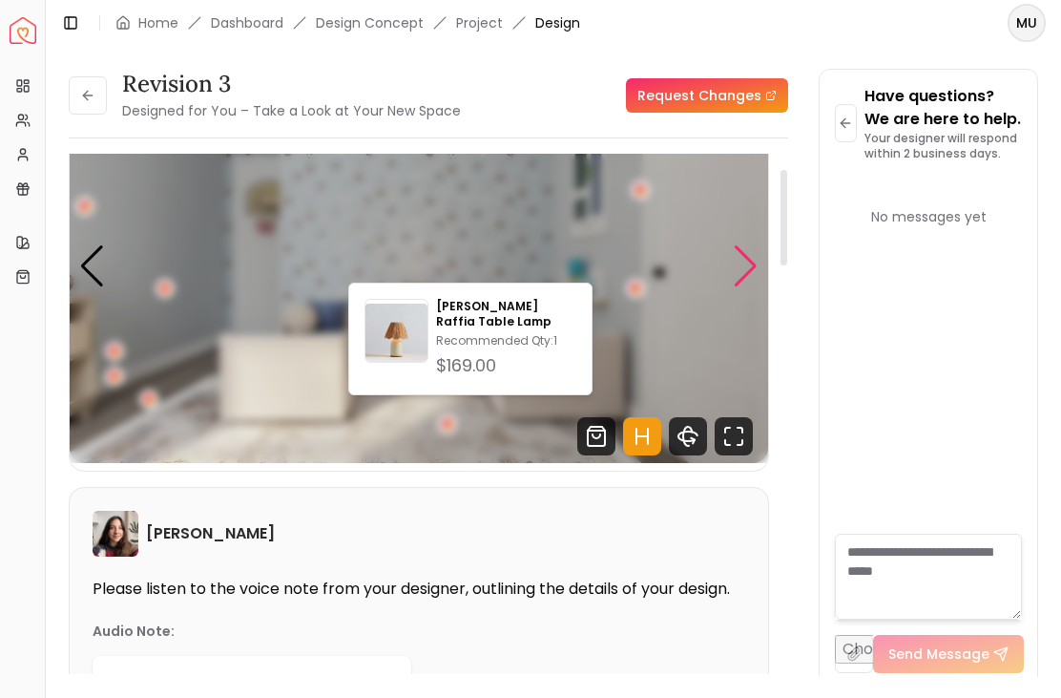
click at [447, 214] on img "2 / 4" at bounding box center [419, 266] width 698 height 393
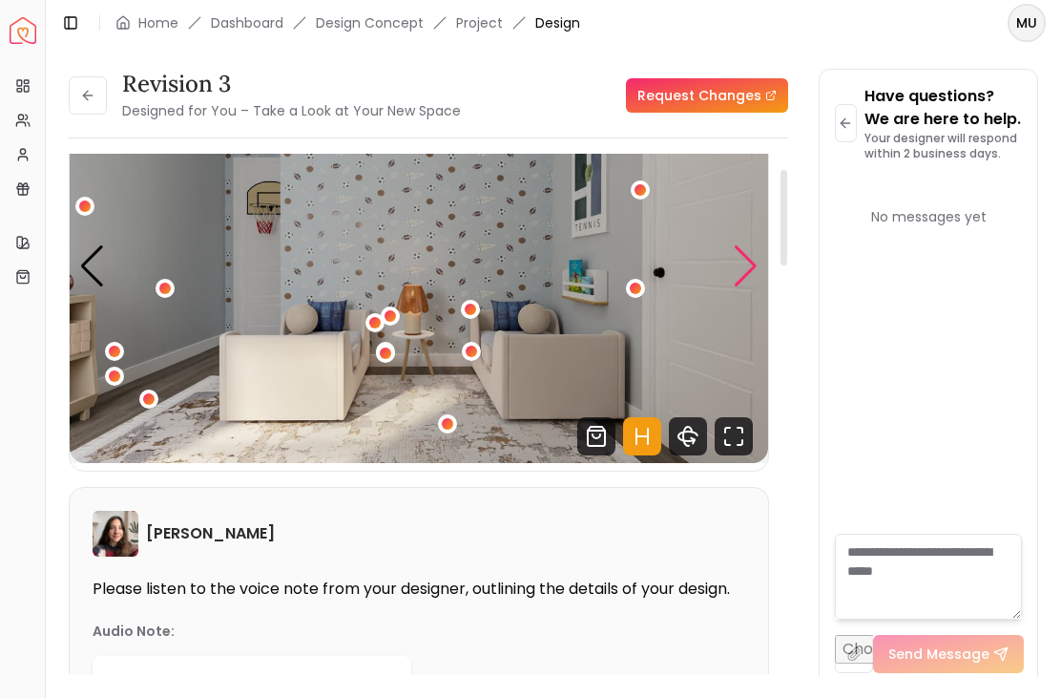
click at [472, 345] on div "2 / 4" at bounding box center [471, 350] width 11 height 11
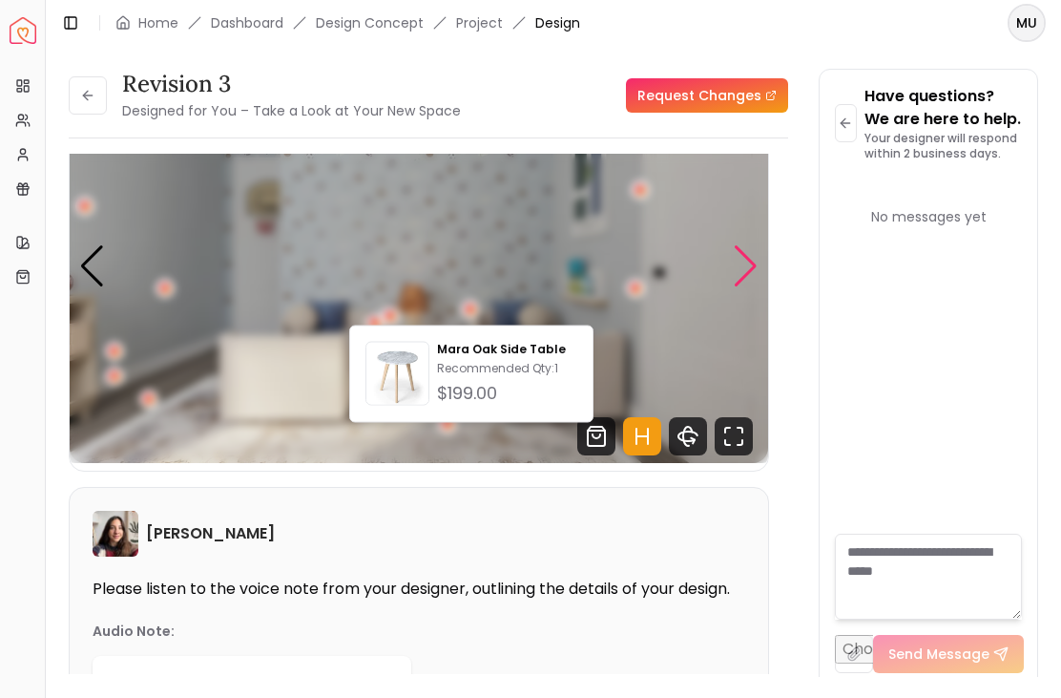
click at [482, 201] on img "2 / 4" at bounding box center [419, 266] width 698 height 393
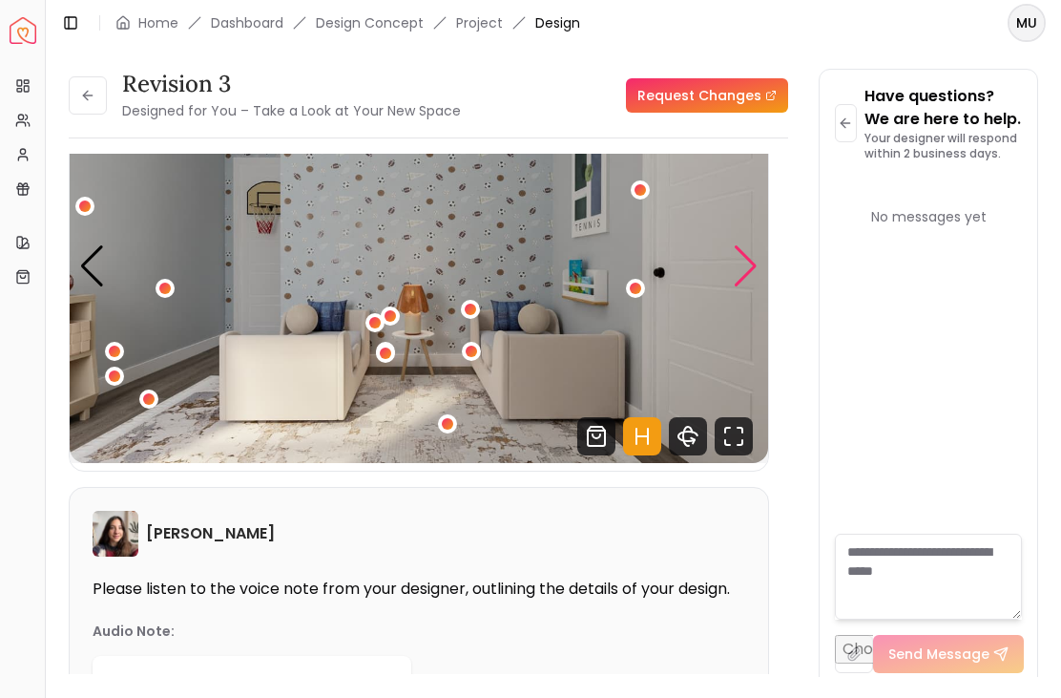
click at [453, 418] on div "2 / 4" at bounding box center [447, 423] width 11 height 11
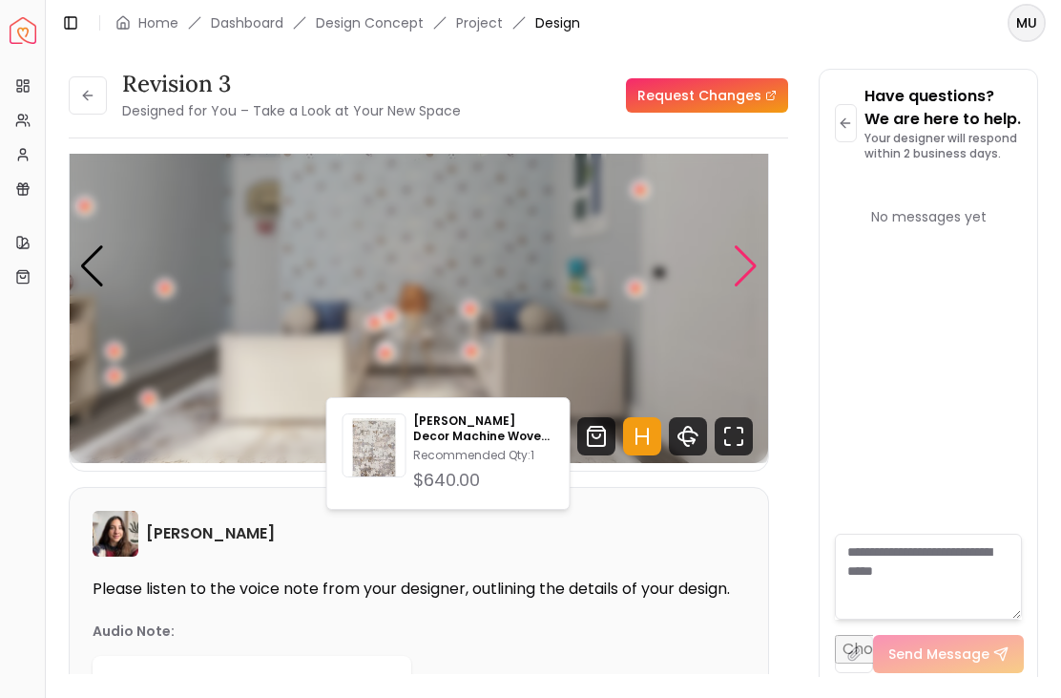
click at [468, 345] on div "2 / 4" at bounding box center [471, 350] width 11 height 11
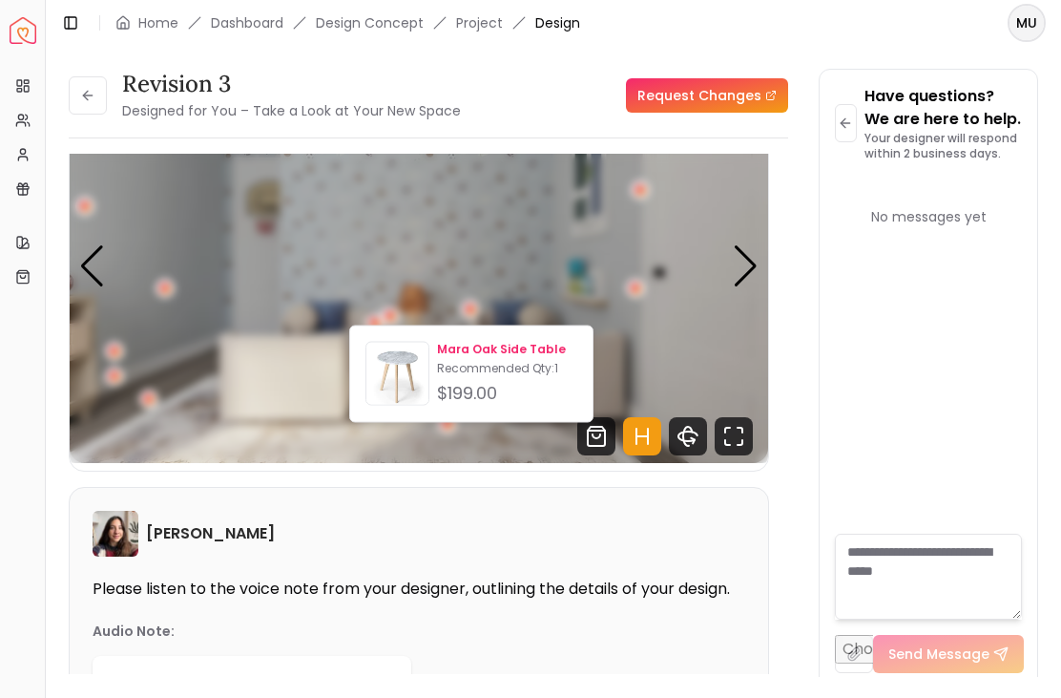
click at [497, 357] on div "Mara Oak Side Table Recommended Qty: 1 $199.00" at bounding box center [507, 374] width 140 height 65
click at [573, 229] on img "2 / 4" at bounding box center [419, 266] width 698 height 393
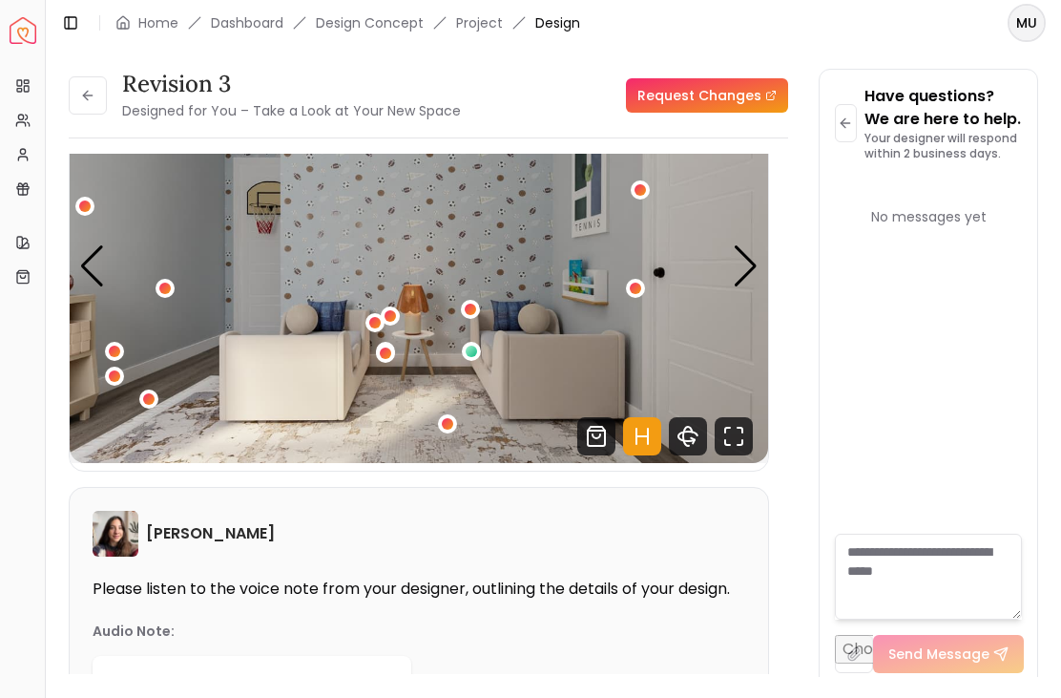
click at [421, 262] on img "2 / 4" at bounding box center [419, 266] width 698 height 393
click at [399, 306] on div "2 / 4" at bounding box center [390, 315] width 19 height 19
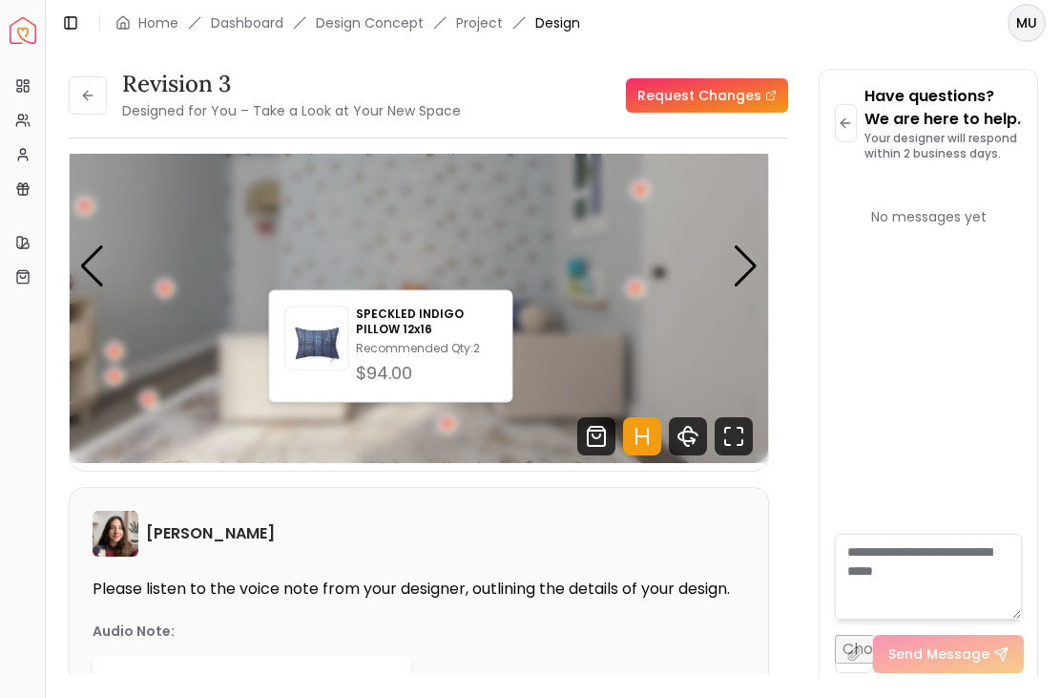
click at [422, 216] on img "2 / 4" at bounding box center [419, 266] width 698 height 393
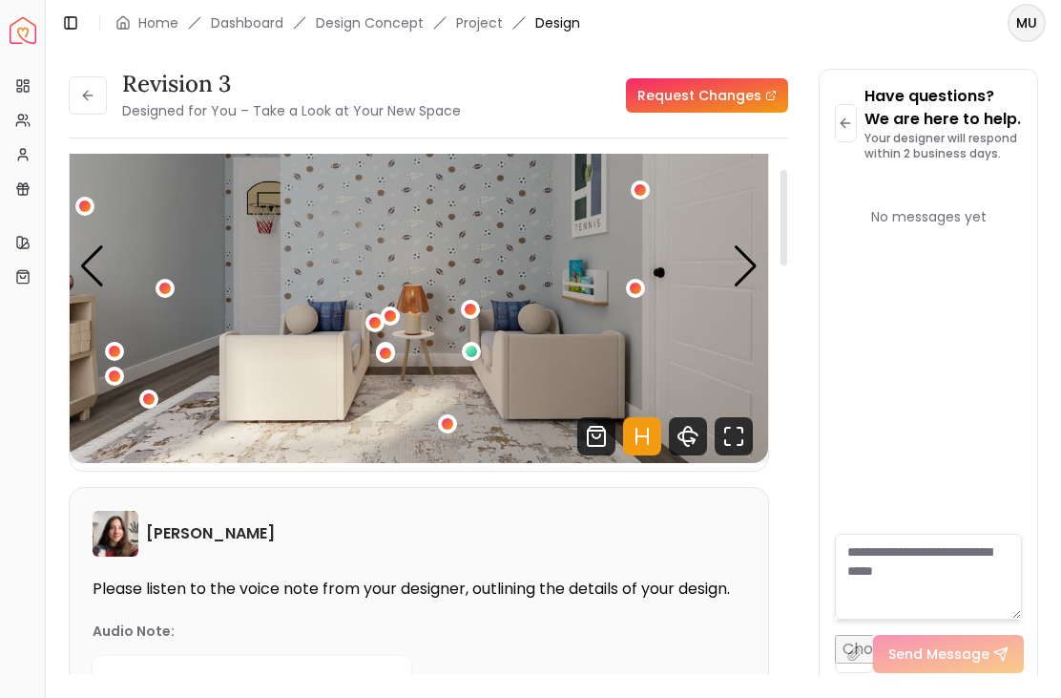
click at [378, 317] on div "2 / 4" at bounding box center [374, 322] width 11 height 11
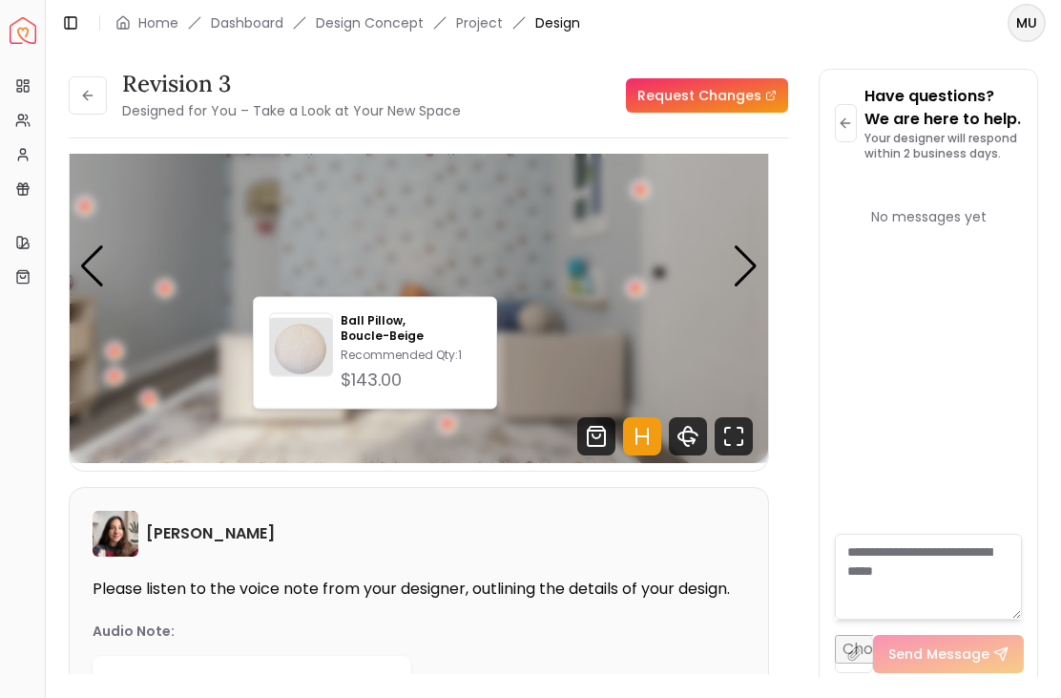
click at [456, 198] on img "2 / 4" at bounding box center [419, 266] width 698 height 393
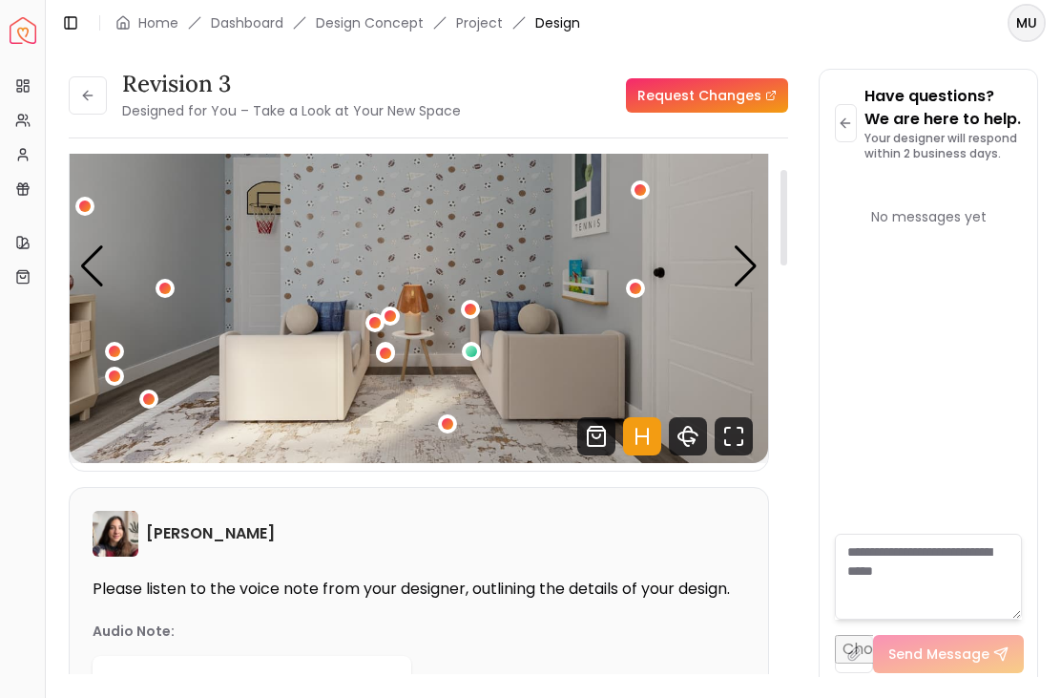
click at [389, 347] on div "2 / 4" at bounding box center [385, 352] width 11 height 11
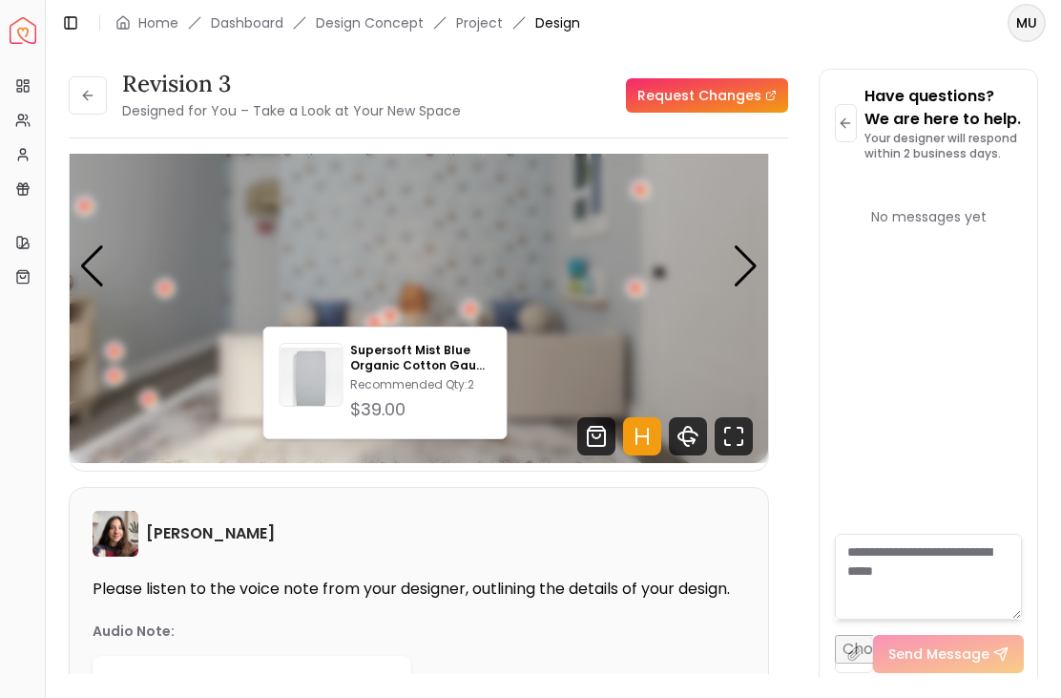
click at [487, 216] on img "2 / 4" at bounding box center [419, 266] width 698 height 393
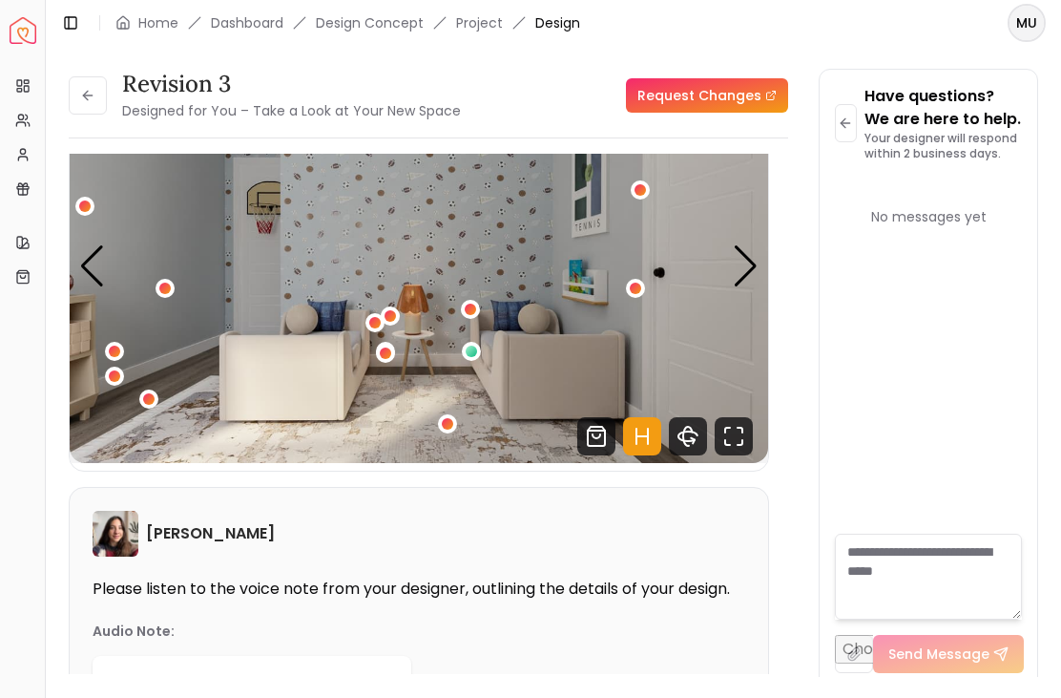
click at [474, 300] on div "2 / 4" at bounding box center [470, 309] width 19 height 19
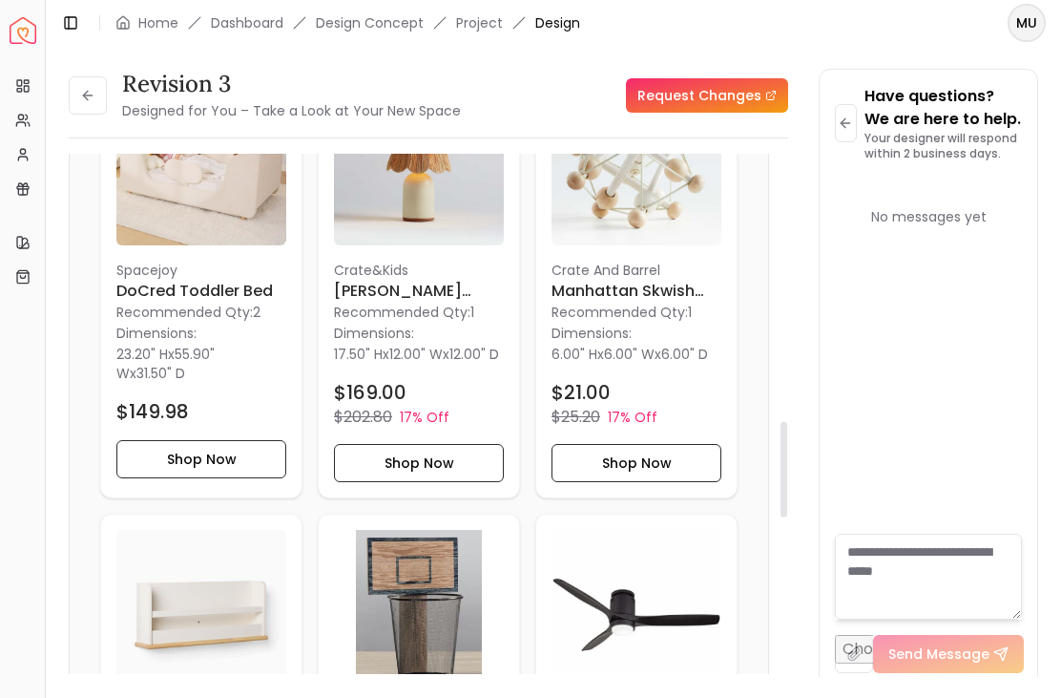
scroll to position [1594, 0]
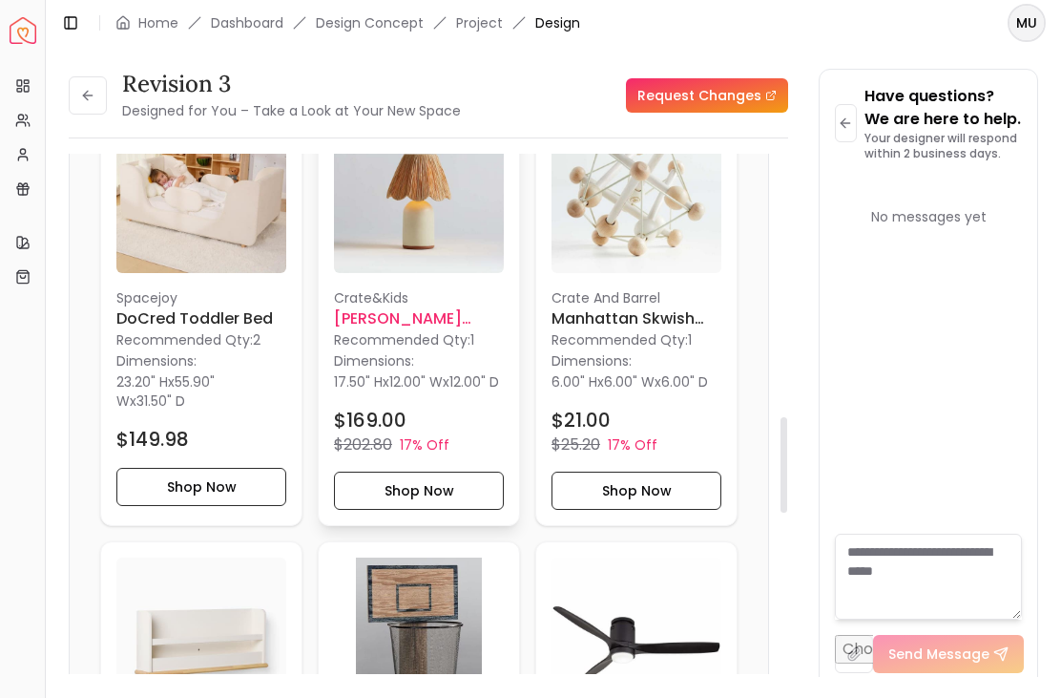
click at [455, 200] on img at bounding box center [419, 188] width 170 height 170
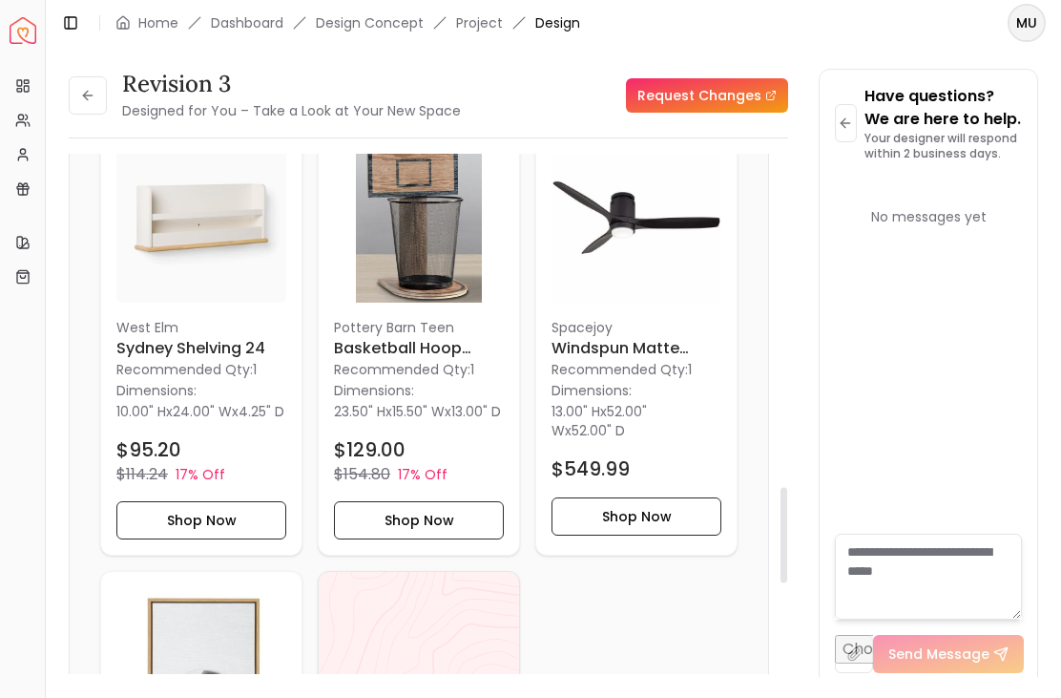
scroll to position [2009, 0]
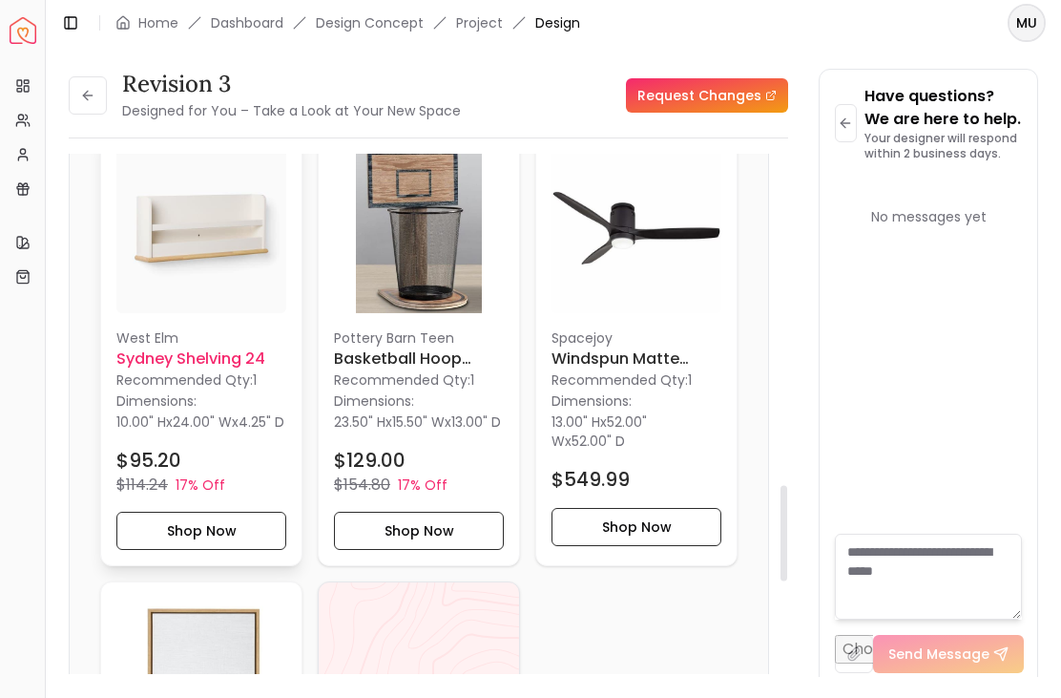
click at [232, 226] on img at bounding box center [201, 228] width 170 height 170
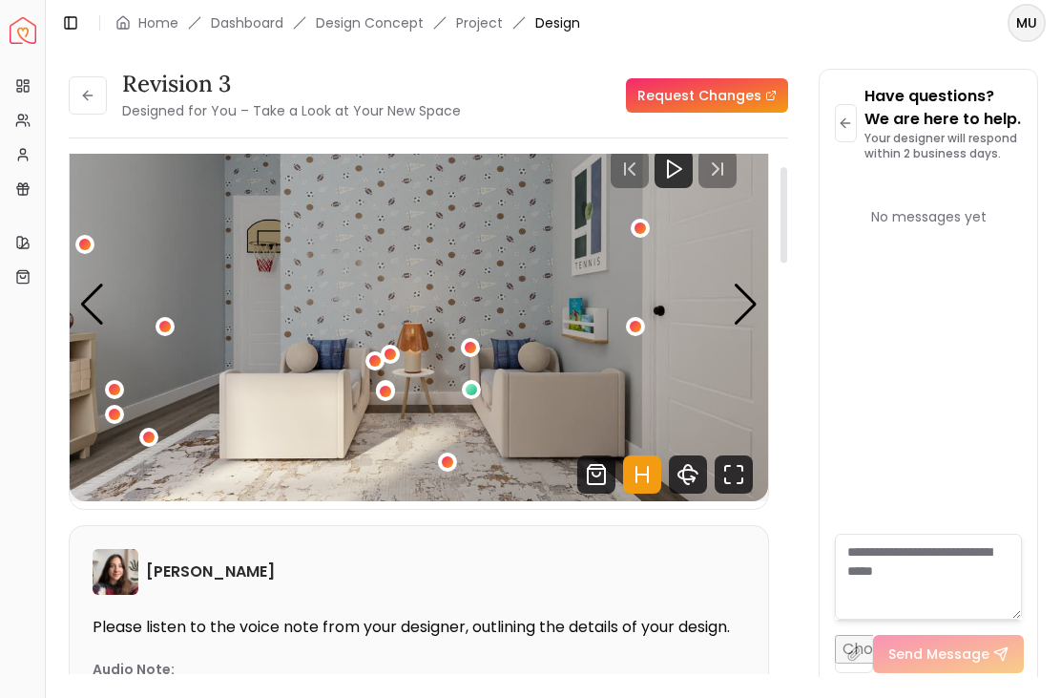
scroll to position [48, 0]
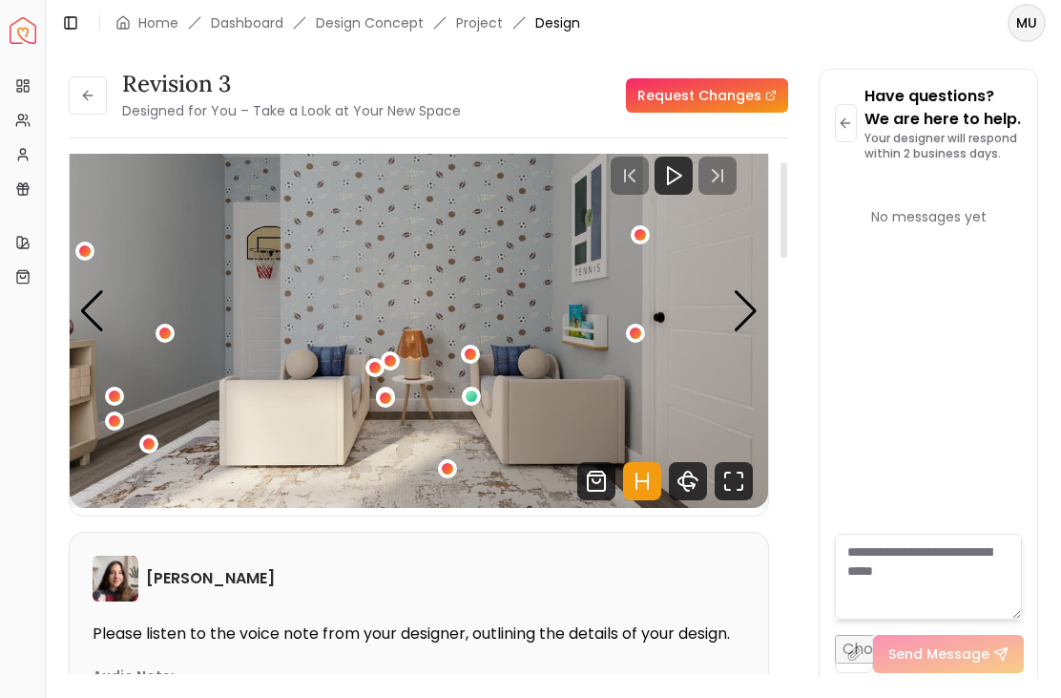
click at [759, 260] on img "2 / 4" at bounding box center [419, 311] width 698 height 393
click at [757, 290] on div "Next slide" at bounding box center [746, 311] width 26 height 42
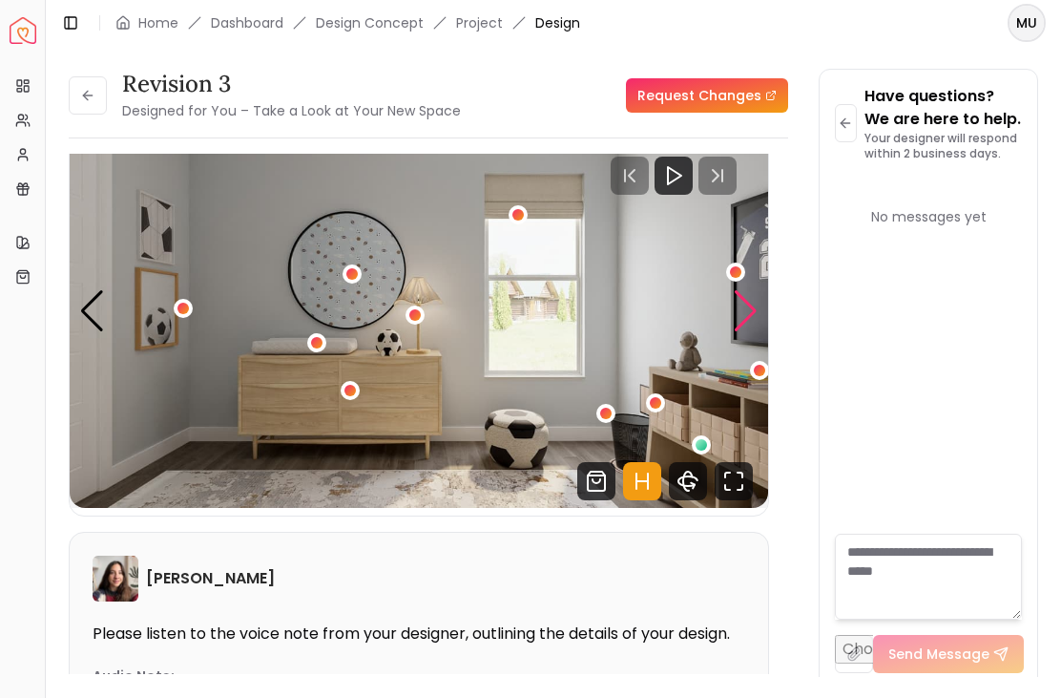
click at [514, 411] on img "3 / 4" at bounding box center [419, 311] width 698 height 393
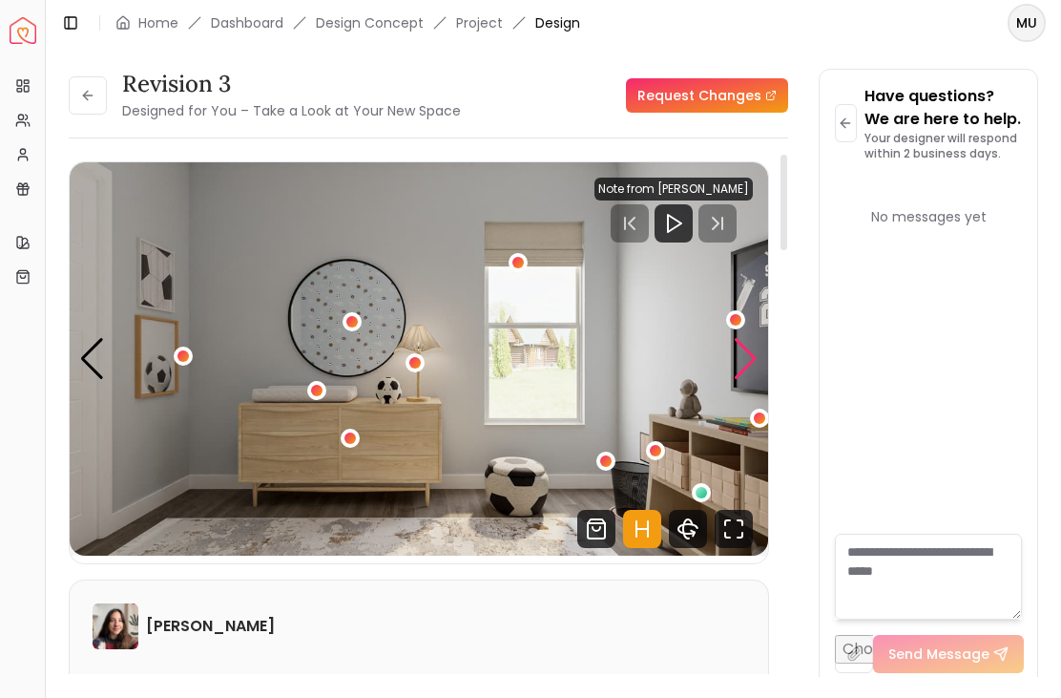
scroll to position [0, 0]
click at [757, 338] on div "Next slide" at bounding box center [746, 359] width 26 height 42
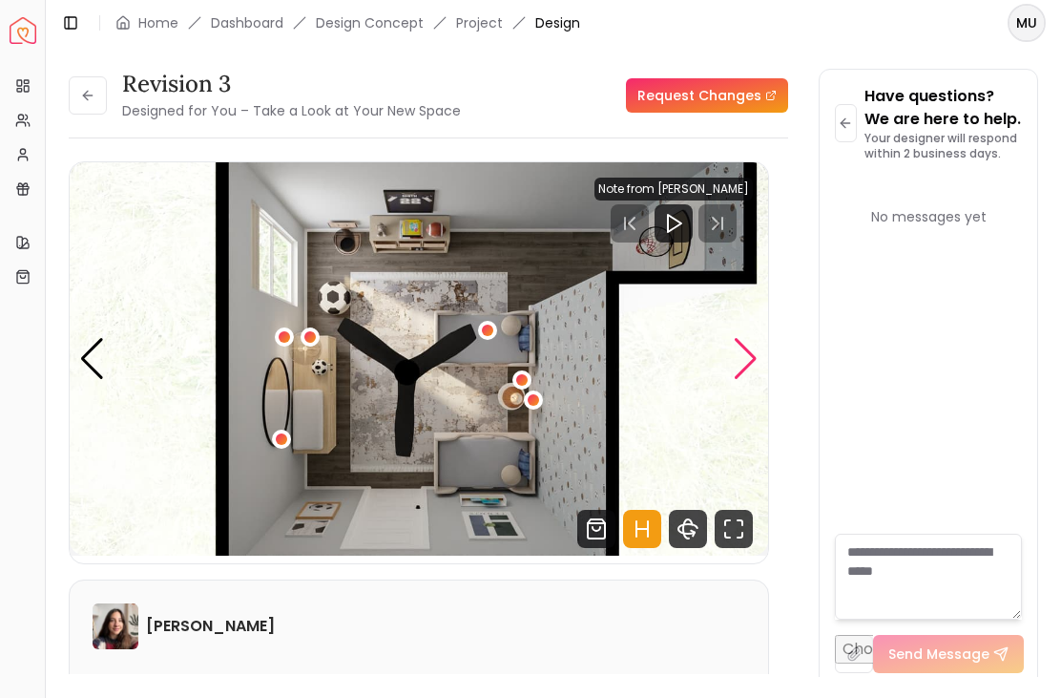
click at [764, 343] on img "4 / 4" at bounding box center [419, 358] width 698 height 393
click at [749, 338] on div "Next slide" at bounding box center [746, 359] width 26 height 42
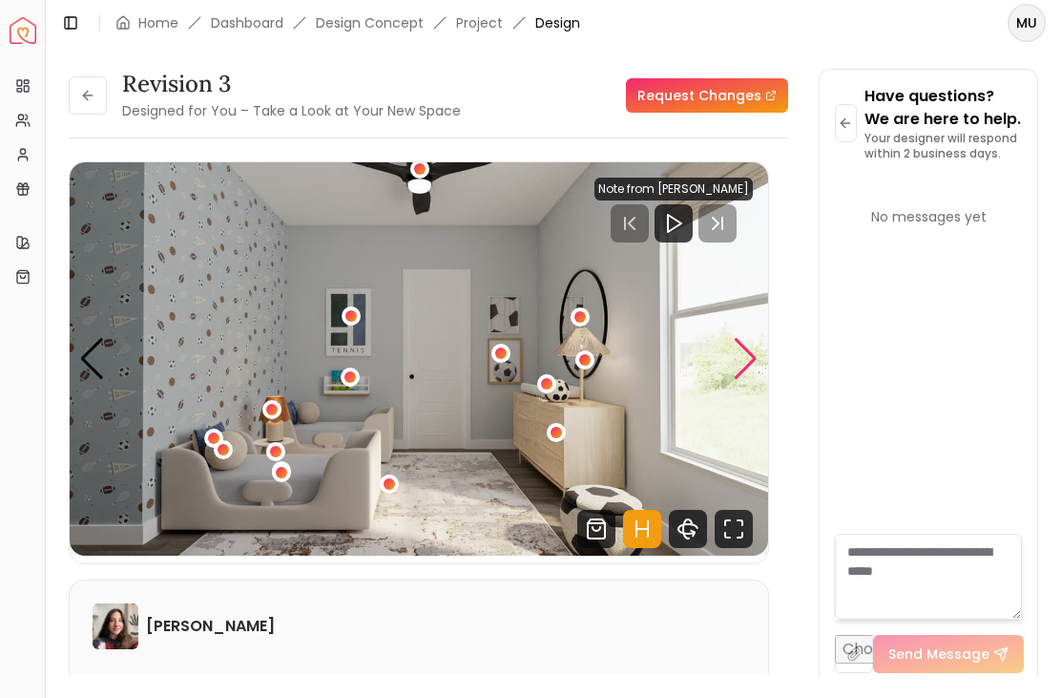
click at [762, 331] on img "1 / 4" at bounding box center [419, 358] width 698 height 393
click at [757, 338] on div "Next slide" at bounding box center [746, 359] width 26 height 42
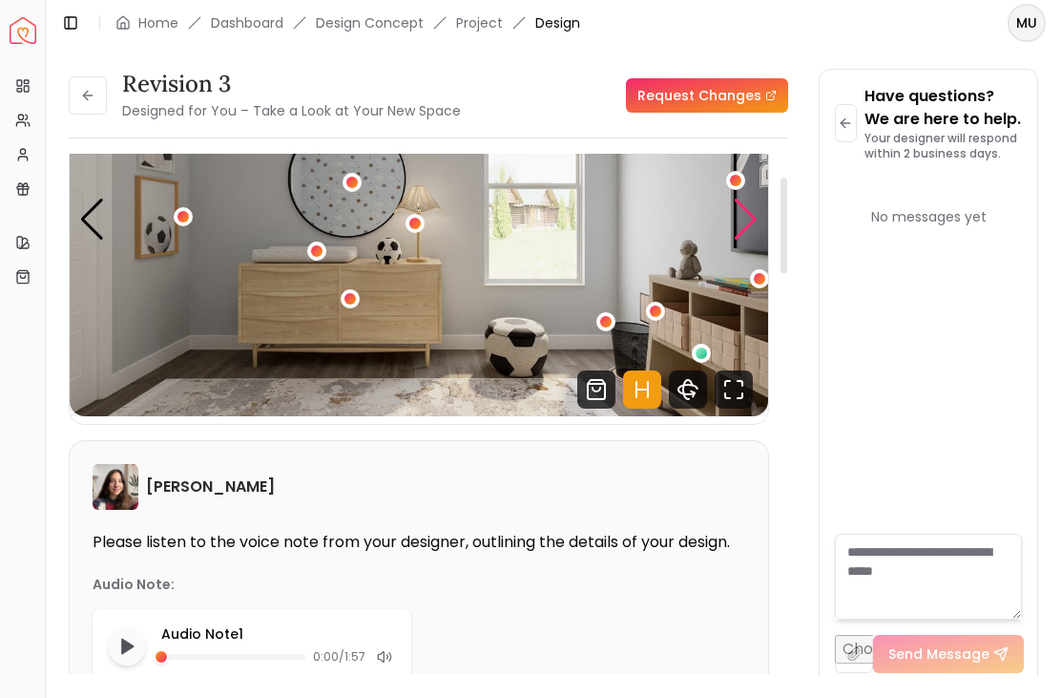
scroll to position [142, 0]
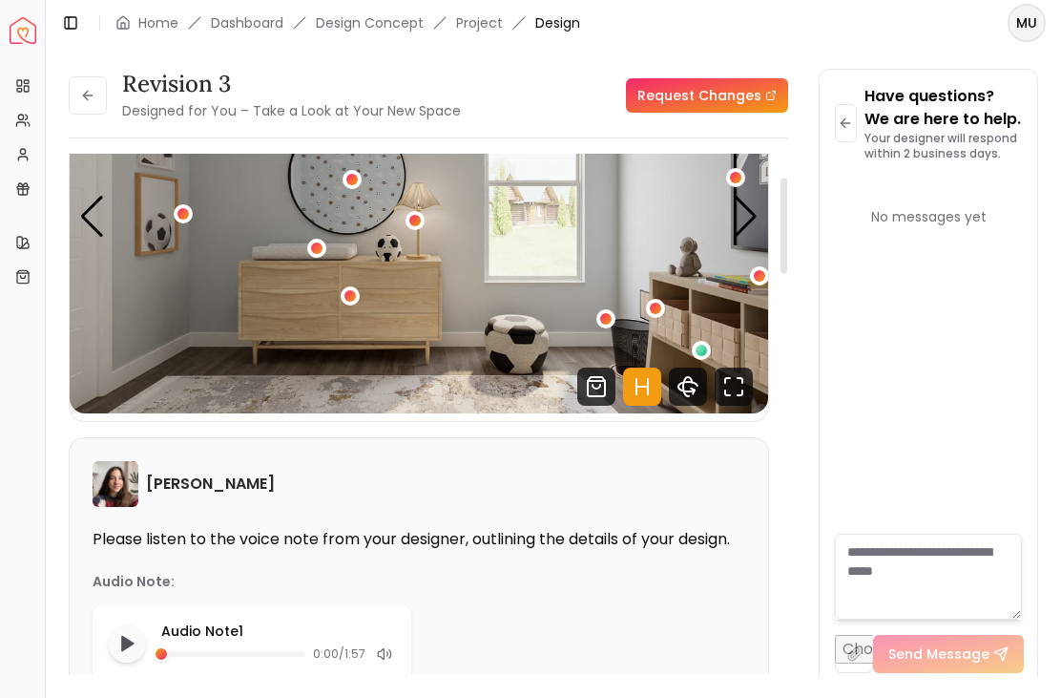
click at [711, 341] on button "3 / 4" at bounding box center [701, 350] width 19 height 19
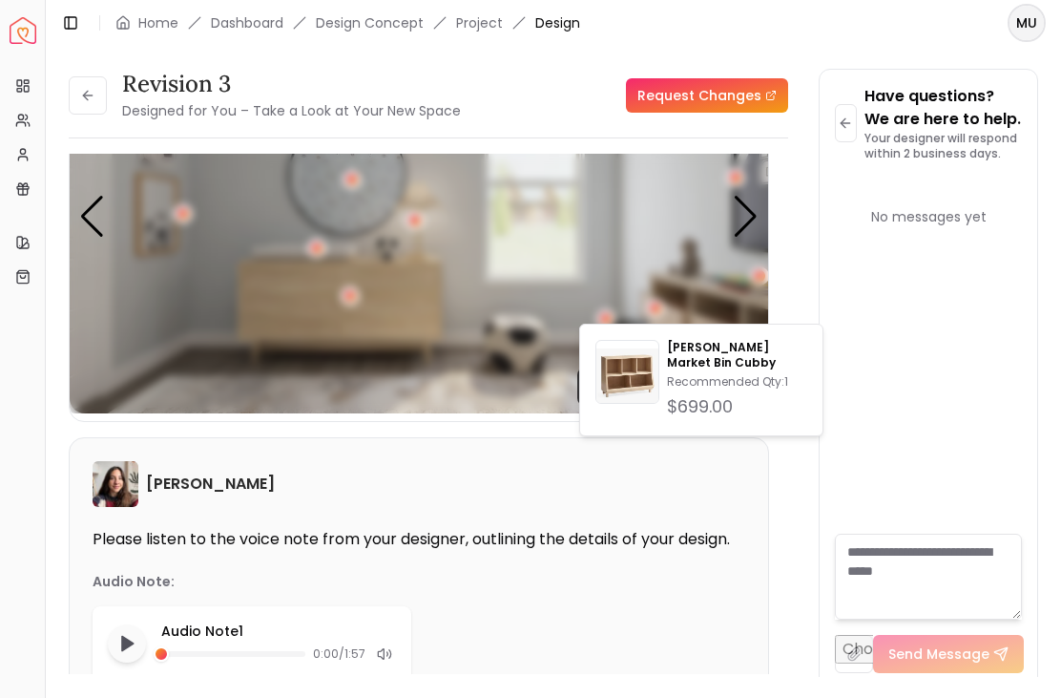
click at [656, 302] on div "3 / 4" at bounding box center [655, 307] width 11 height 11
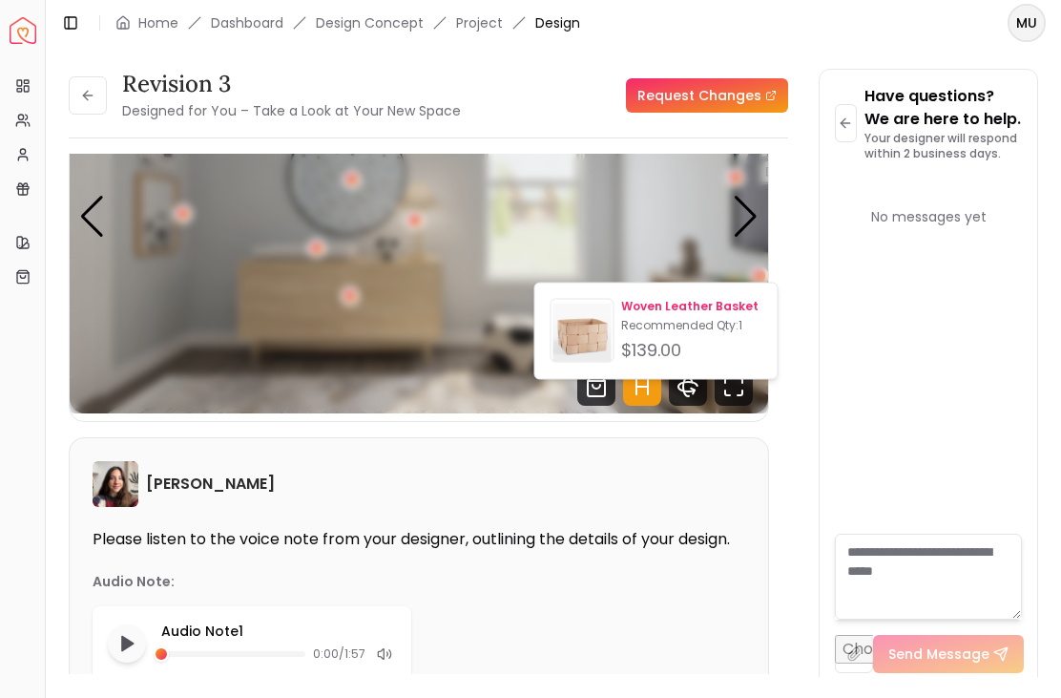
click at [724, 309] on p "Woven Leather Basket" at bounding box center [691, 306] width 140 height 15
click at [752, 196] on div "Next slide" at bounding box center [746, 217] width 26 height 42
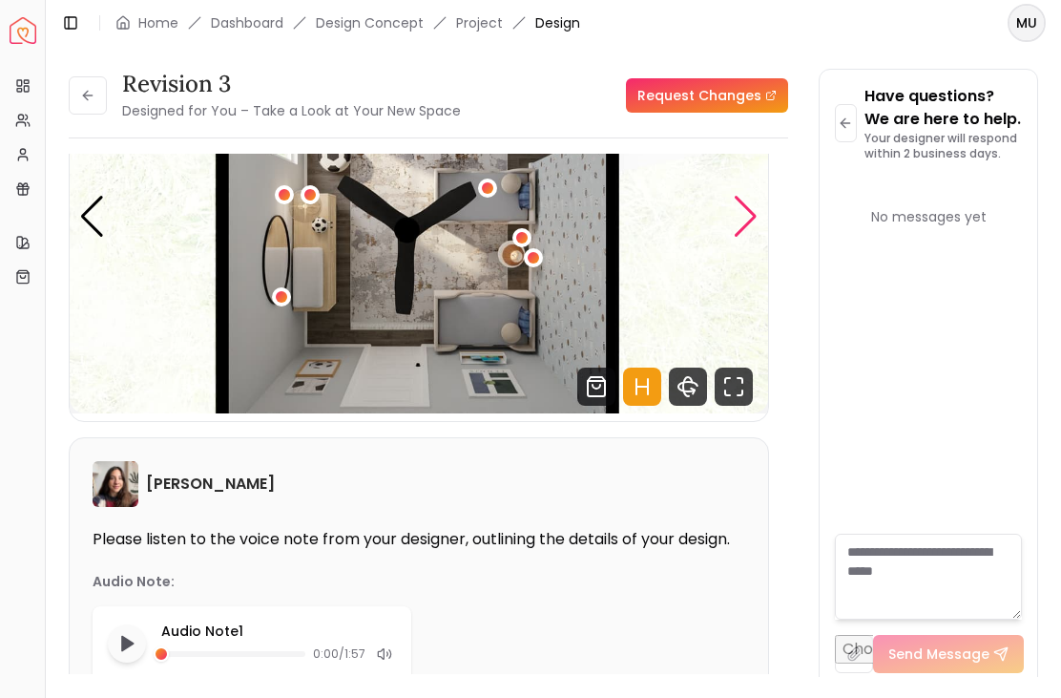
click at [760, 190] on img "4 / 4" at bounding box center [419, 216] width 698 height 393
click at [748, 196] on div "Next slide" at bounding box center [746, 217] width 26 height 42
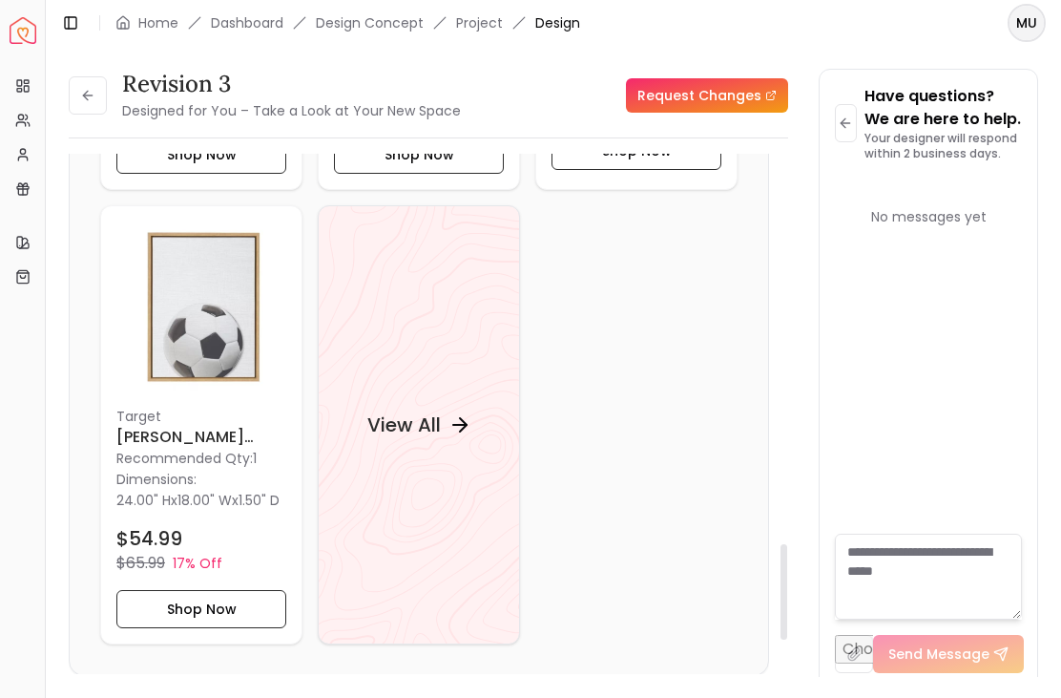
scroll to position [2446, 0]
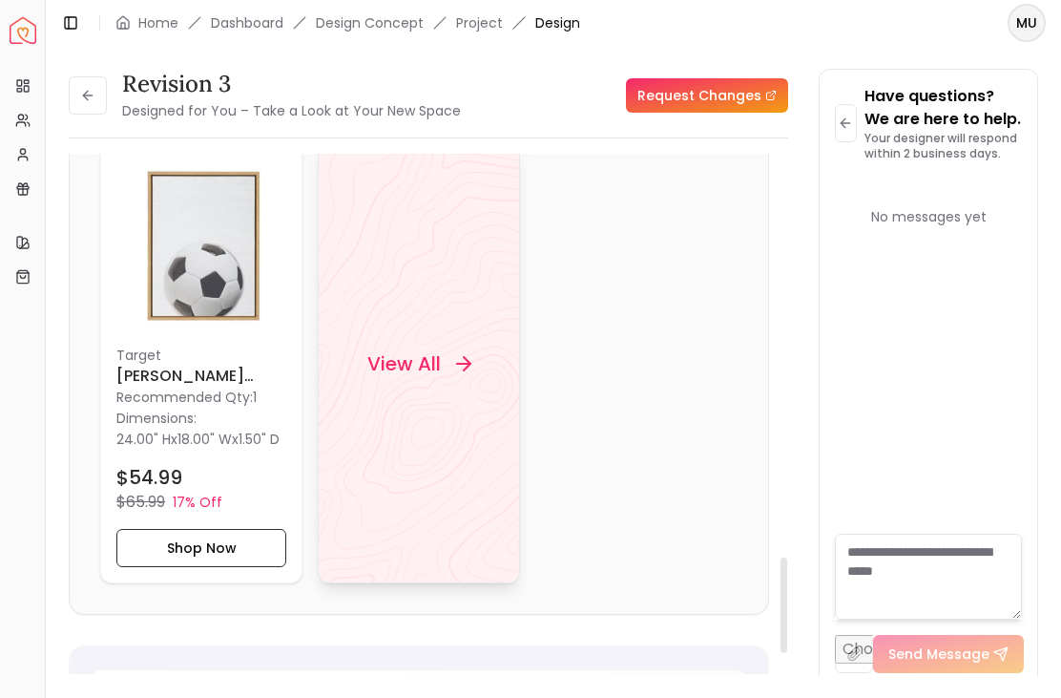
click at [421, 390] on div "View All" at bounding box center [419, 363] width 150 height 57
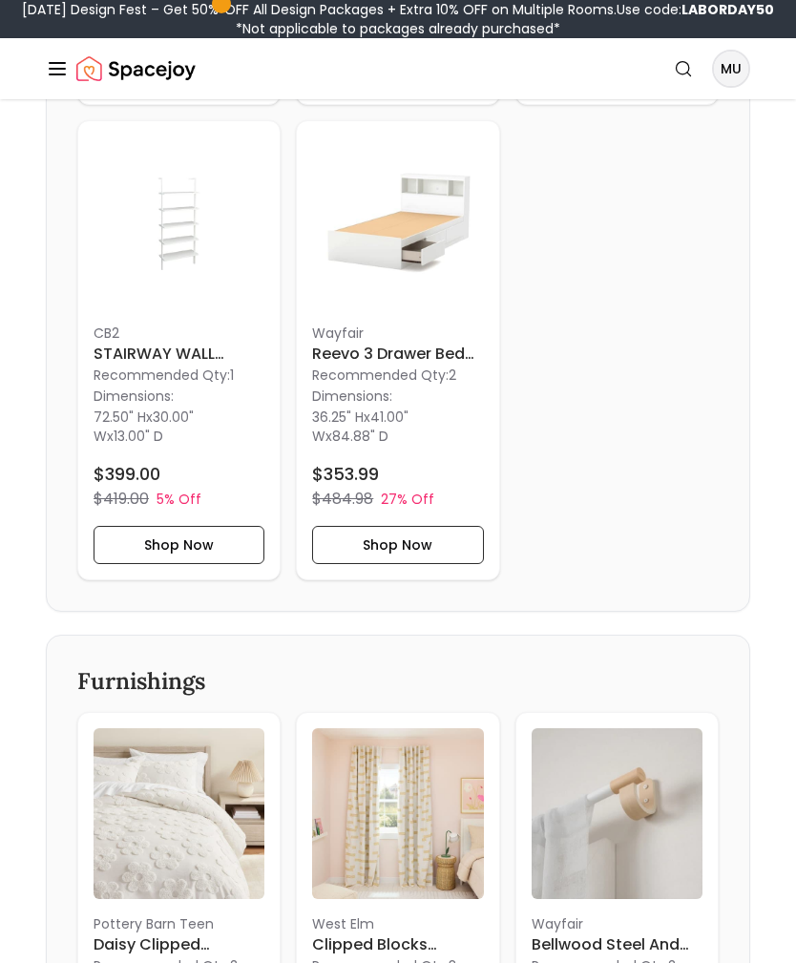
scroll to position [1070, 0]
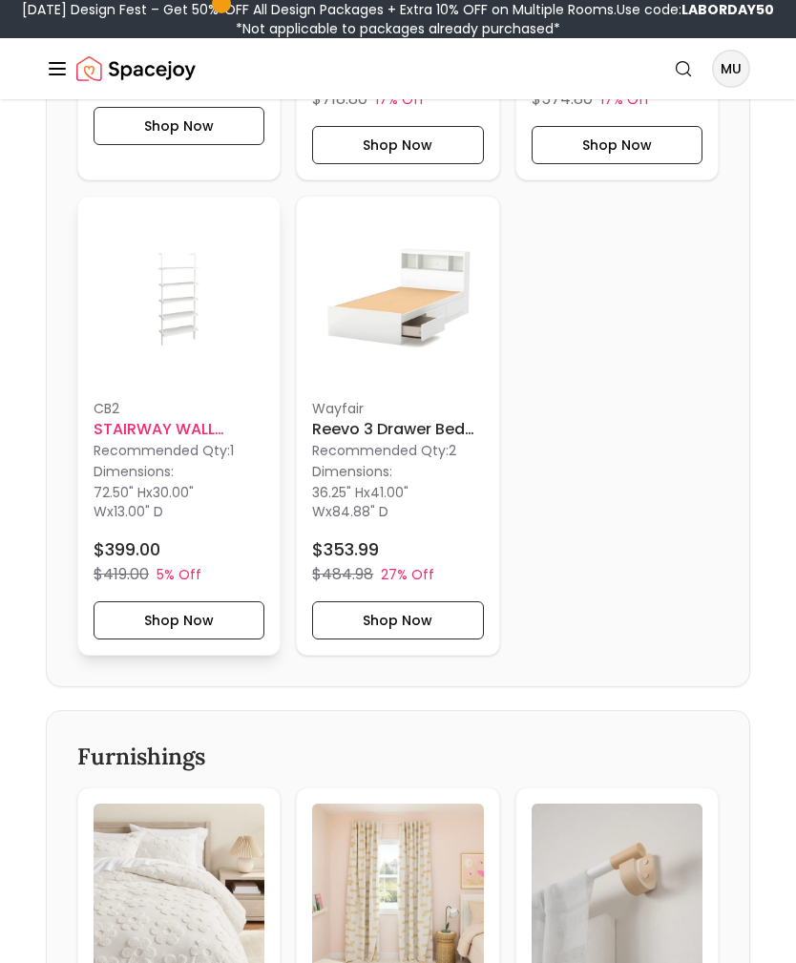
click at [179, 471] on div "Dimensions: 72.50" H x 30.00" W x 13.00" D" at bounding box center [179, 490] width 171 height 61
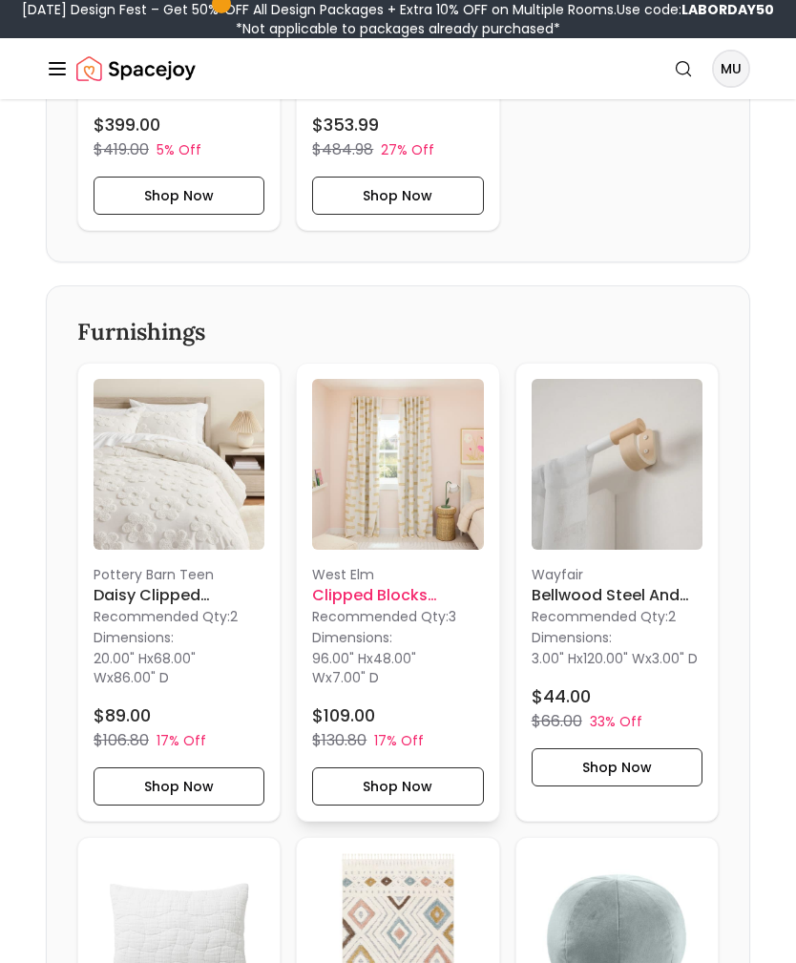
scroll to position [1494, 0]
click at [435, 522] on img at bounding box center [397, 464] width 171 height 171
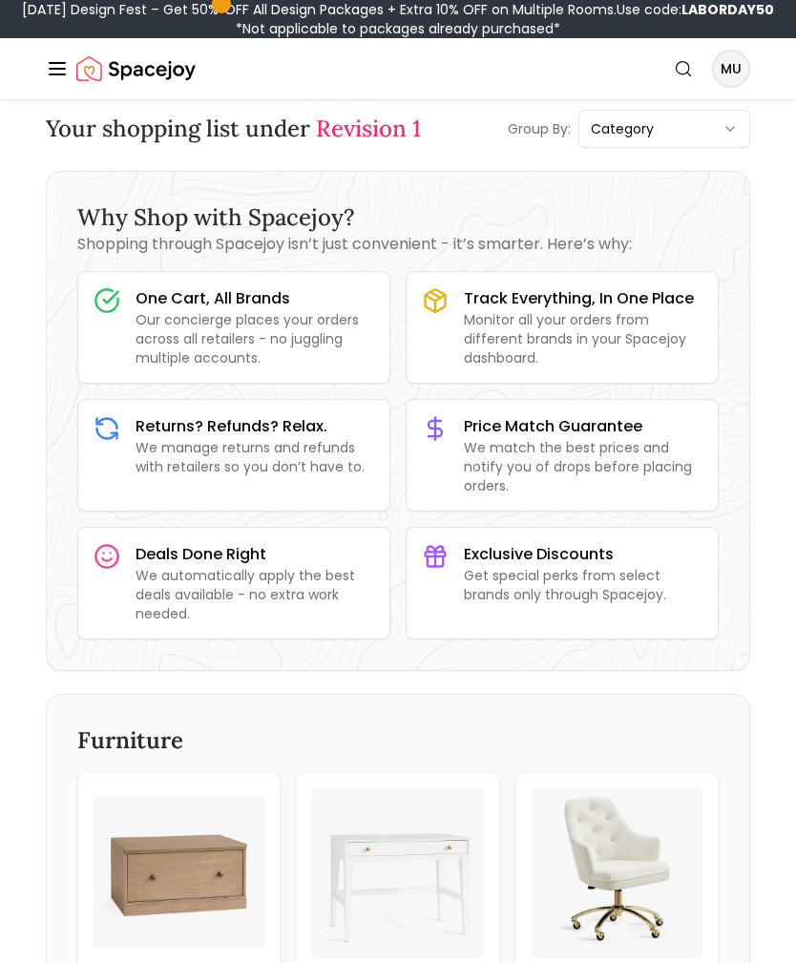
scroll to position [0, 0]
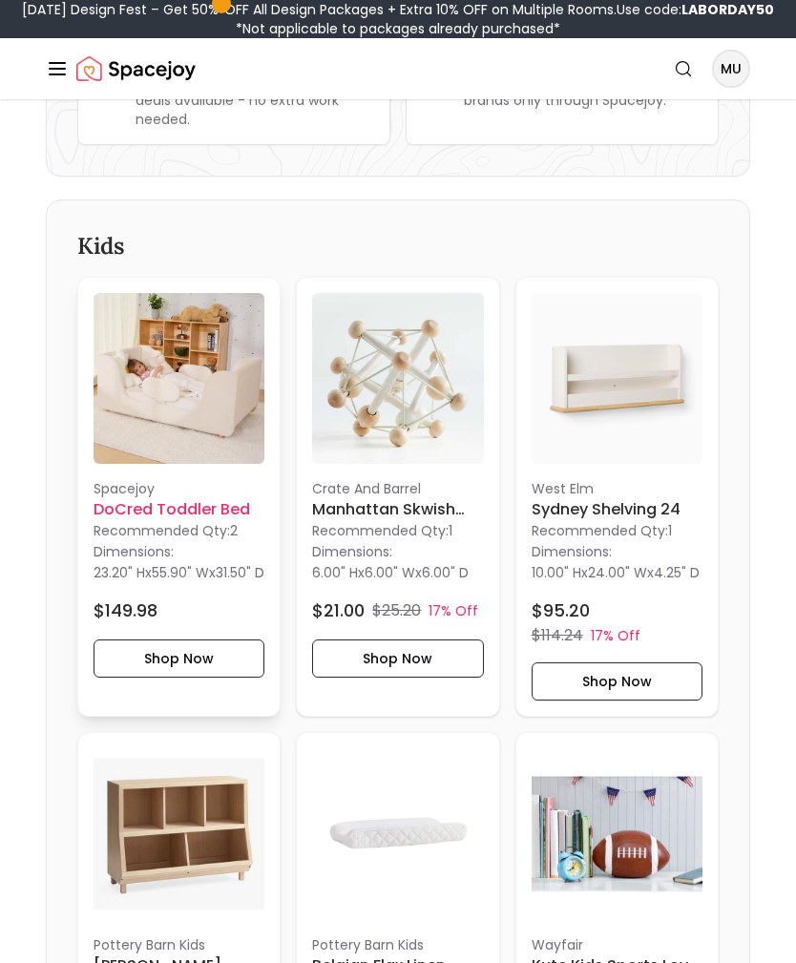
scroll to position [514, 0]
click at [149, 411] on img at bounding box center [179, 378] width 171 height 171
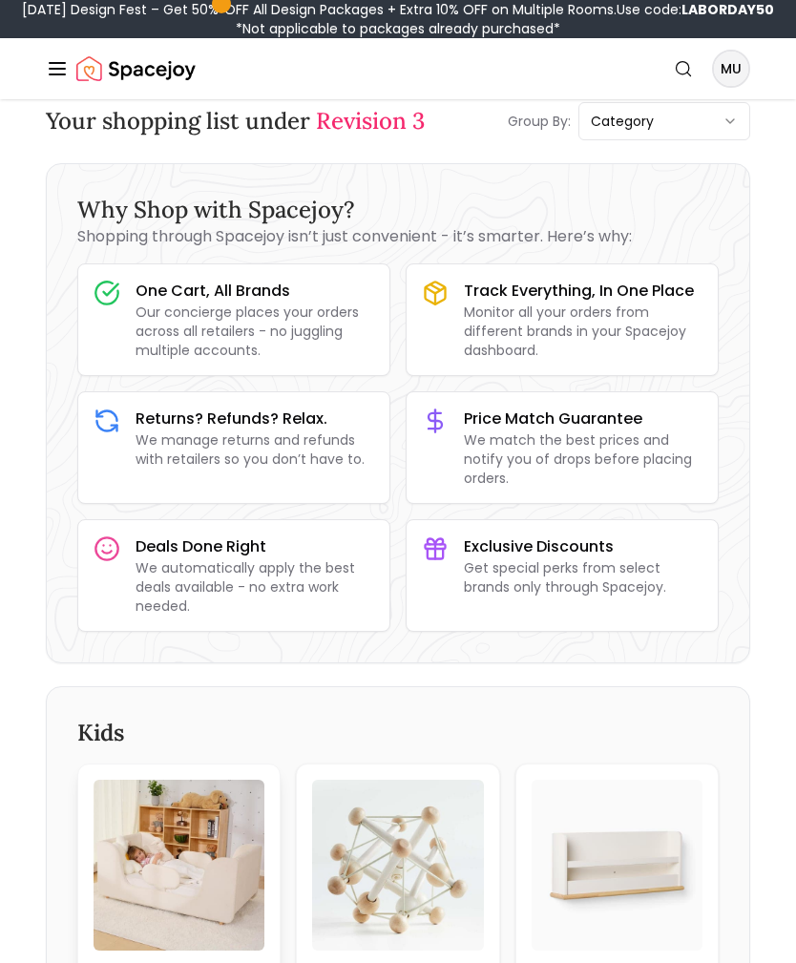
scroll to position [0, 0]
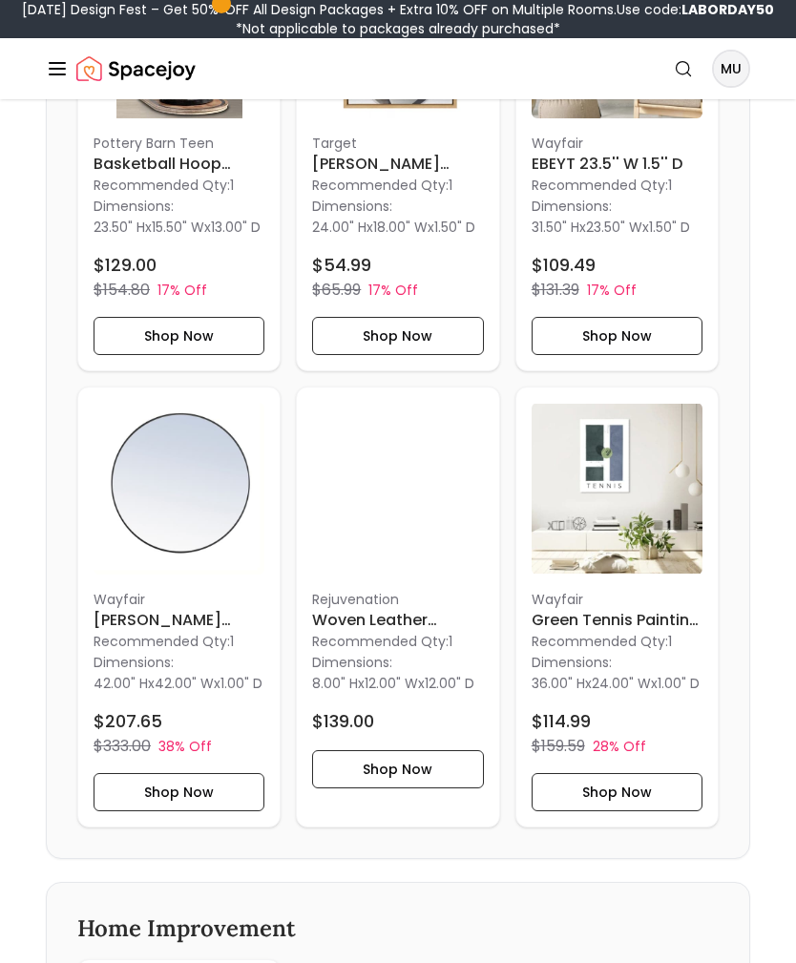
scroll to position [2478, 0]
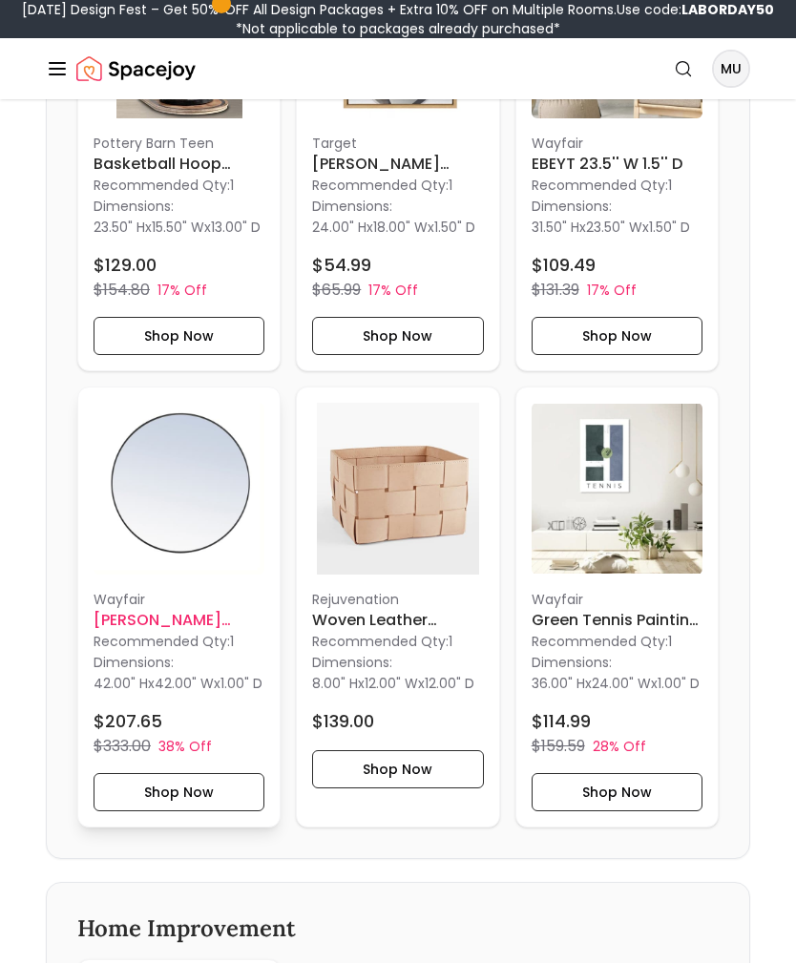
click at [191, 632] on h6 "[PERSON_NAME] Modern and Contemporary Accent Mirror" at bounding box center [179, 620] width 171 height 23
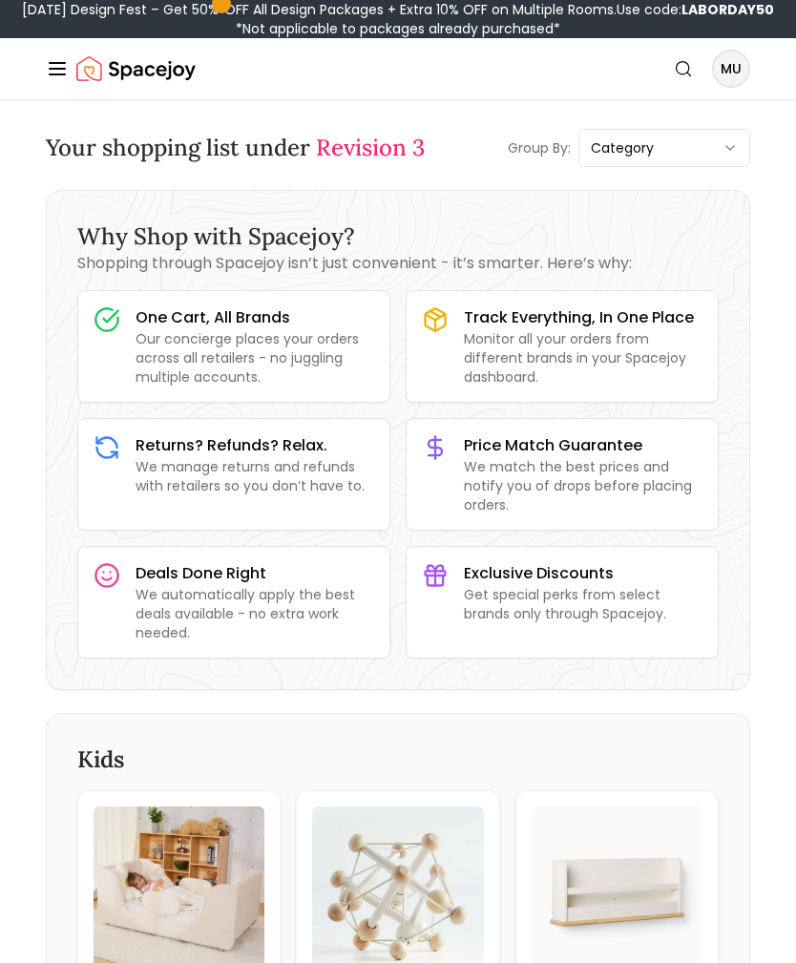
scroll to position [7, 0]
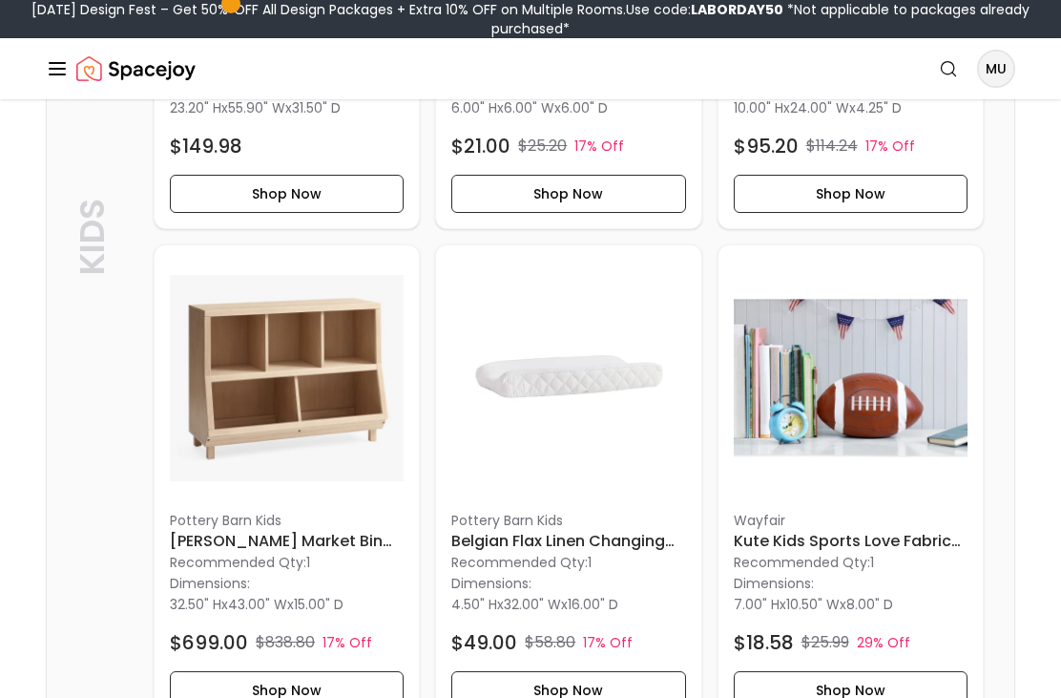
scroll to position [891, 0]
click at [316, 394] on img at bounding box center [287, 377] width 234 height 234
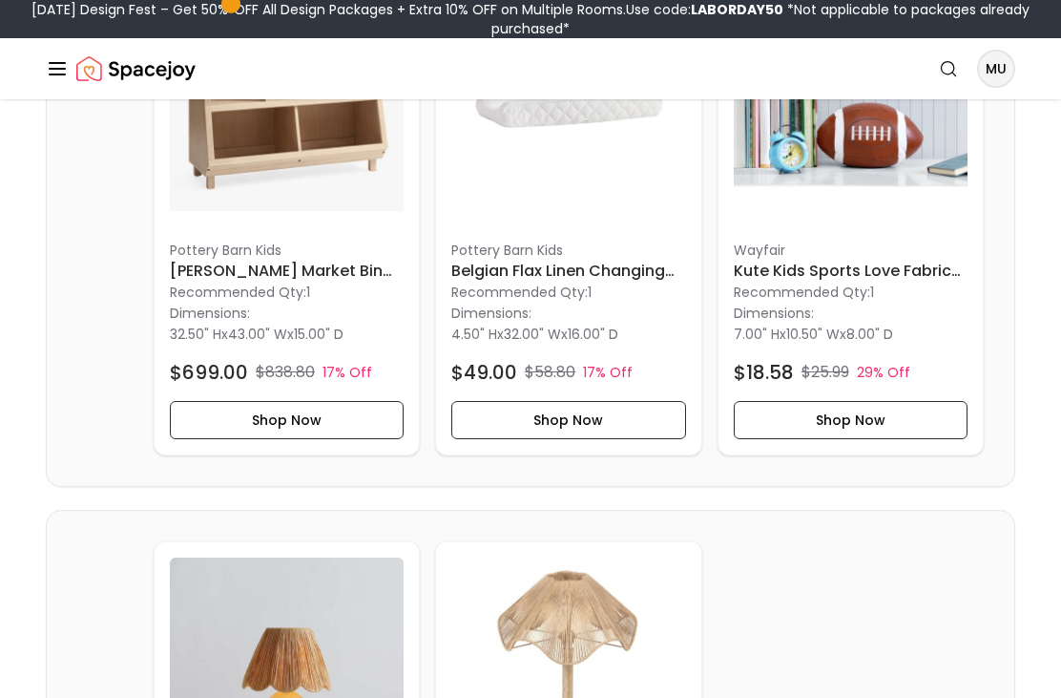
scroll to position [1150, 0]
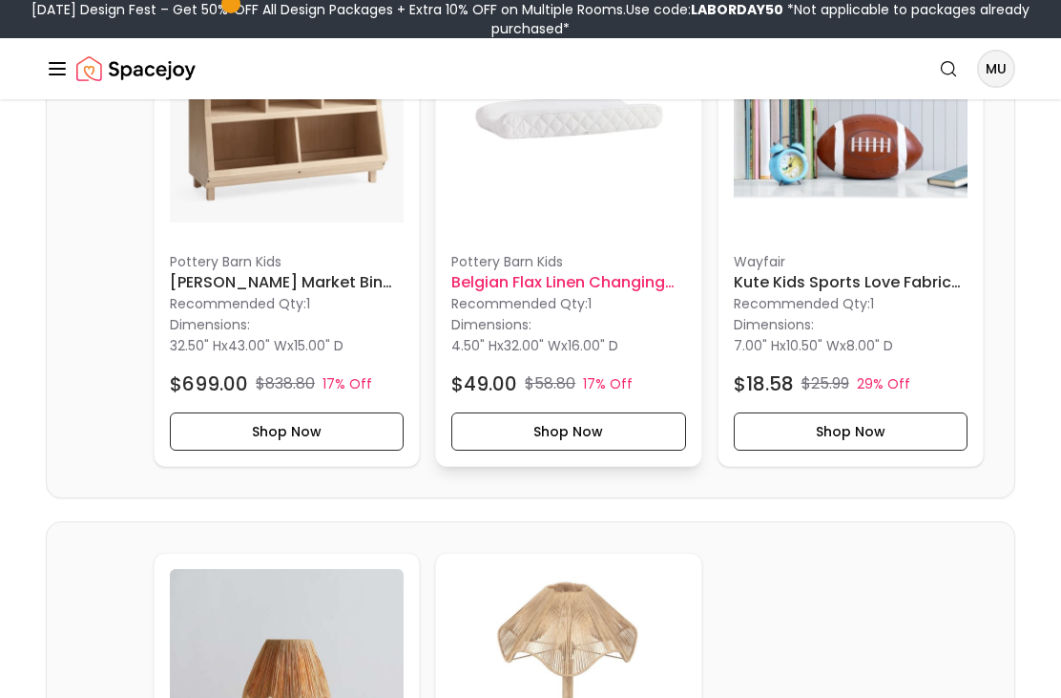
click at [656, 198] on img at bounding box center [568, 119] width 234 height 234
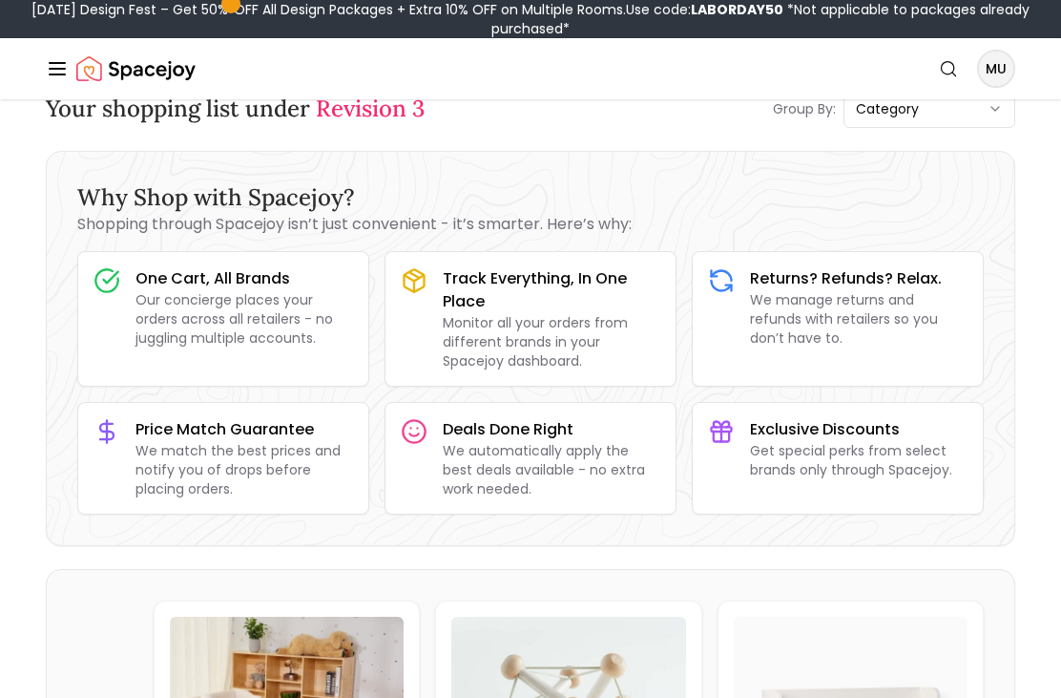
scroll to position [38, 0]
